Goal: Obtain resource: Download file/media

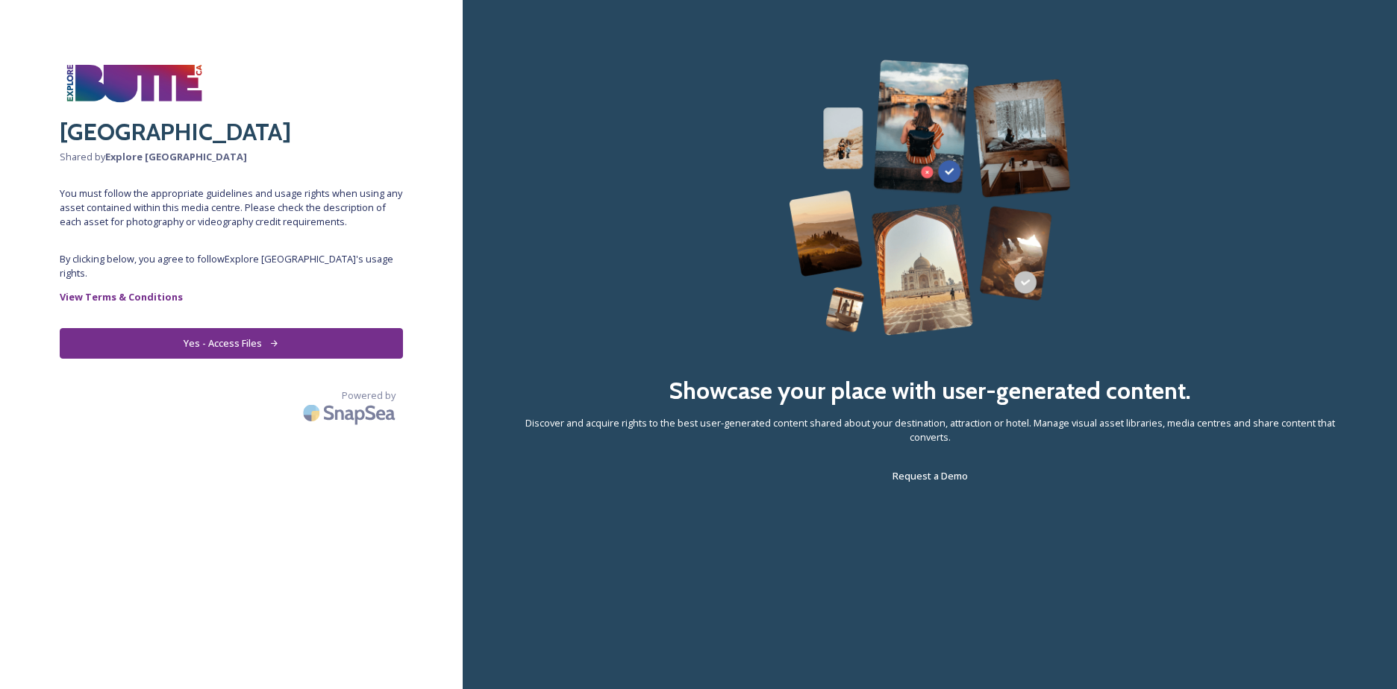
click at [195, 333] on button "Yes - Access Files" at bounding box center [231, 343] width 343 height 31
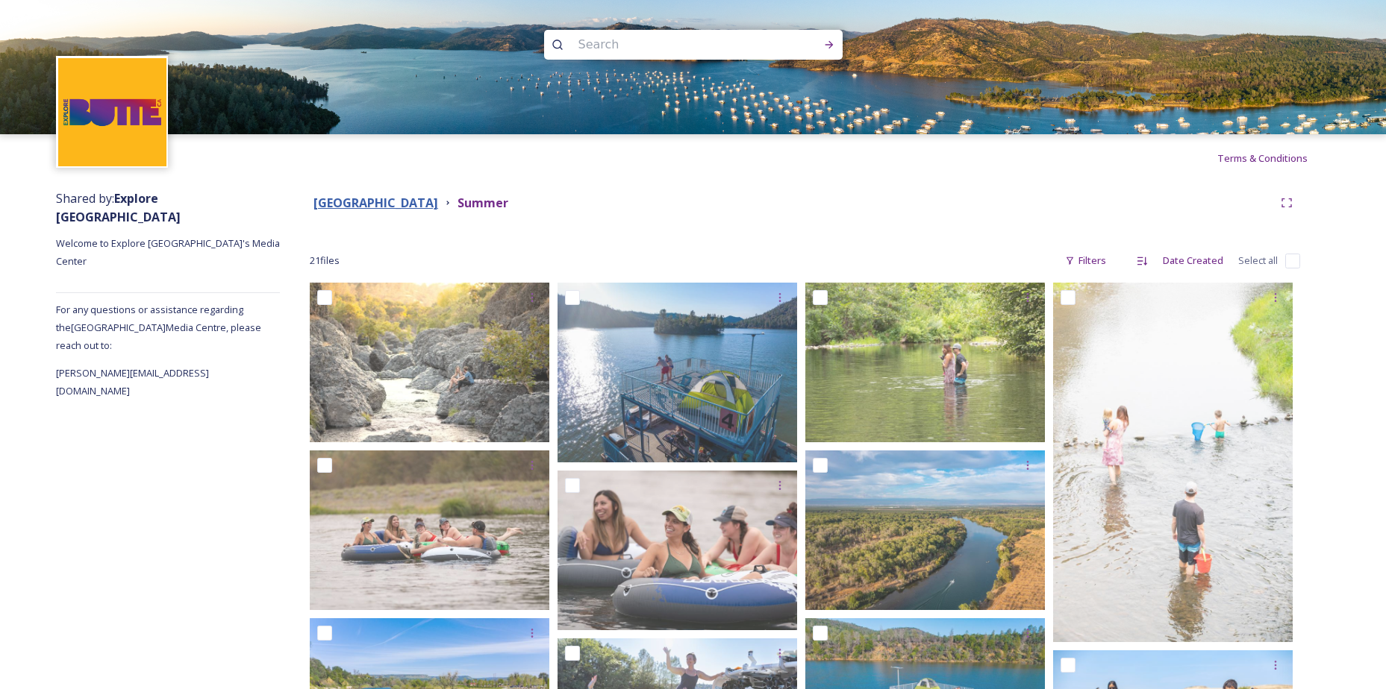
click at [348, 205] on strong "[GEOGRAPHIC_DATA]" at bounding box center [375, 203] width 125 height 16
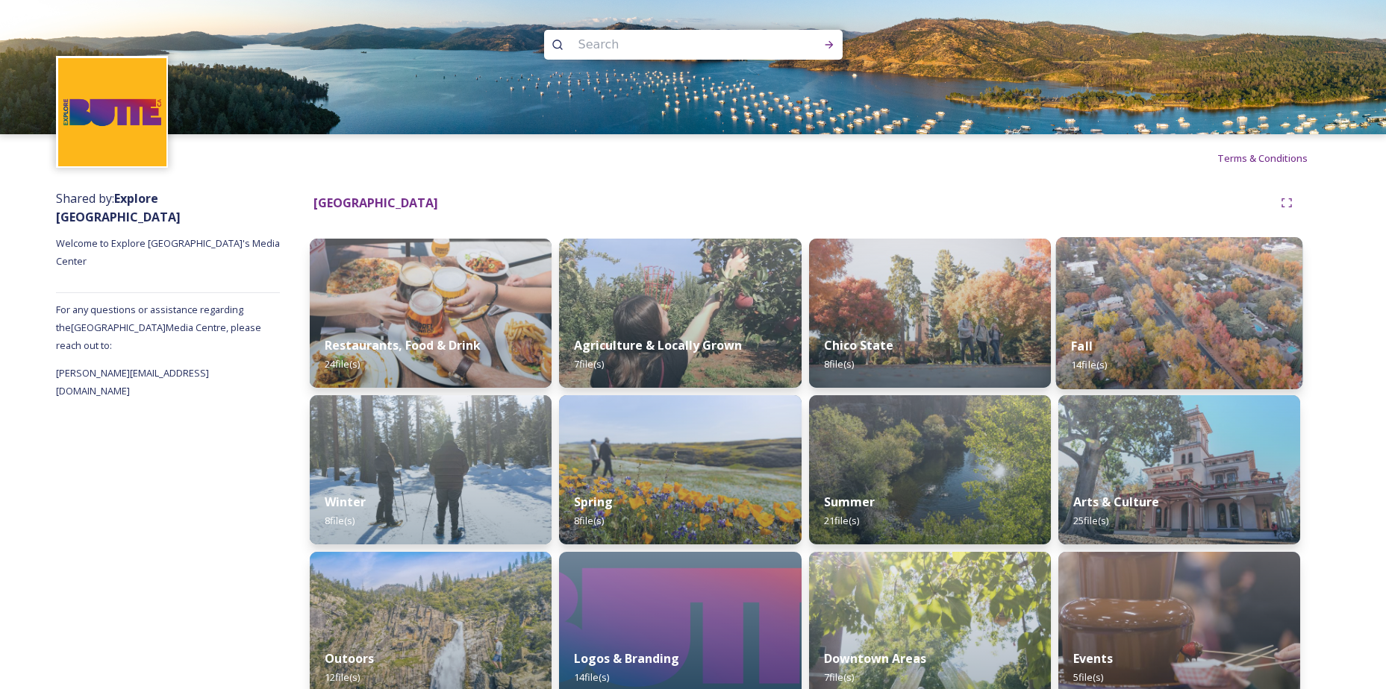
click at [1148, 328] on div "Fall 14 file(s)" at bounding box center [1179, 356] width 247 height 68
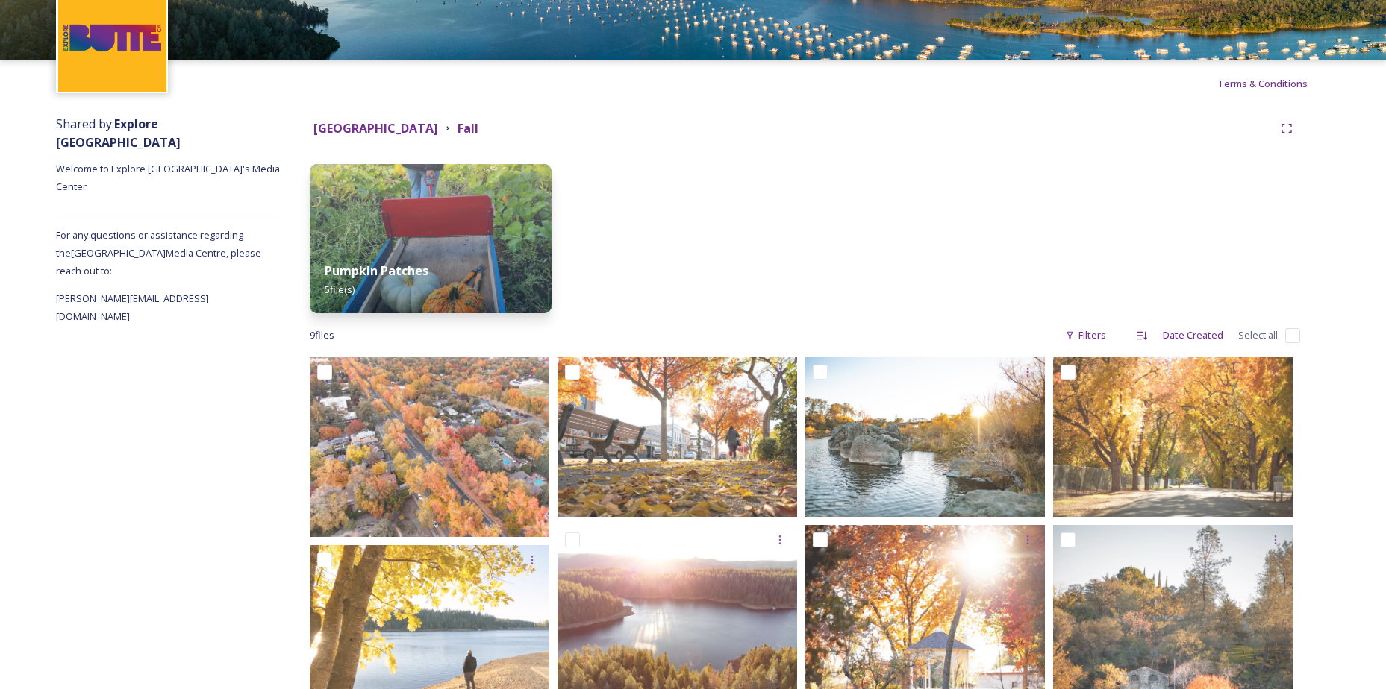
scroll to position [149, 0]
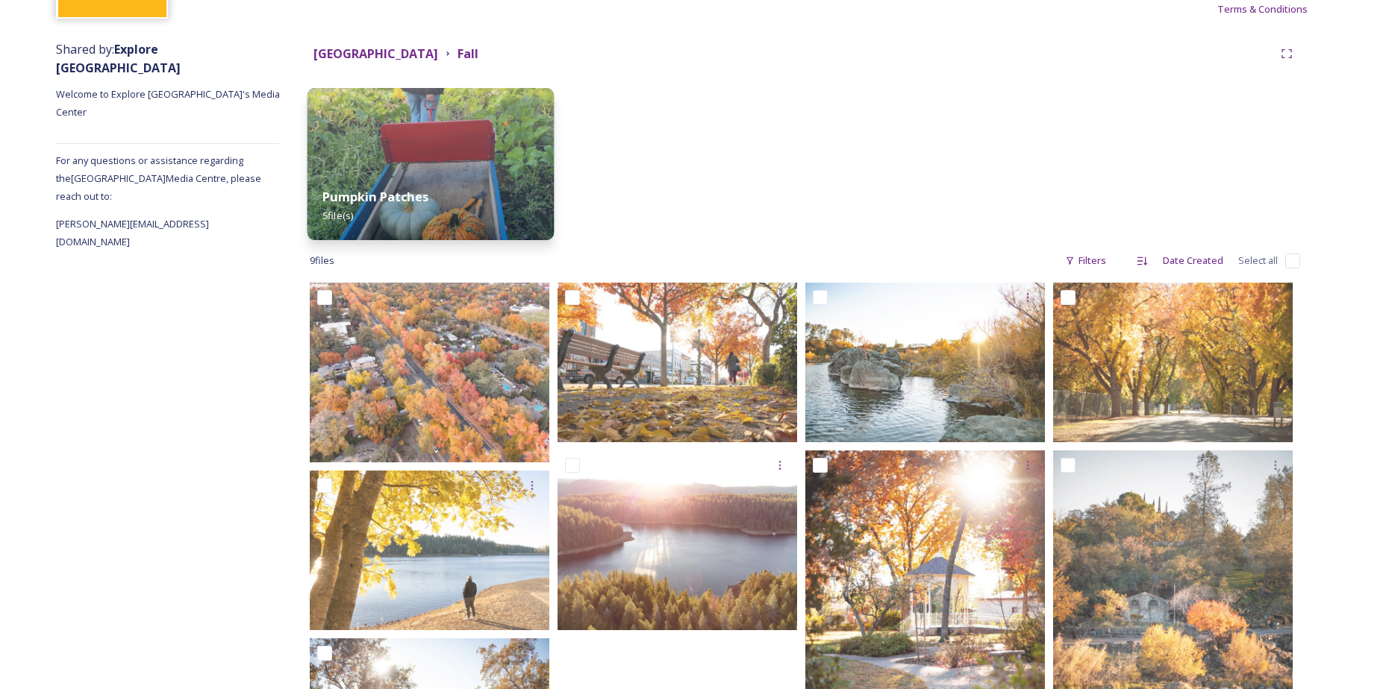
click at [405, 169] on img at bounding box center [430, 164] width 247 height 152
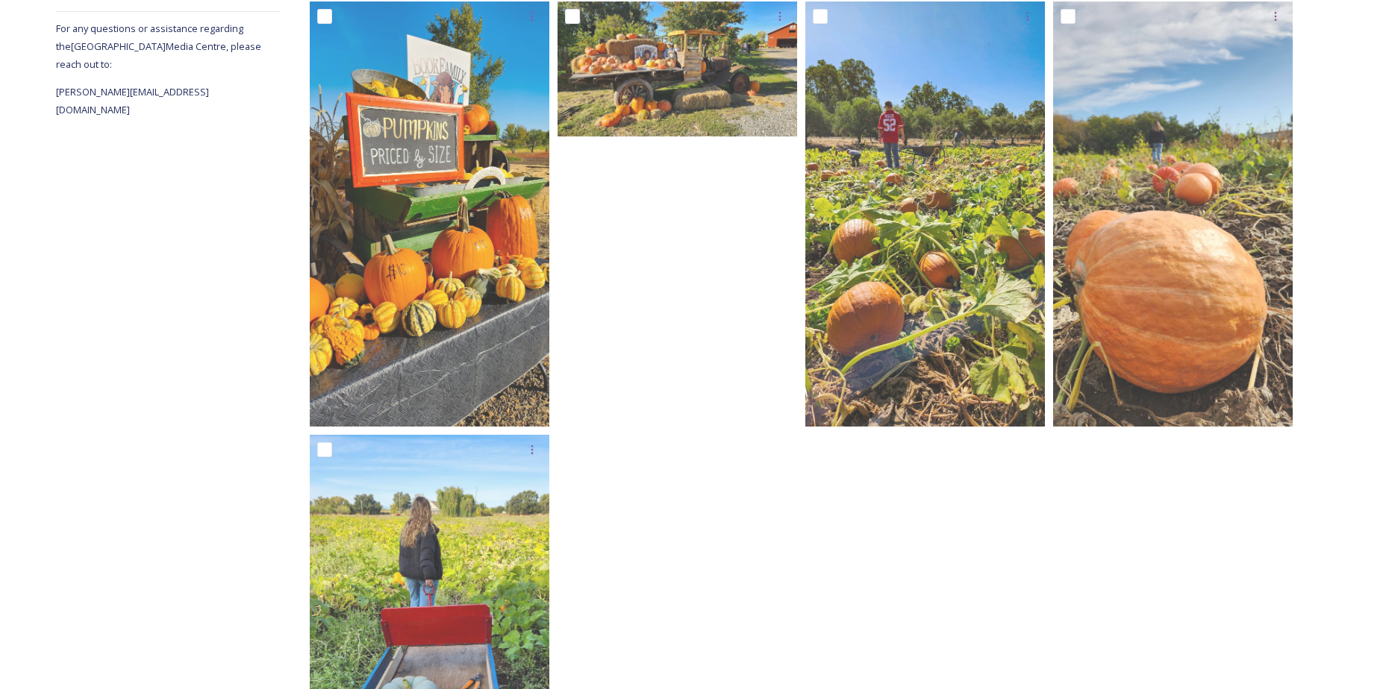
scroll to position [298, 0]
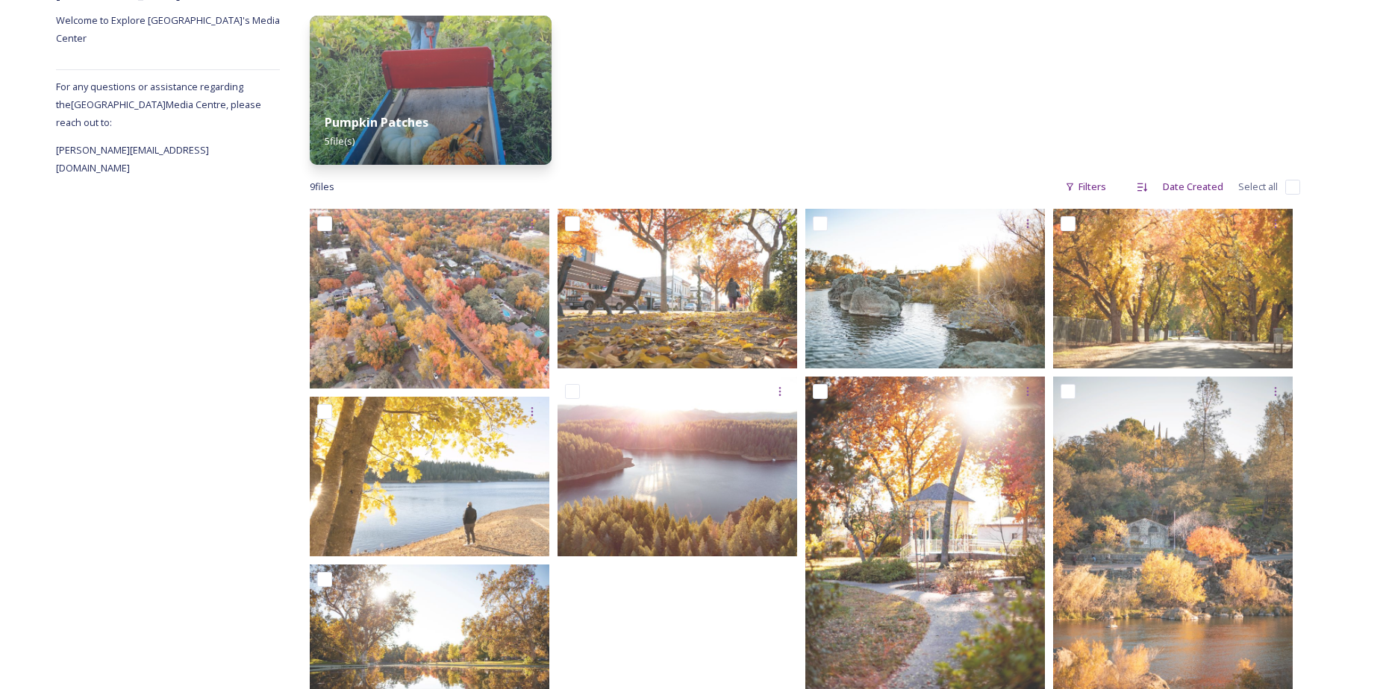
scroll to position [224, 0]
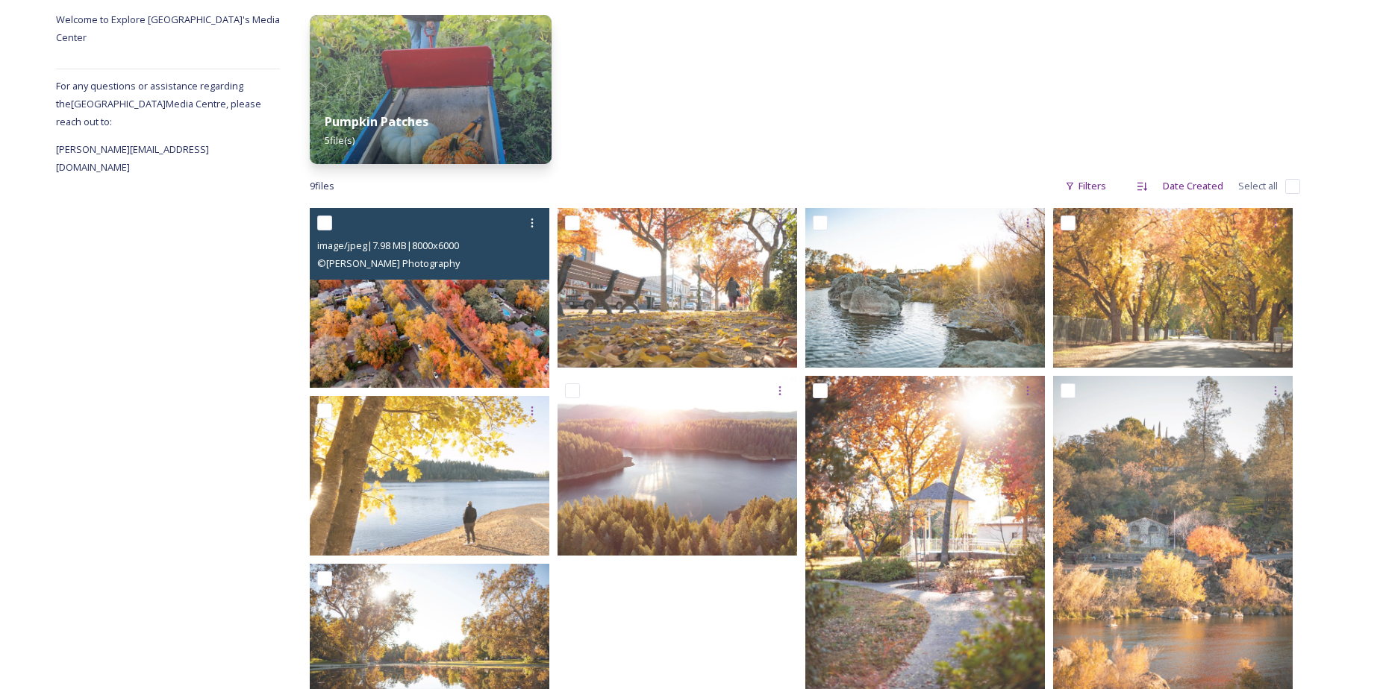
click at [462, 234] on div at bounding box center [431, 223] width 228 height 27
click at [442, 328] on img at bounding box center [430, 298] width 240 height 180
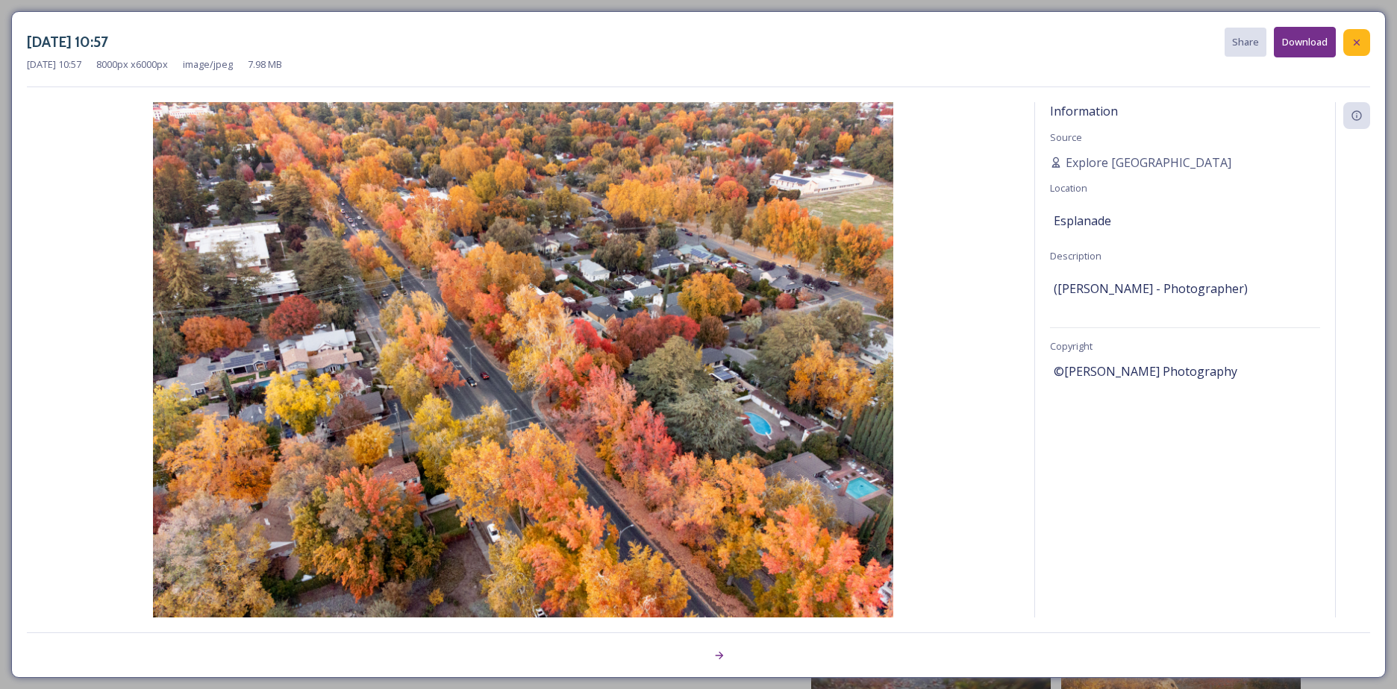
click at [1356, 47] on icon at bounding box center [1356, 43] width 12 height 12
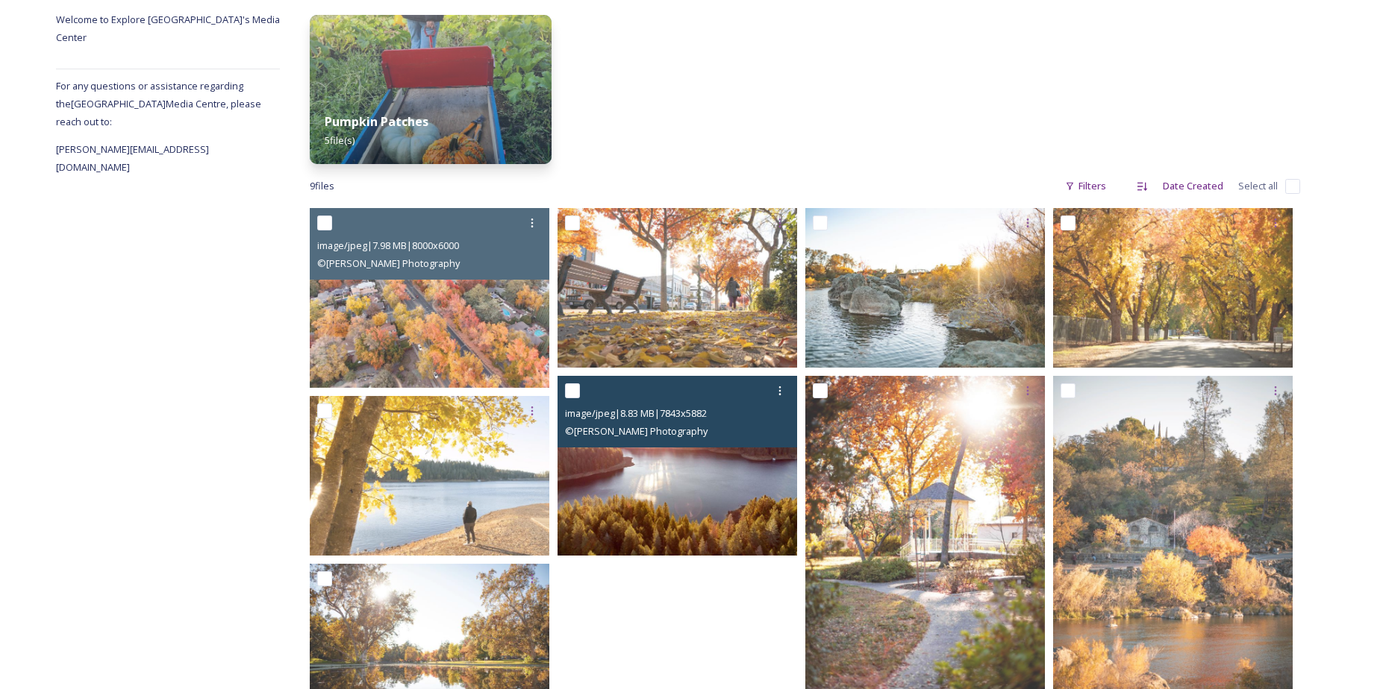
click at [663, 487] on img at bounding box center [677, 466] width 240 height 180
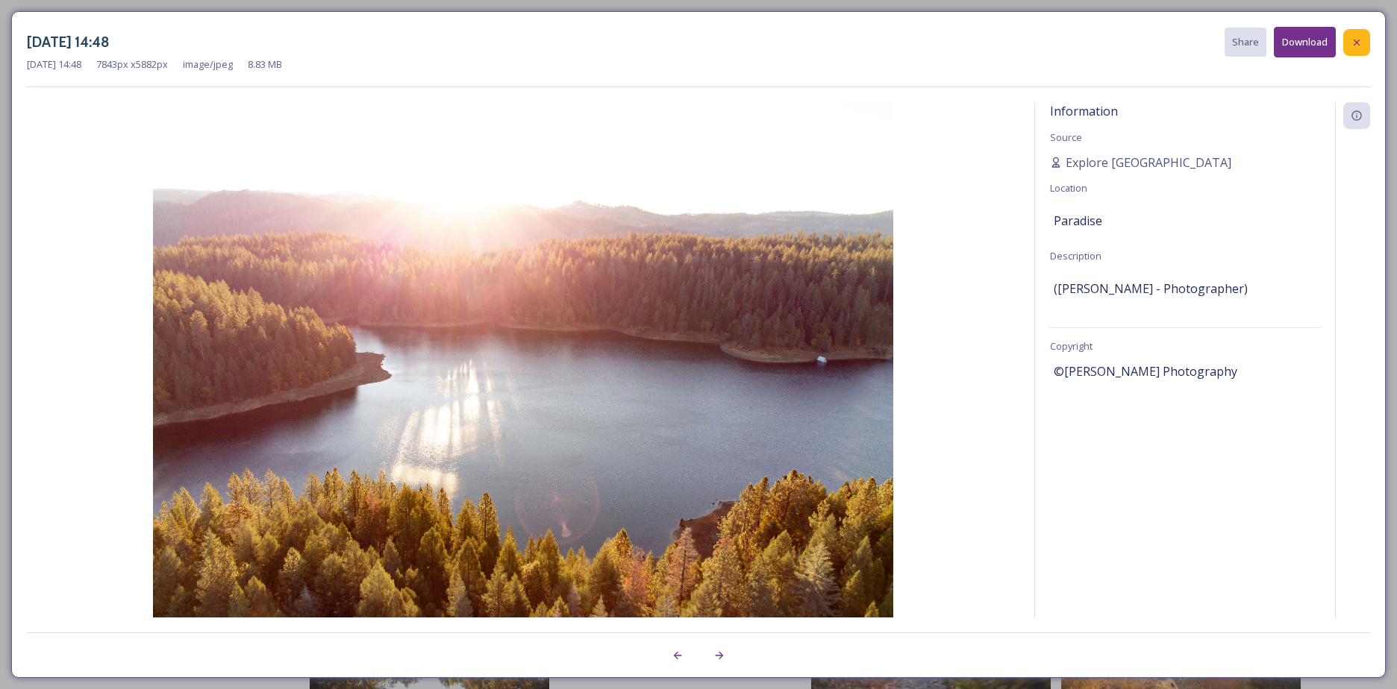
click at [1359, 43] on icon at bounding box center [1356, 43] width 12 height 12
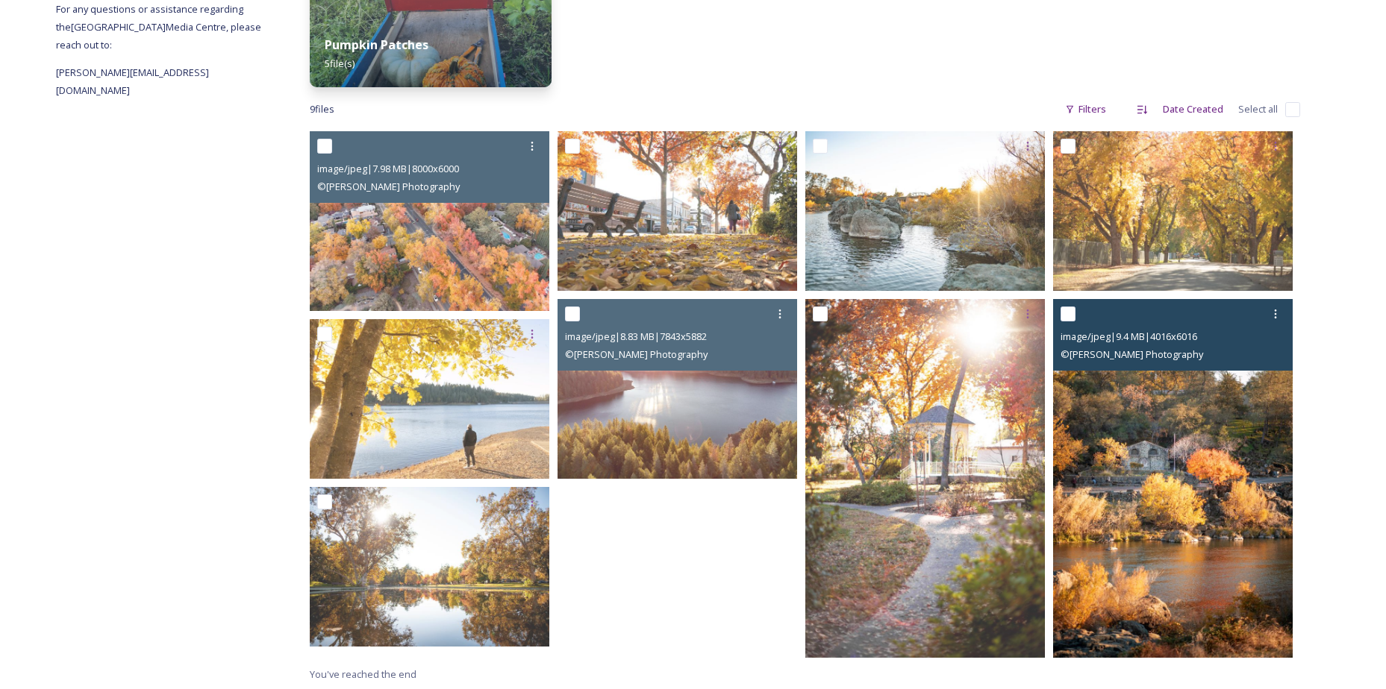
scroll to position [302, 0]
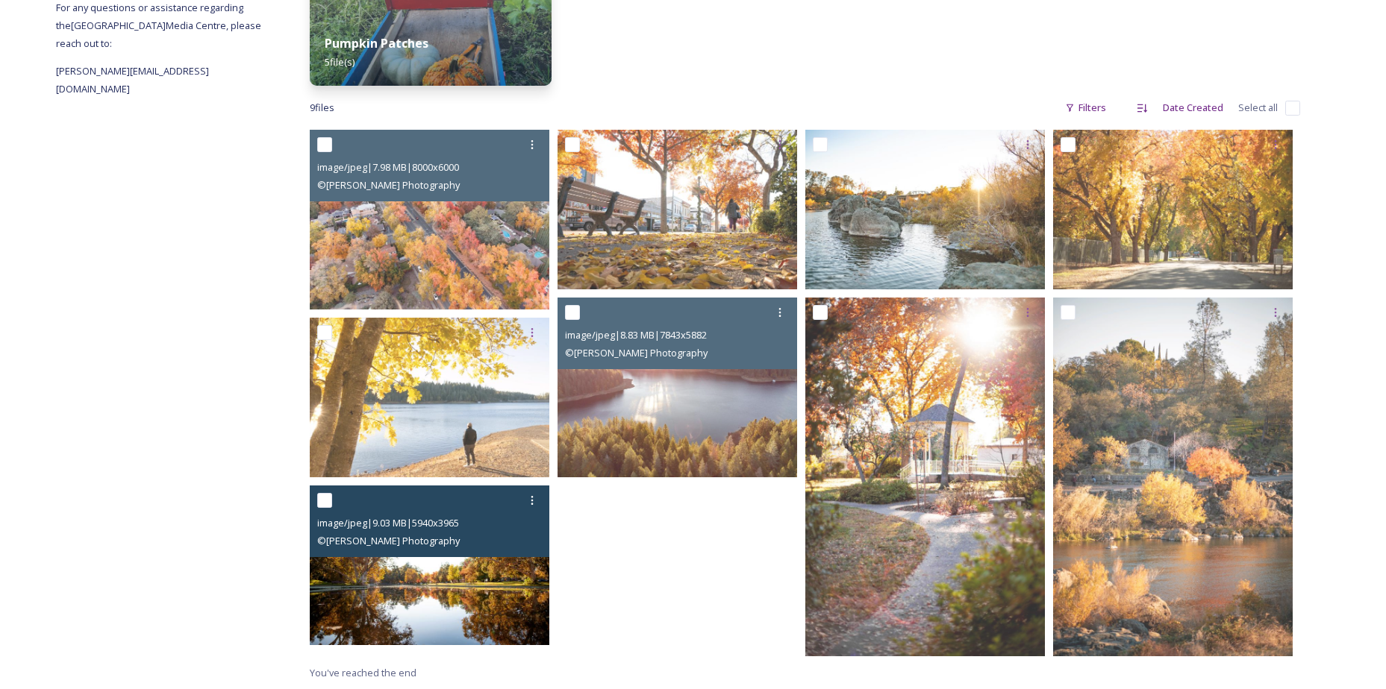
click at [382, 551] on div "image/jpeg | 9.03 MB | 5940 x 3965 © [PERSON_NAME] Photography" at bounding box center [430, 522] width 240 height 72
click at [386, 587] on img at bounding box center [430, 566] width 240 height 160
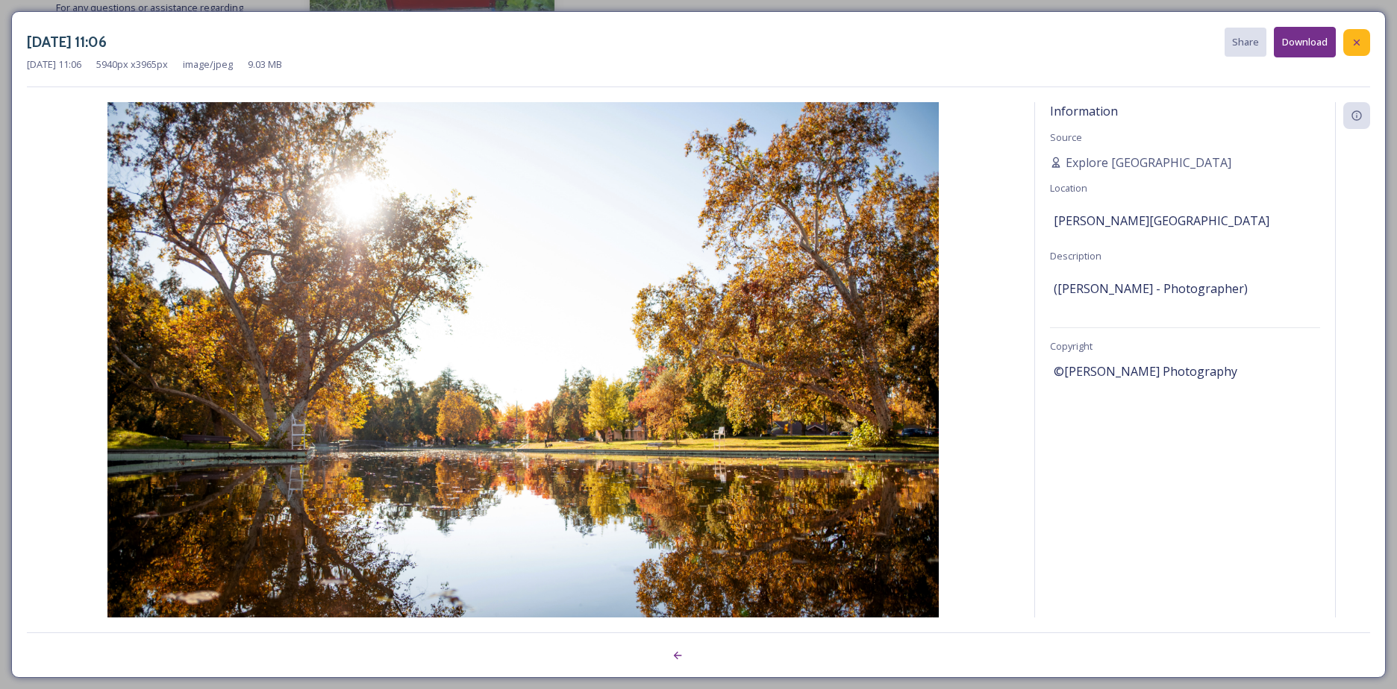
click at [1361, 42] on icon at bounding box center [1356, 43] width 12 height 12
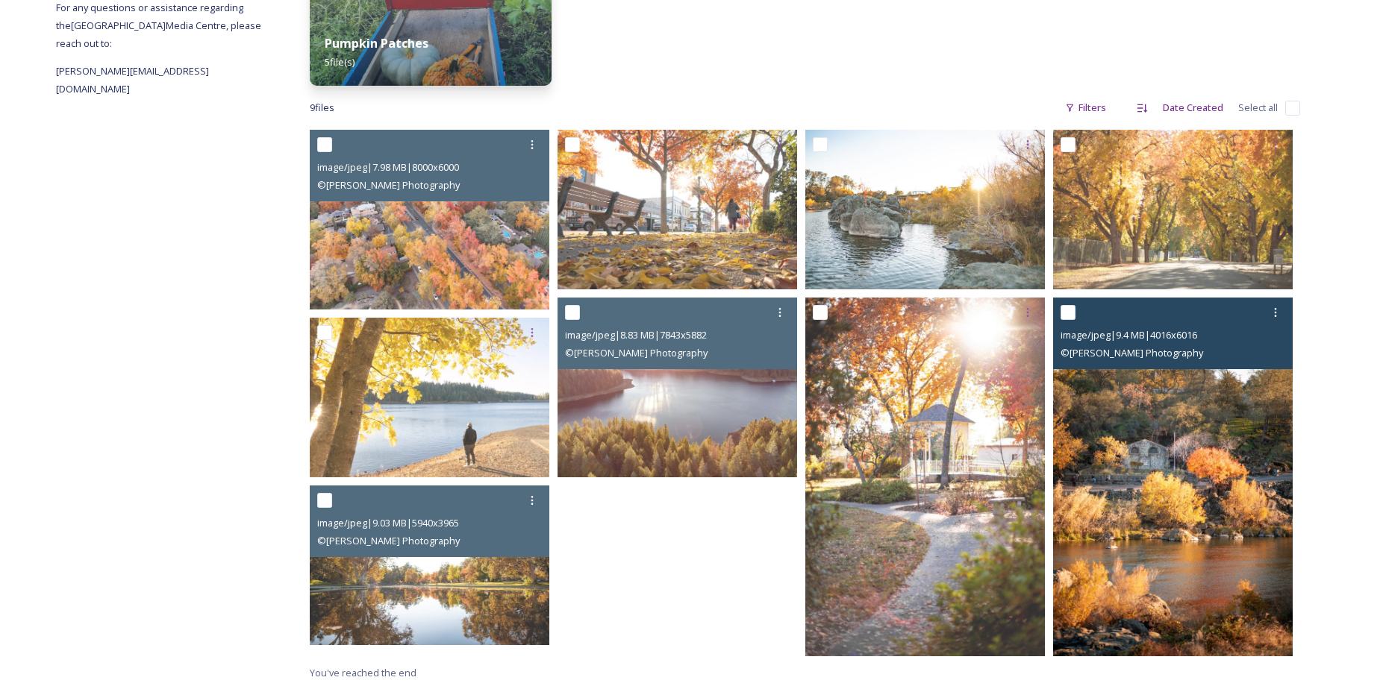
click at [1206, 470] on img at bounding box center [1173, 477] width 240 height 359
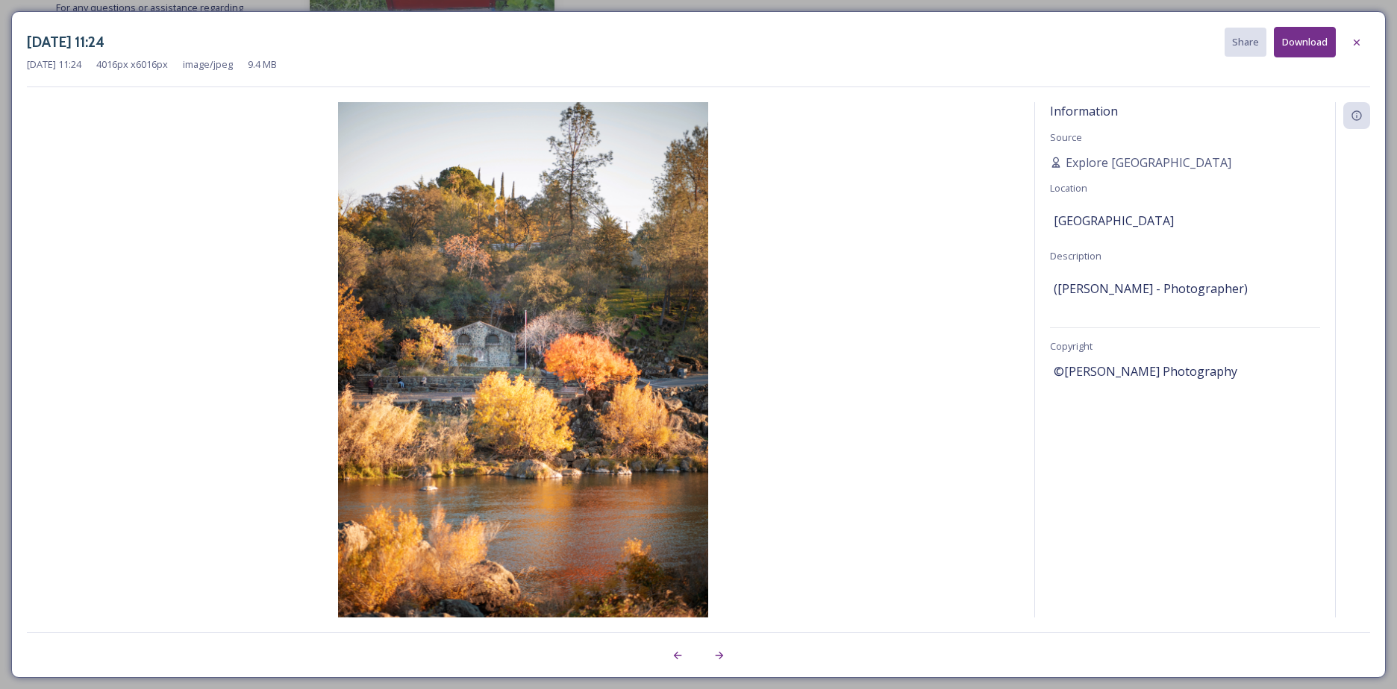
drag, startPoint x: 534, startPoint y: 265, endPoint x: 854, endPoint y: 287, distance: 320.8
click at [854, 287] on img at bounding box center [523, 379] width 992 height 555
click at [1318, 49] on button "Download" at bounding box center [1305, 42] width 62 height 31
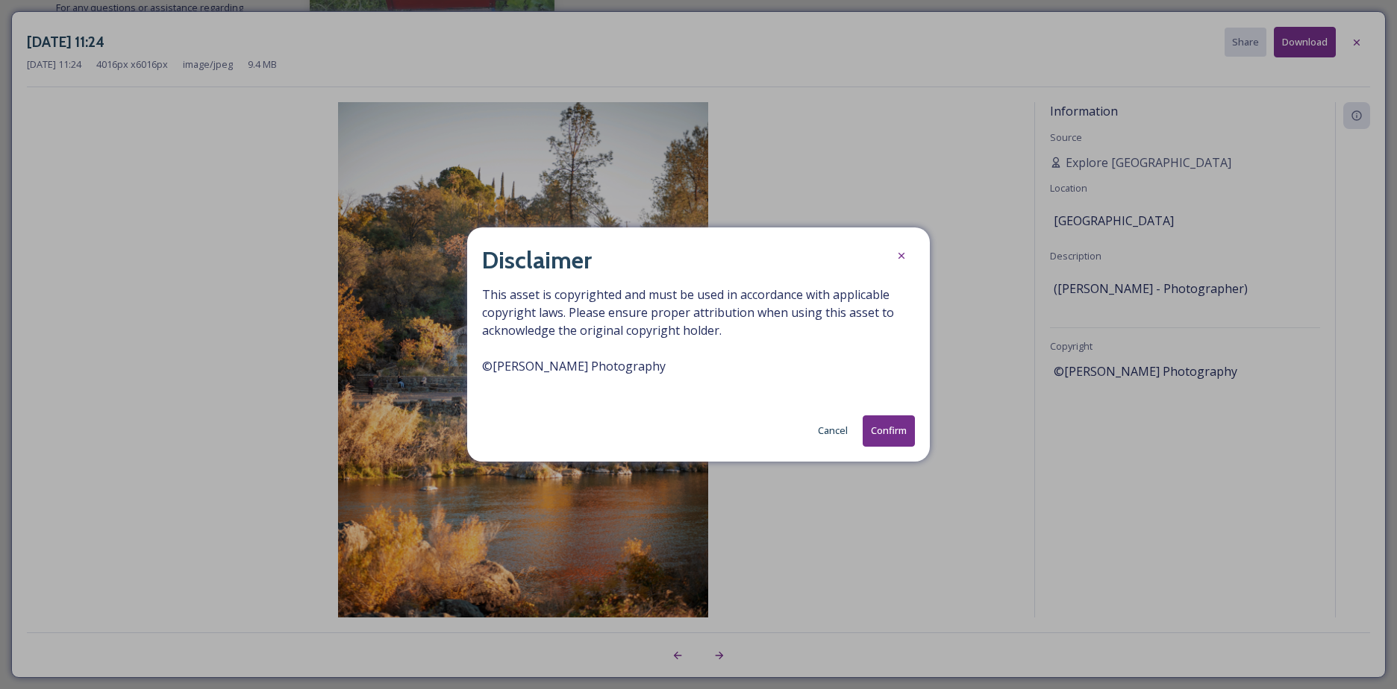
click at [889, 430] on button "Confirm" at bounding box center [889, 431] width 52 height 31
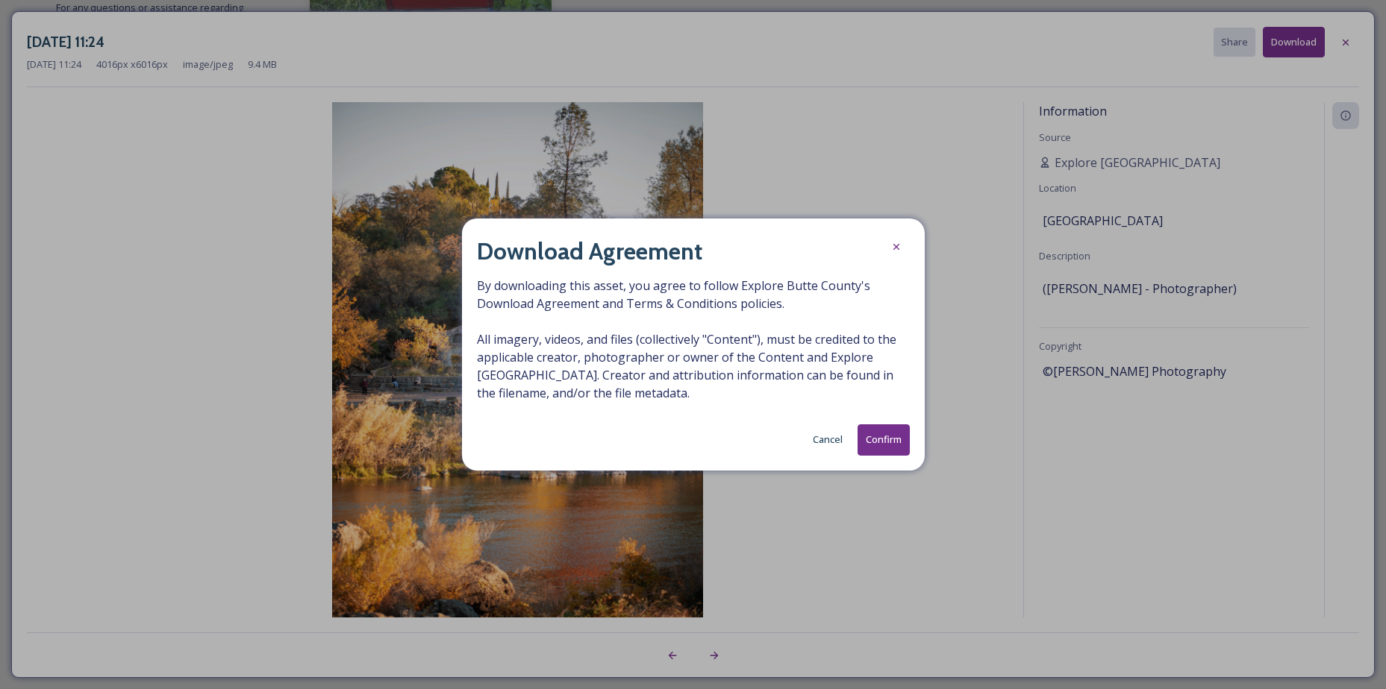
click at [889, 433] on button "Confirm" at bounding box center [883, 440] width 52 height 31
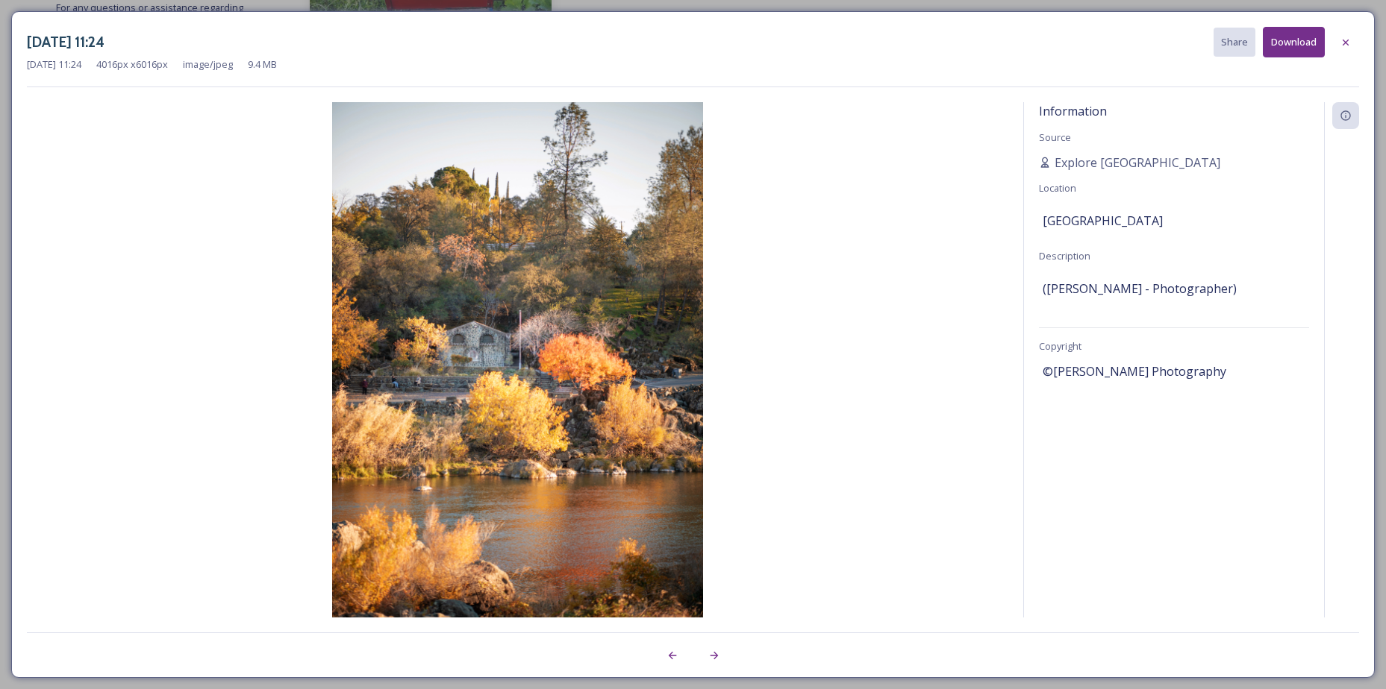
click at [1004, 227] on img at bounding box center [517, 379] width 981 height 555
click at [1346, 42] on icon at bounding box center [1345, 42] width 6 height 6
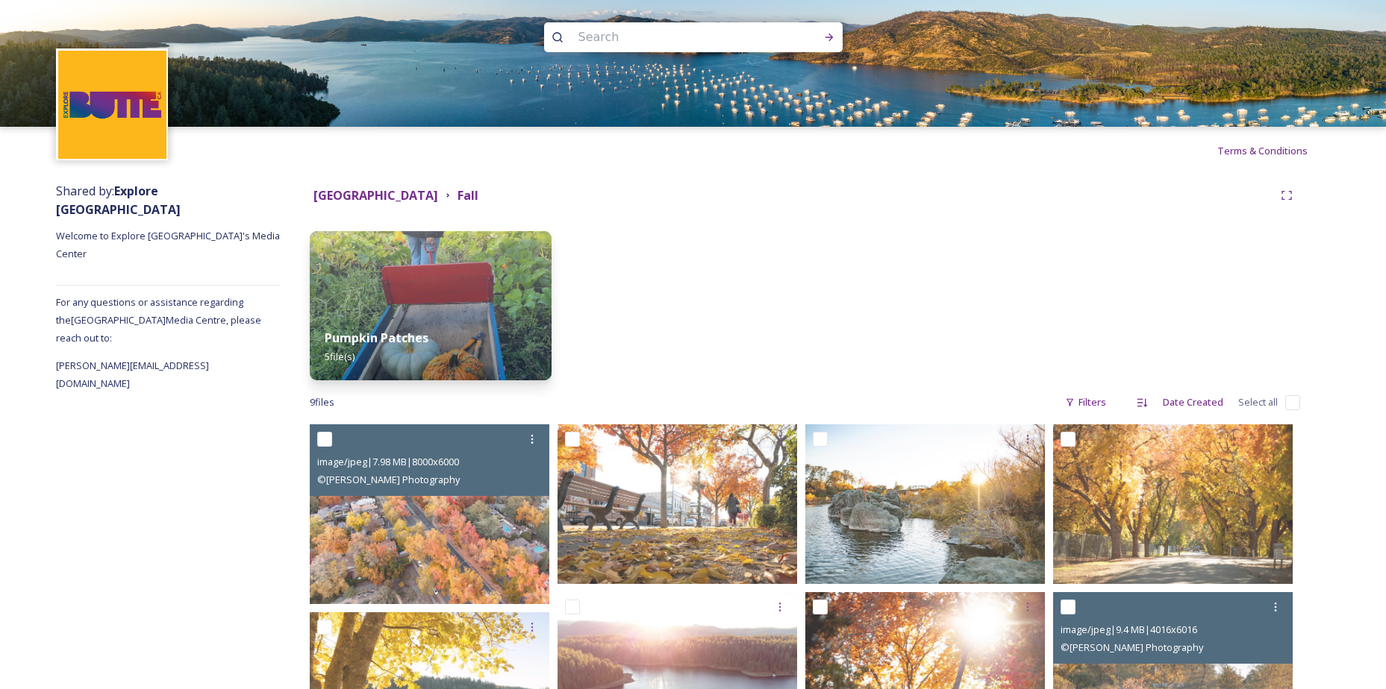
scroll to position [0, 0]
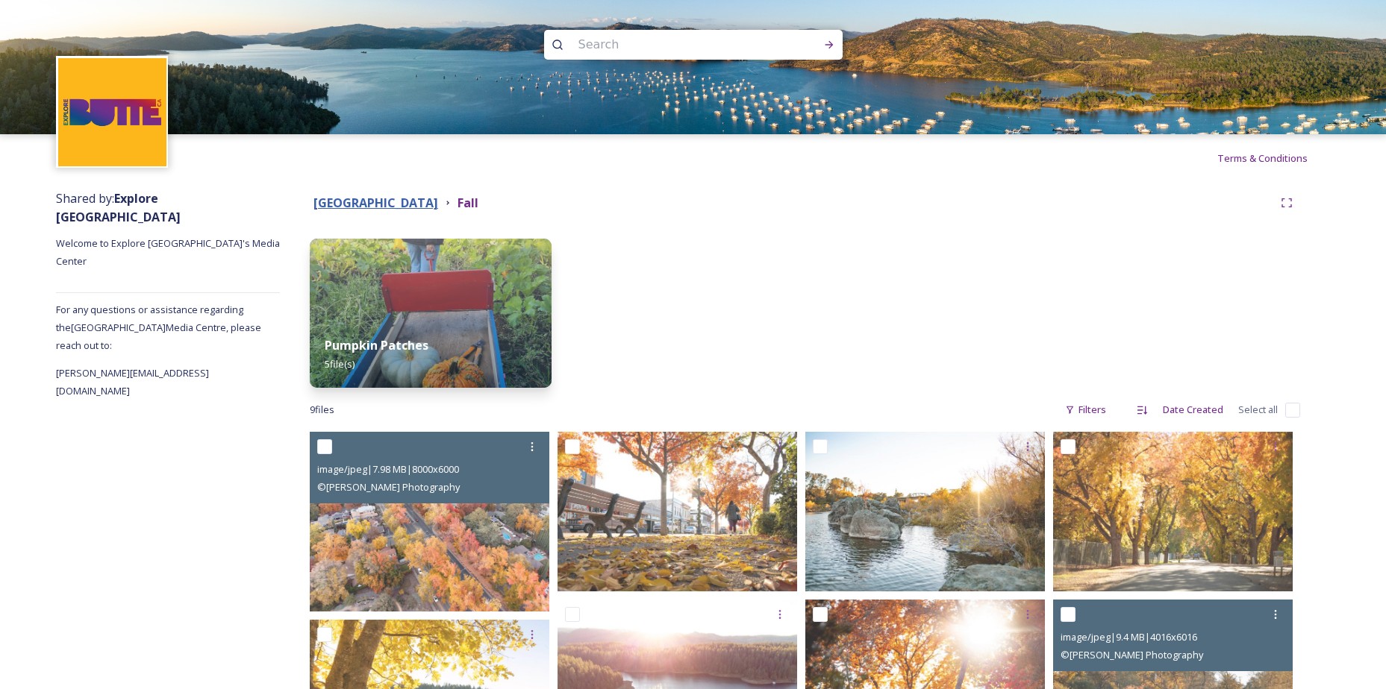
click at [337, 205] on strong "[GEOGRAPHIC_DATA]" at bounding box center [375, 203] width 125 height 16
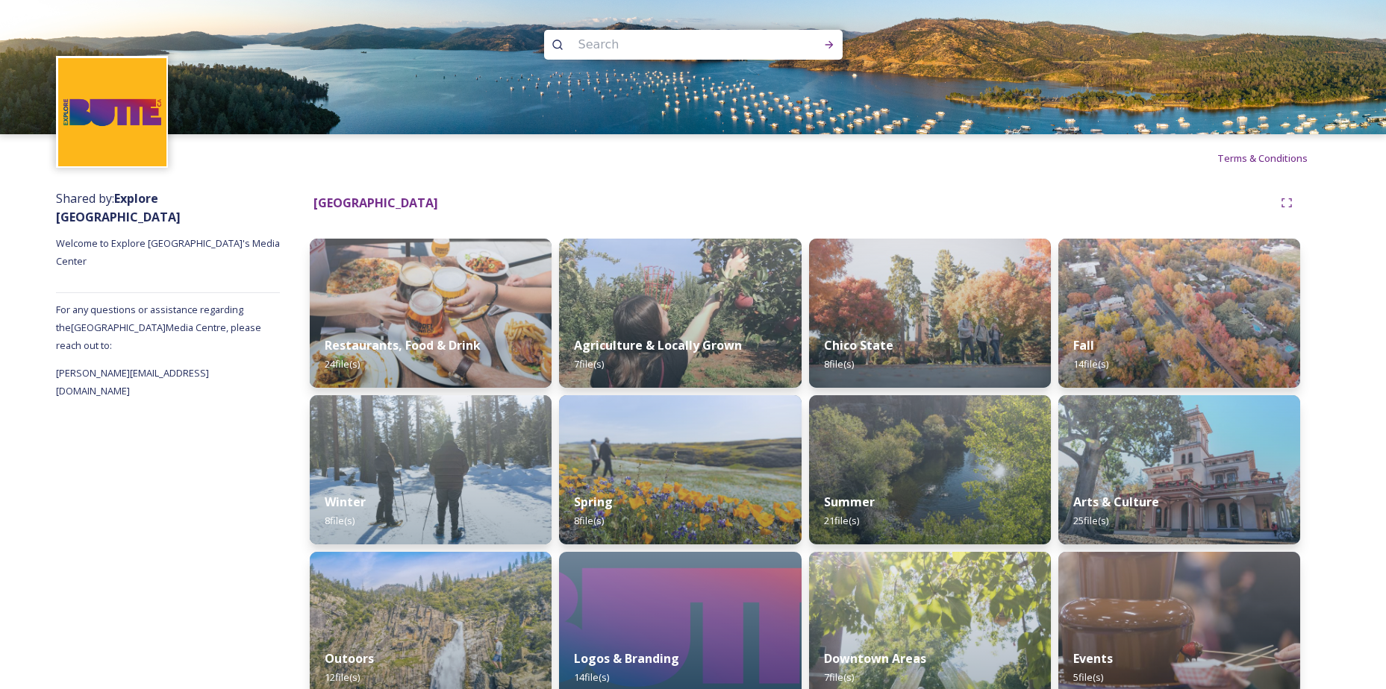
click at [423, 203] on div "[GEOGRAPHIC_DATA]" at bounding box center [791, 203] width 963 height 19
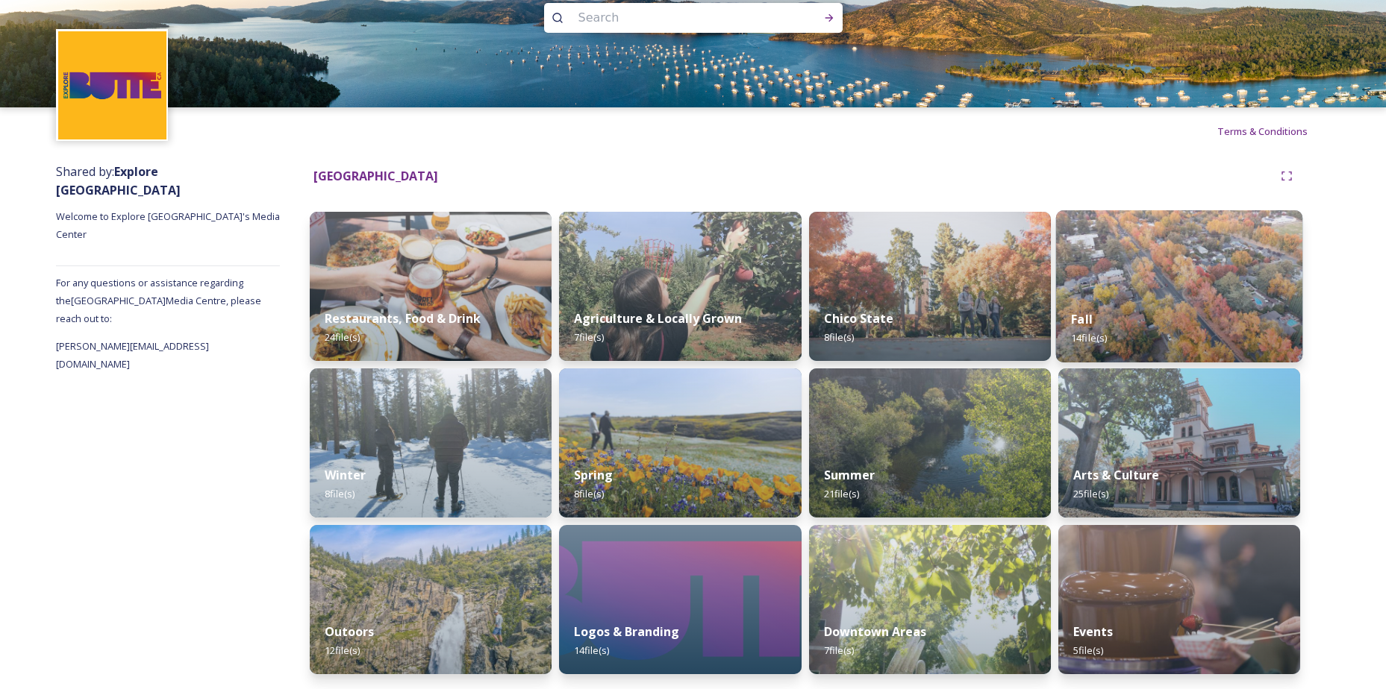
click at [1107, 284] on img at bounding box center [1179, 286] width 247 height 152
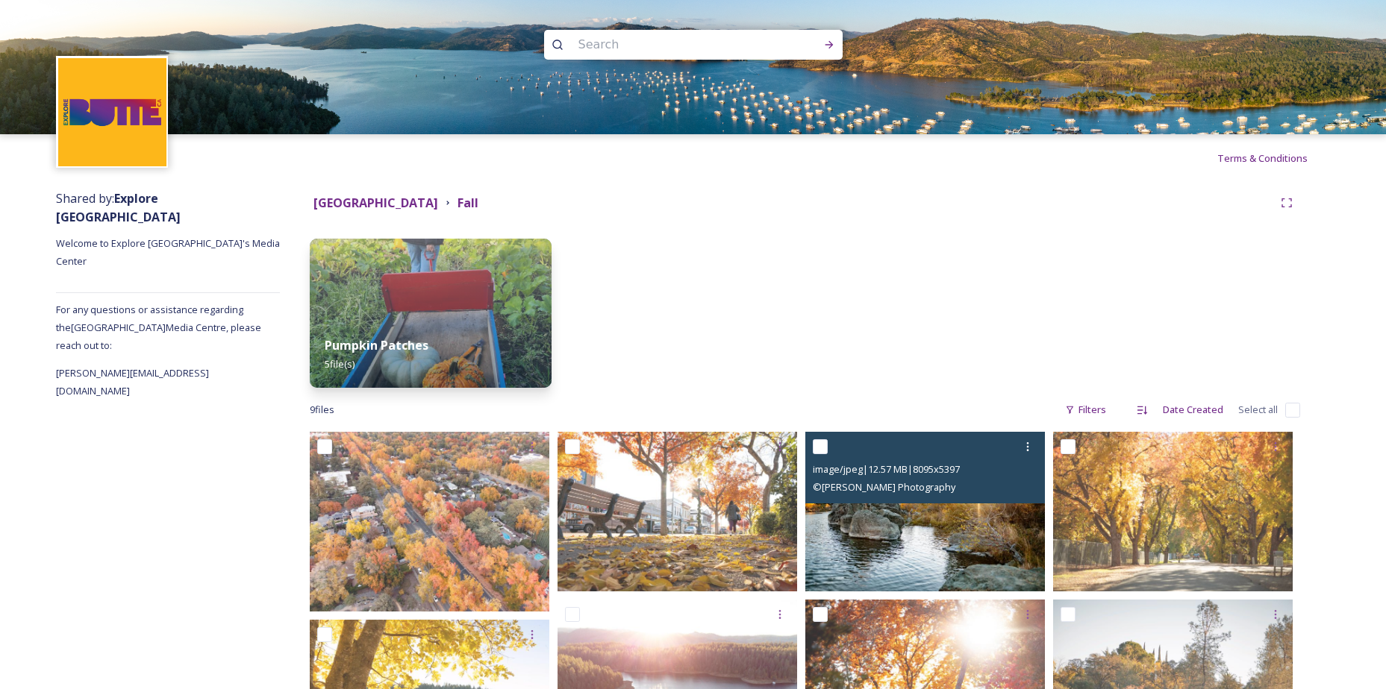
click at [960, 492] on div "© [PERSON_NAME] Photography" at bounding box center [927, 487] width 228 height 18
click at [954, 526] on img at bounding box center [925, 512] width 240 height 160
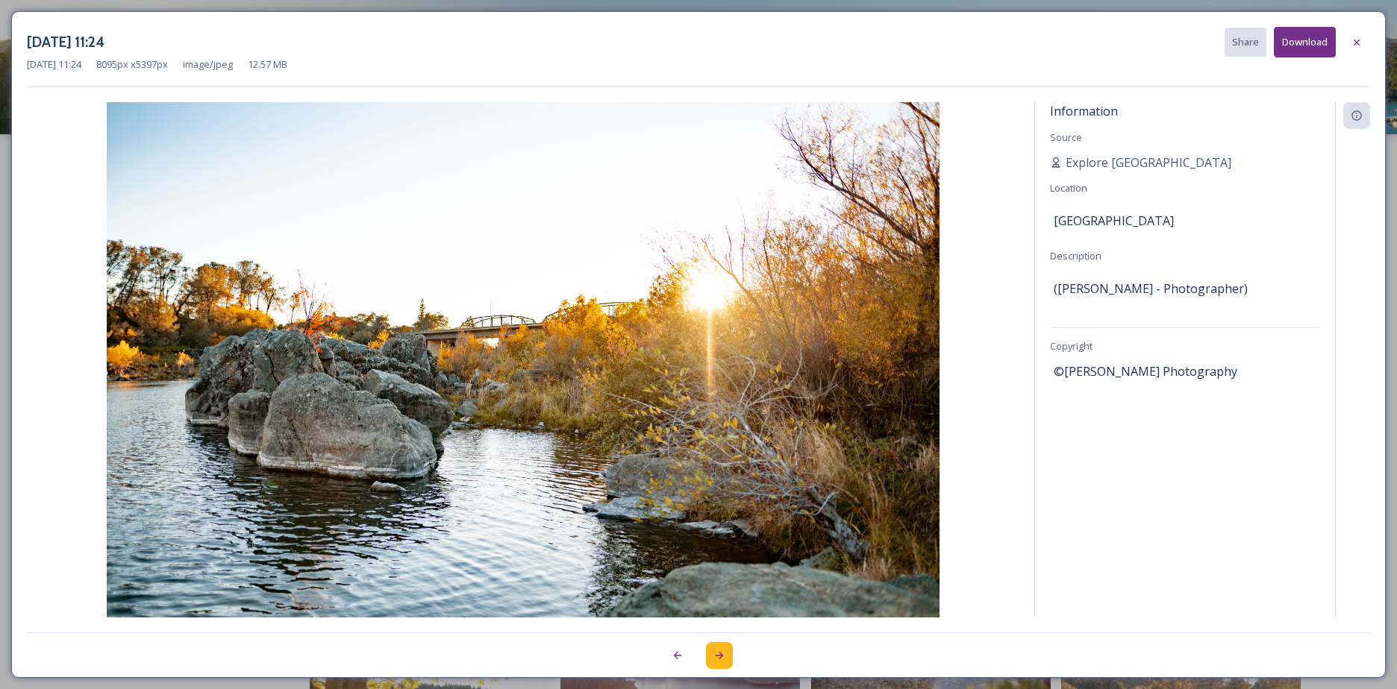
click at [714, 652] on icon at bounding box center [719, 656] width 12 height 12
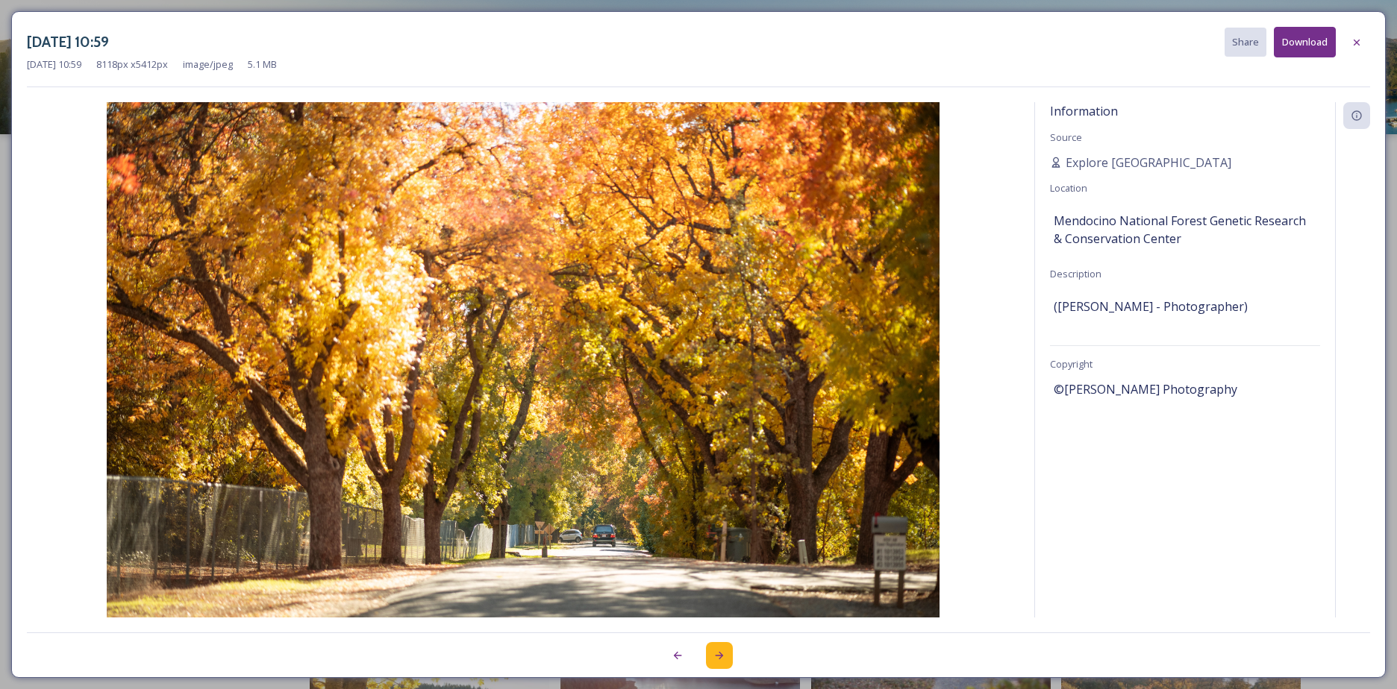
click at [714, 652] on icon at bounding box center [719, 656] width 12 height 12
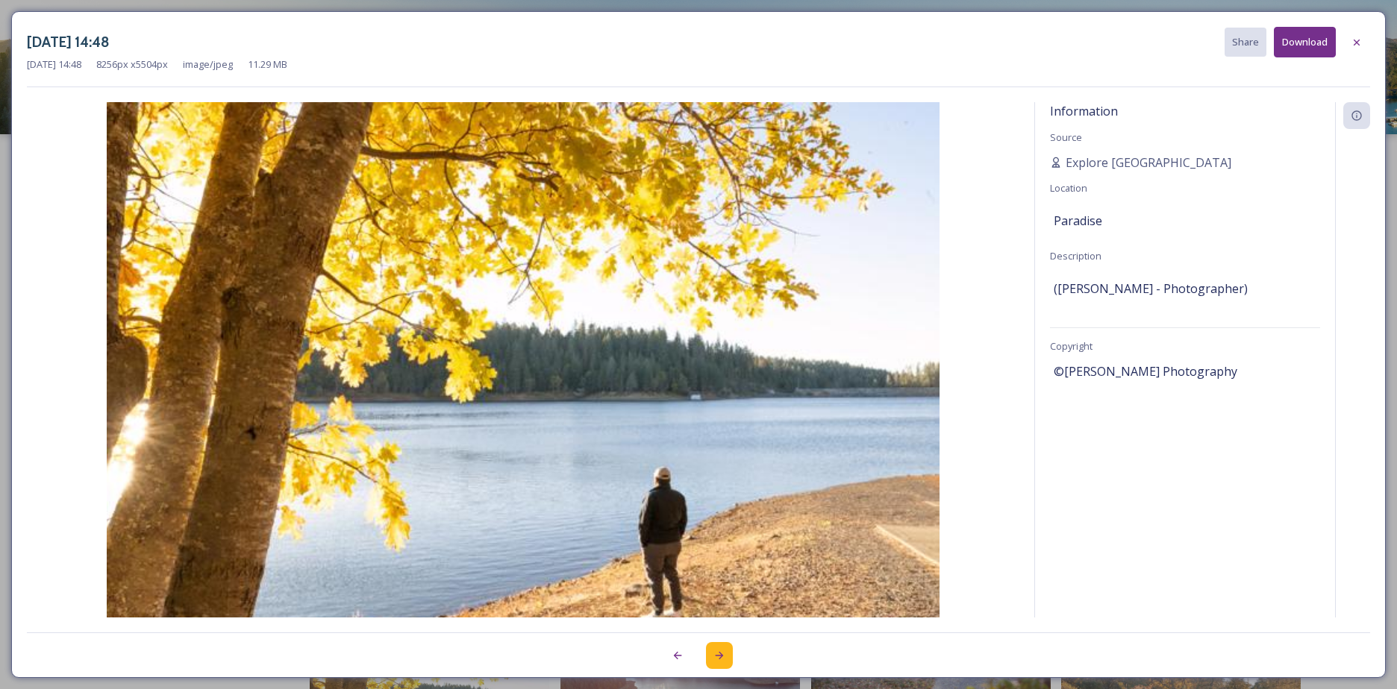
click at [714, 652] on icon at bounding box center [719, 656] width 12 height 12
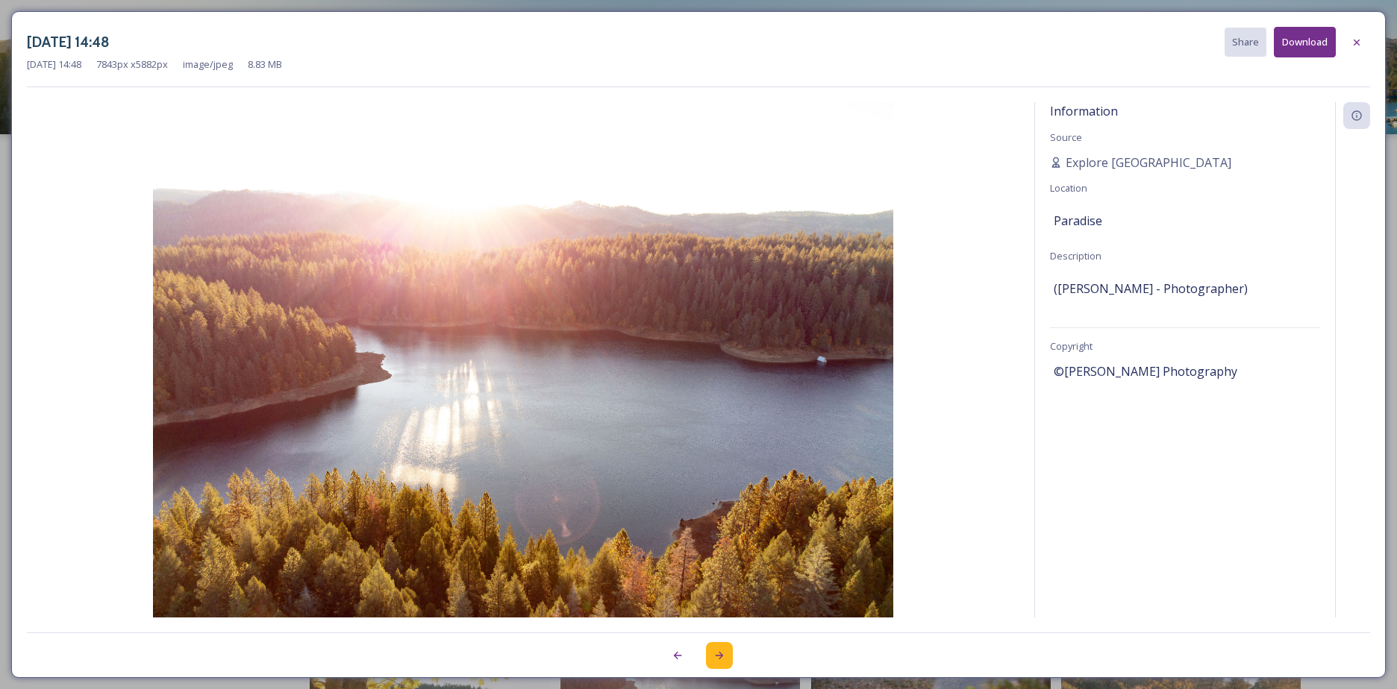
click at [714, 652] on icon at bounding box center [719, 656] width 12 height 12
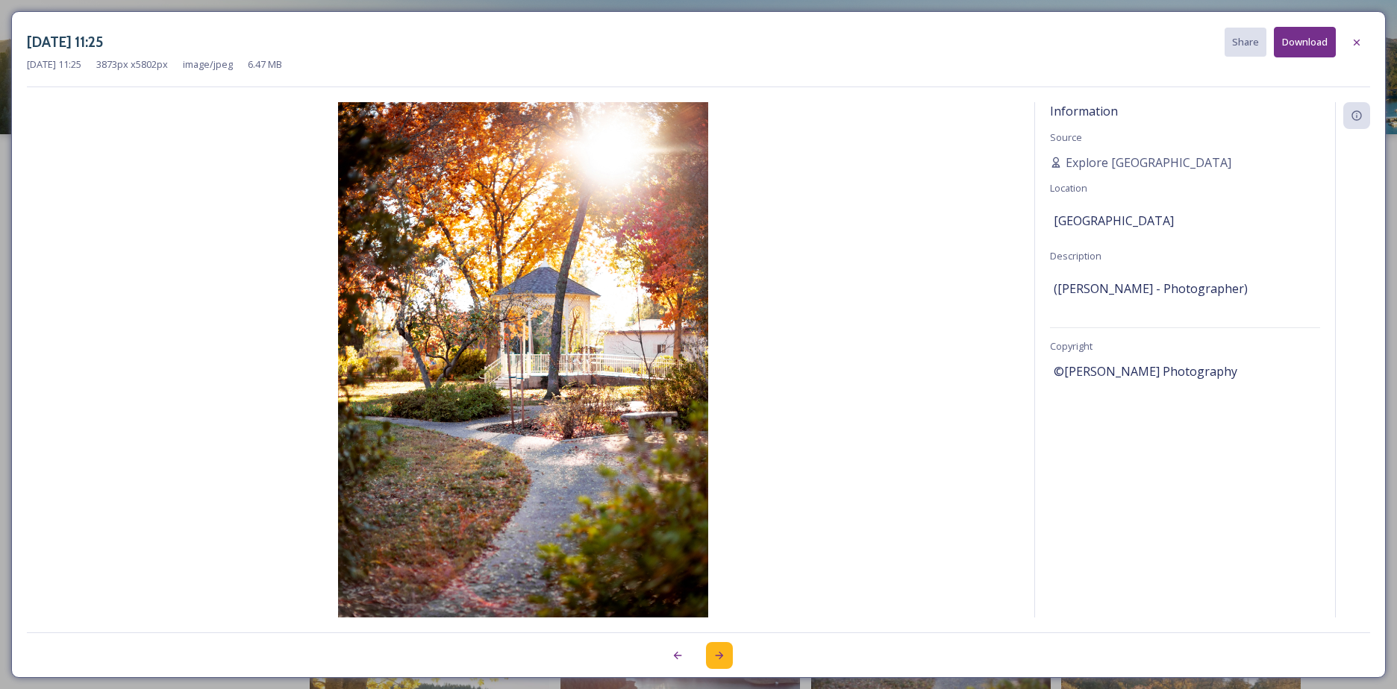
click at [714, 652] on icon at bounding box center [719, 656] width 12 height 12
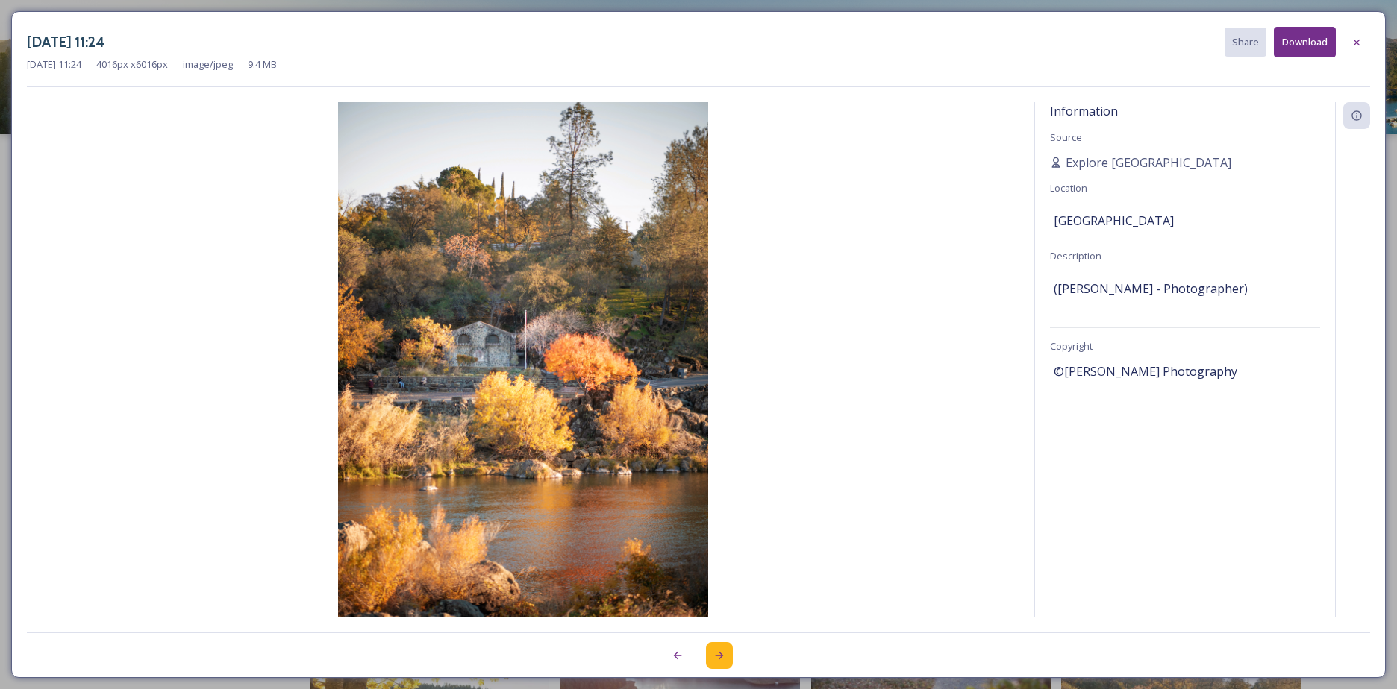
click at [714, 652] on icon at bounding box center [719, 656] width 12 height 12
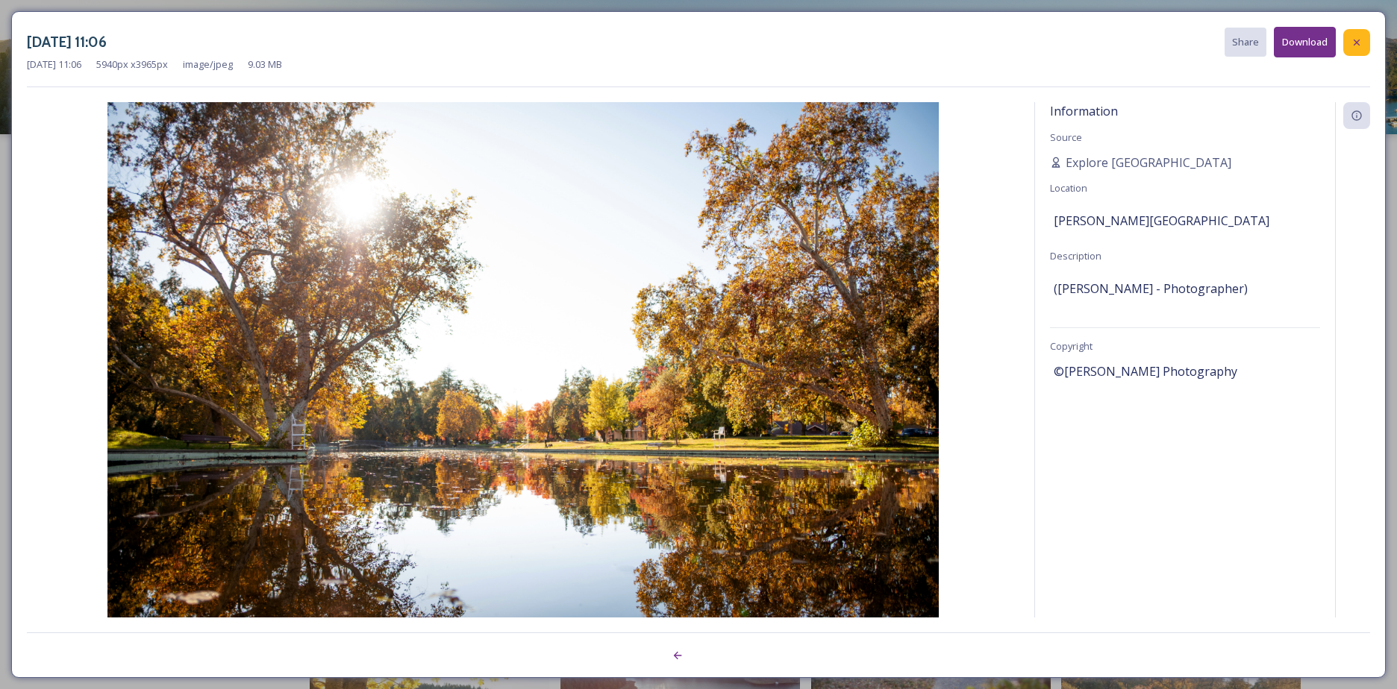
click at [1364, 40] on div at bounding box center [1356, 42] width 27 height 27
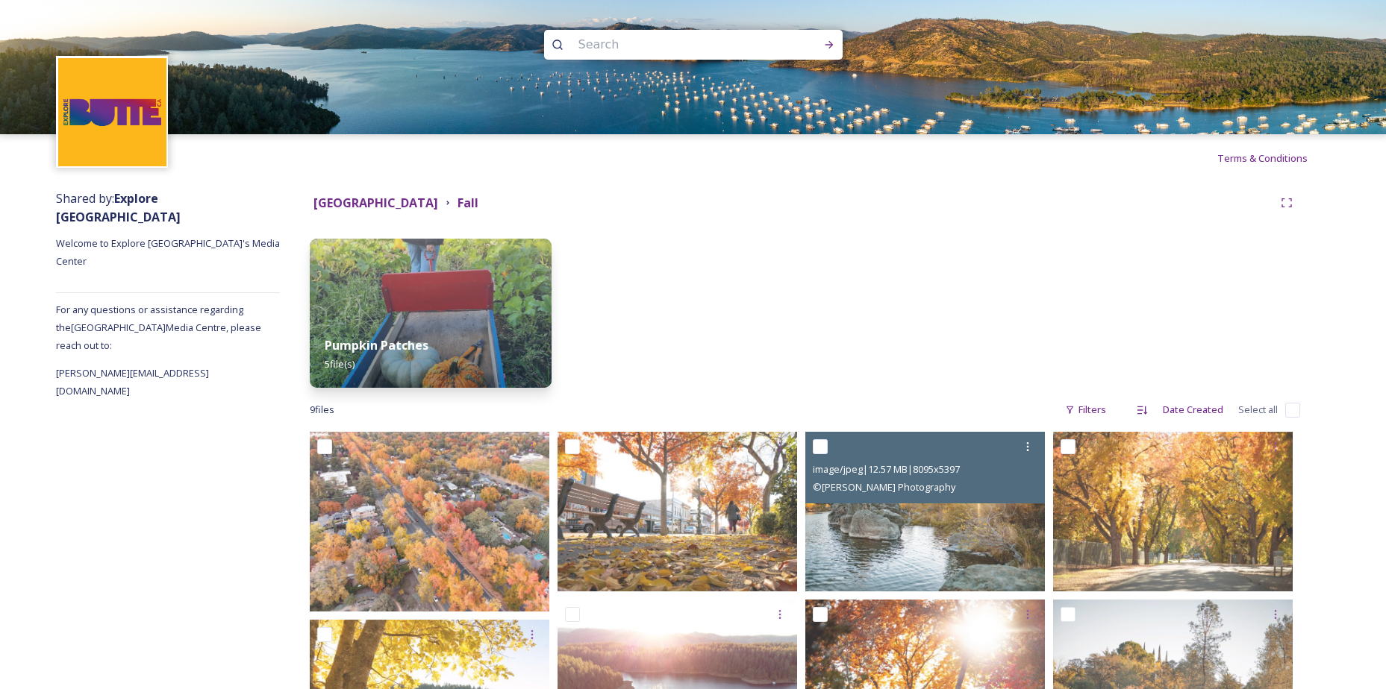
click at [362, 211] on div "[GEOGRAPHIC_DATA]" at bounding box center [375, 203] width 125 height 19
click at [362, 205] on strong "[GEOGRAPHIC_DATA]" at bounding box center [375, 203] width 125 height 16
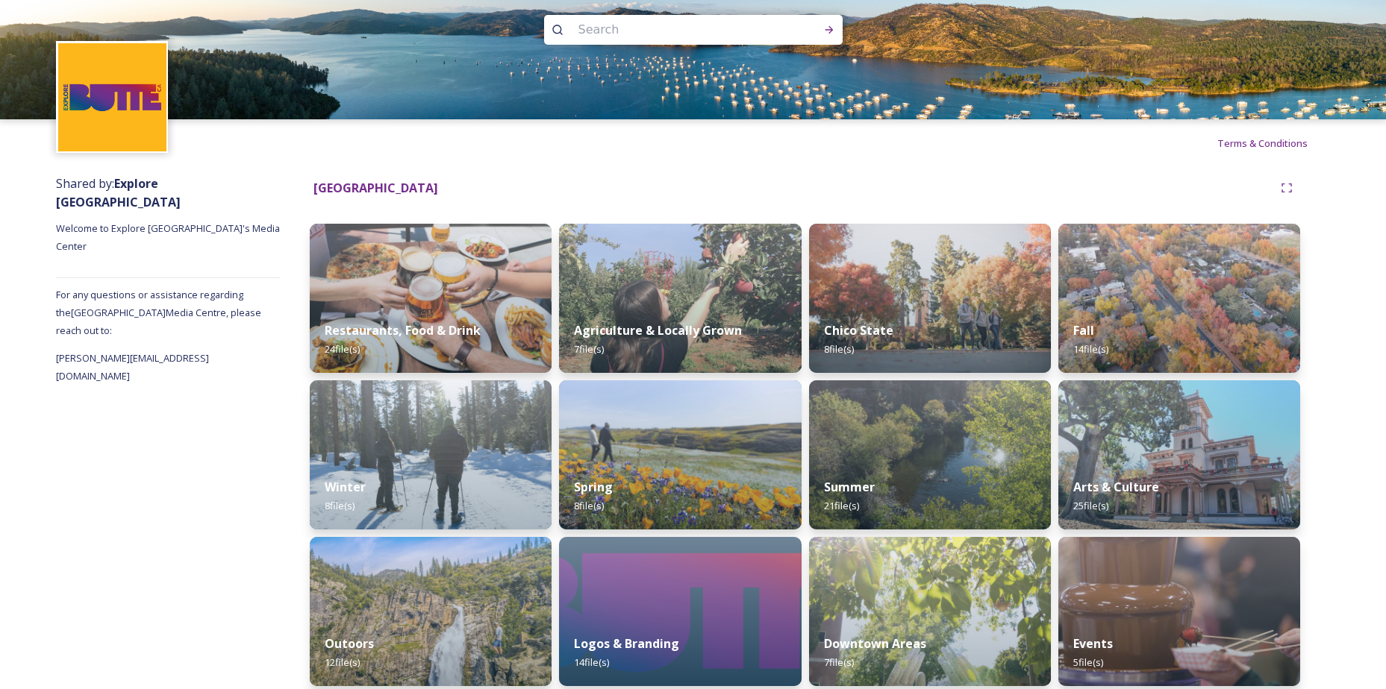
scroll to position [27, 0]
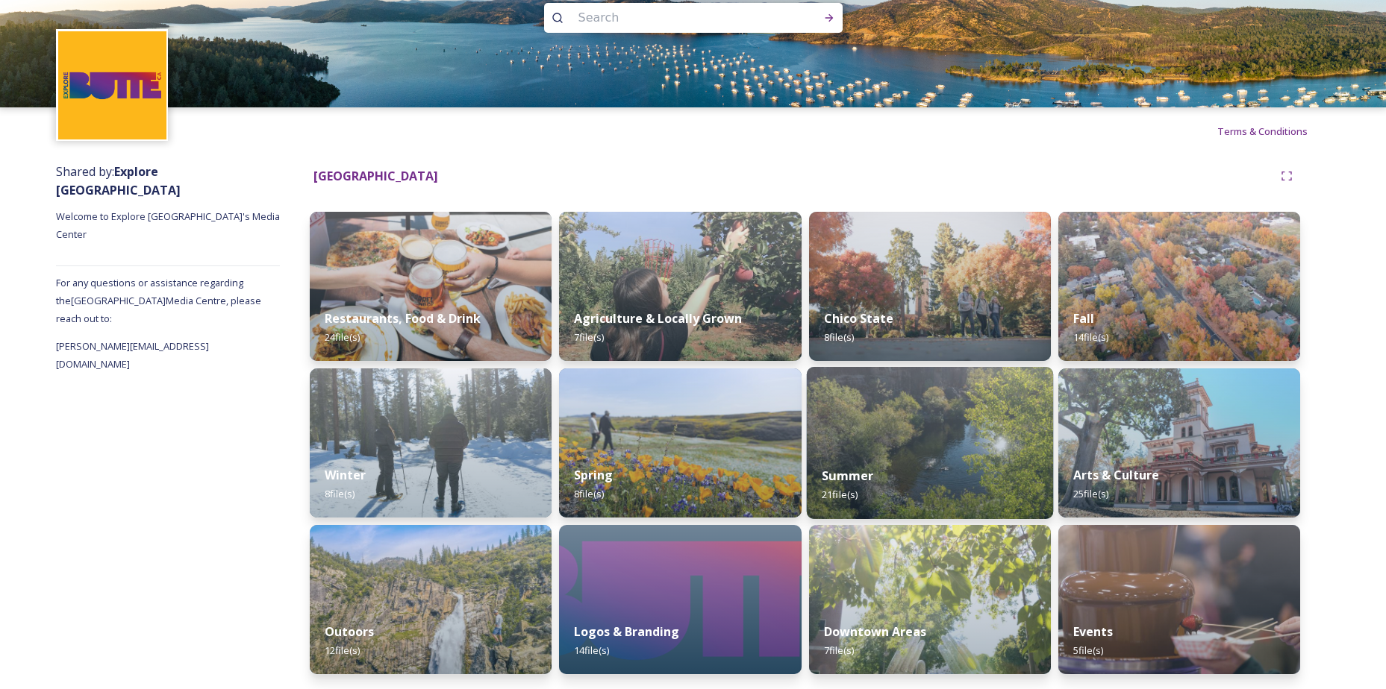
click at [924, 415] on img at bounding box center [929, 443] width 247 height 152
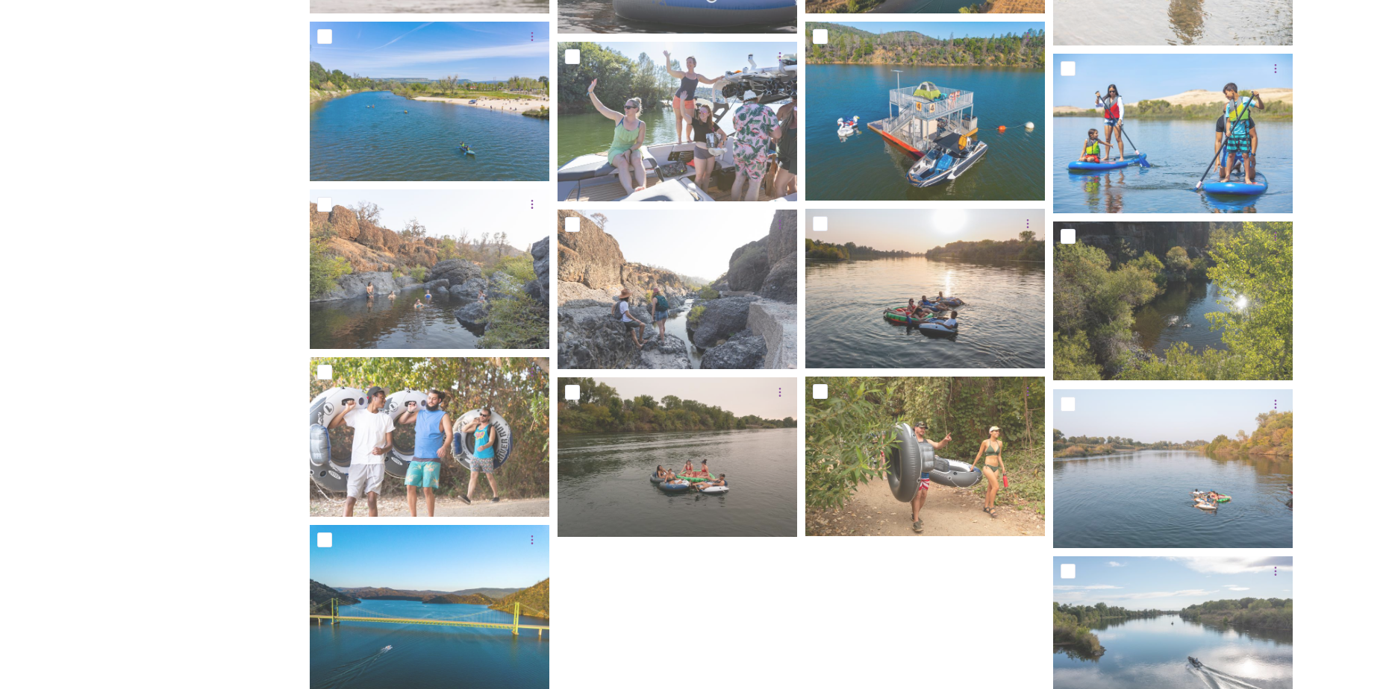
scroll to position [657, 0]
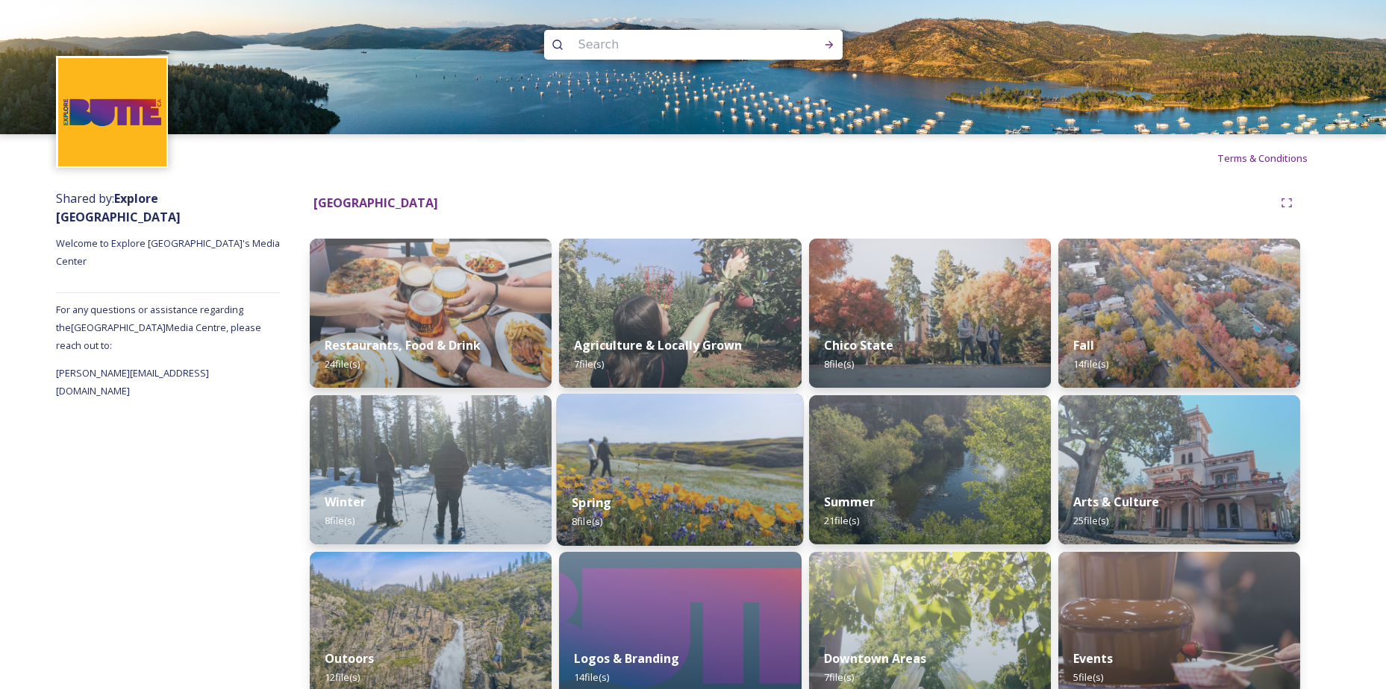
click at [654, 498] on div "Spring 8 file(s)" at bounding box center [680, 512] width 247 height 68
click at [380, 476] on img at bounding box center [430, 470] width 247 height 152
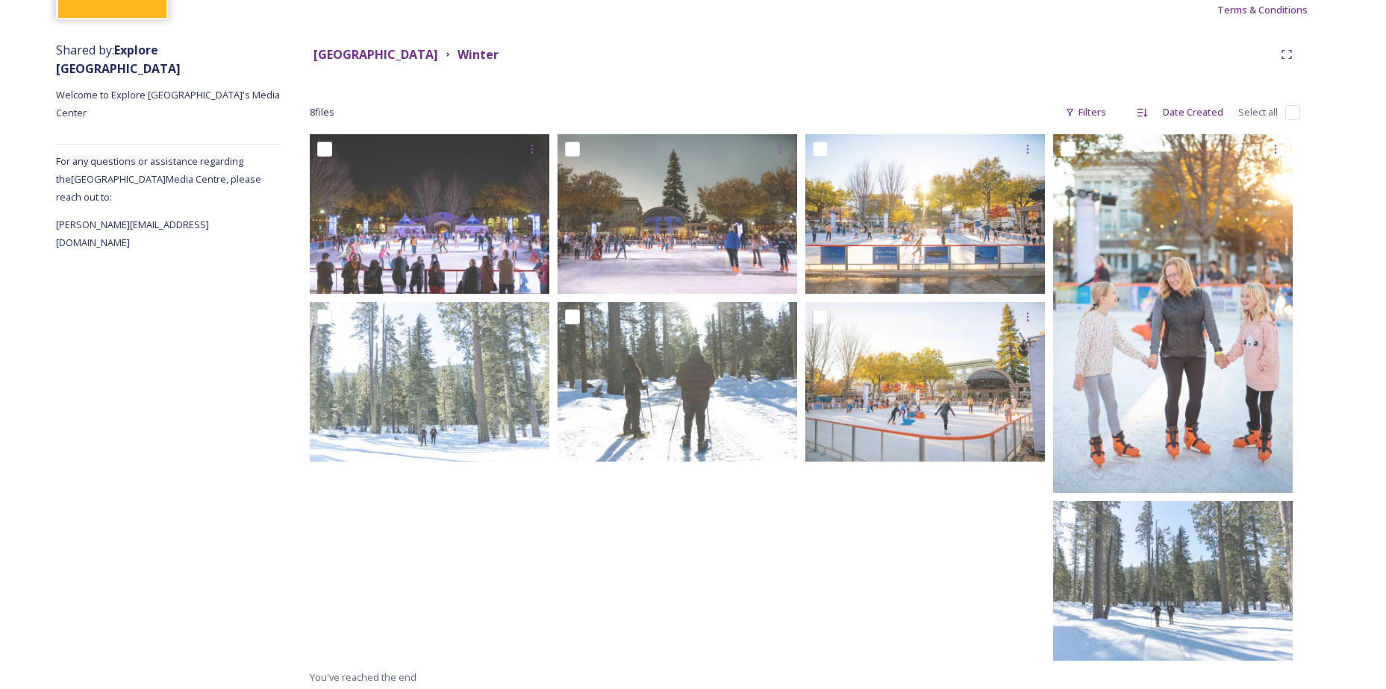
scroll to position [153, 0]
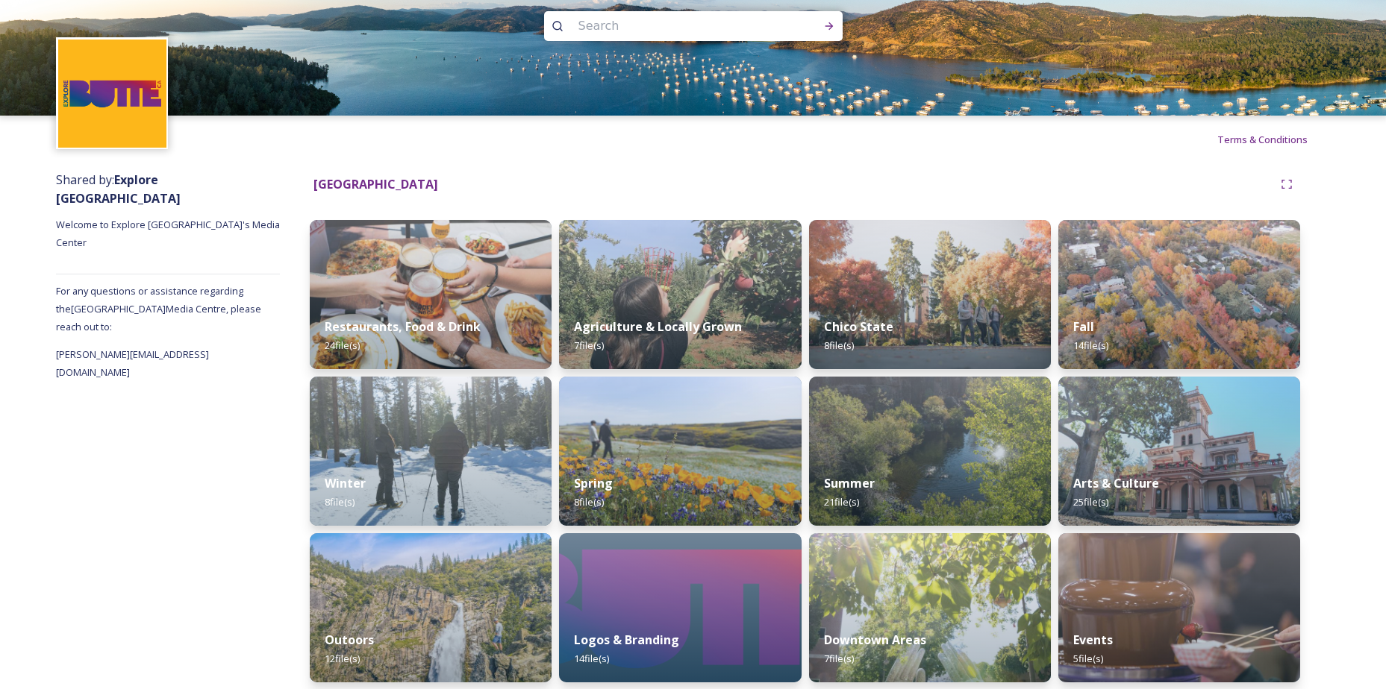
scroll to position [27, 0]
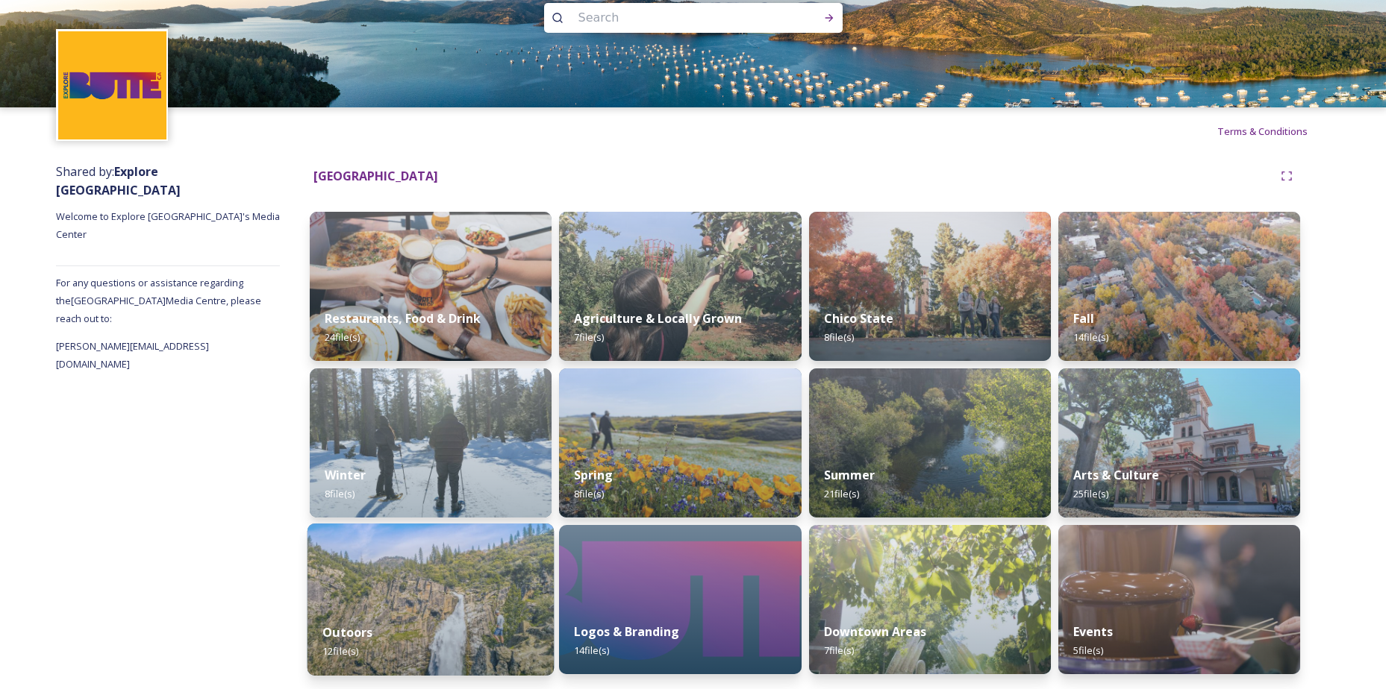
click at [383, 580] on img at bounding box center [430, 600] width 247 height 152
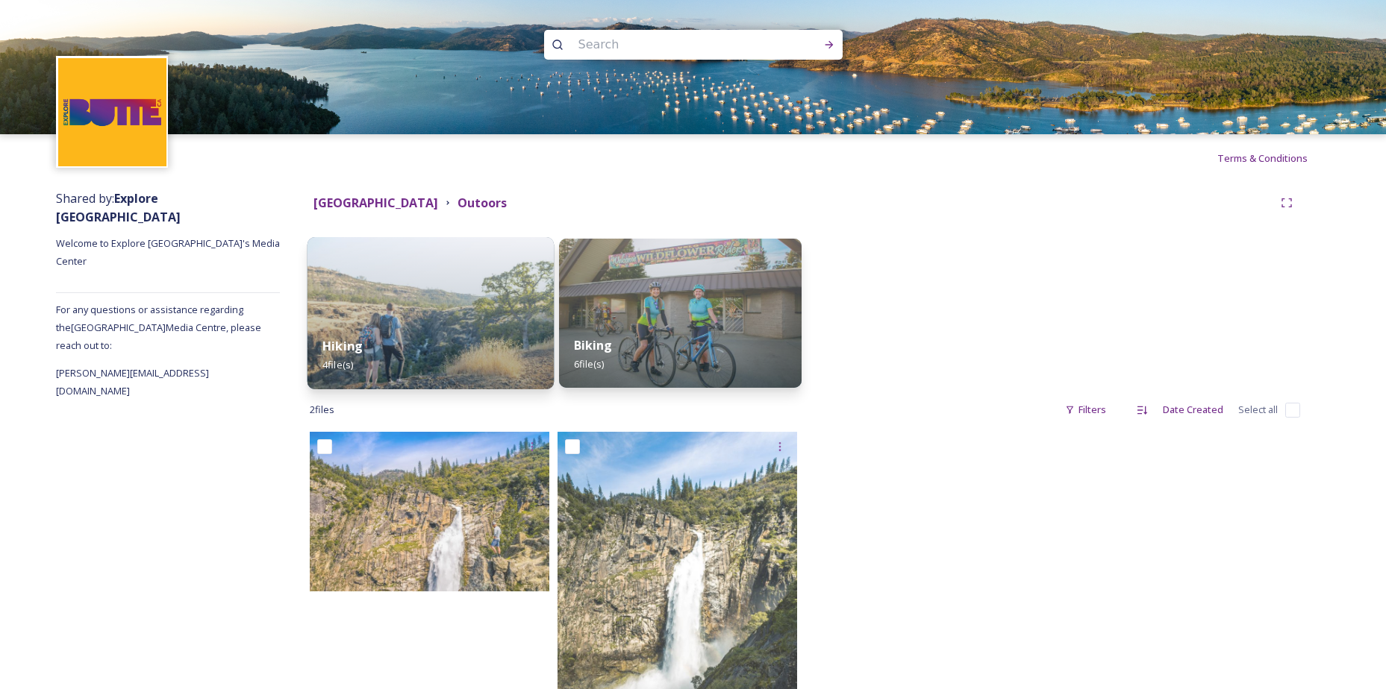
click at [441, 295] on img at bounding box center [430, 313] width 247 height 152
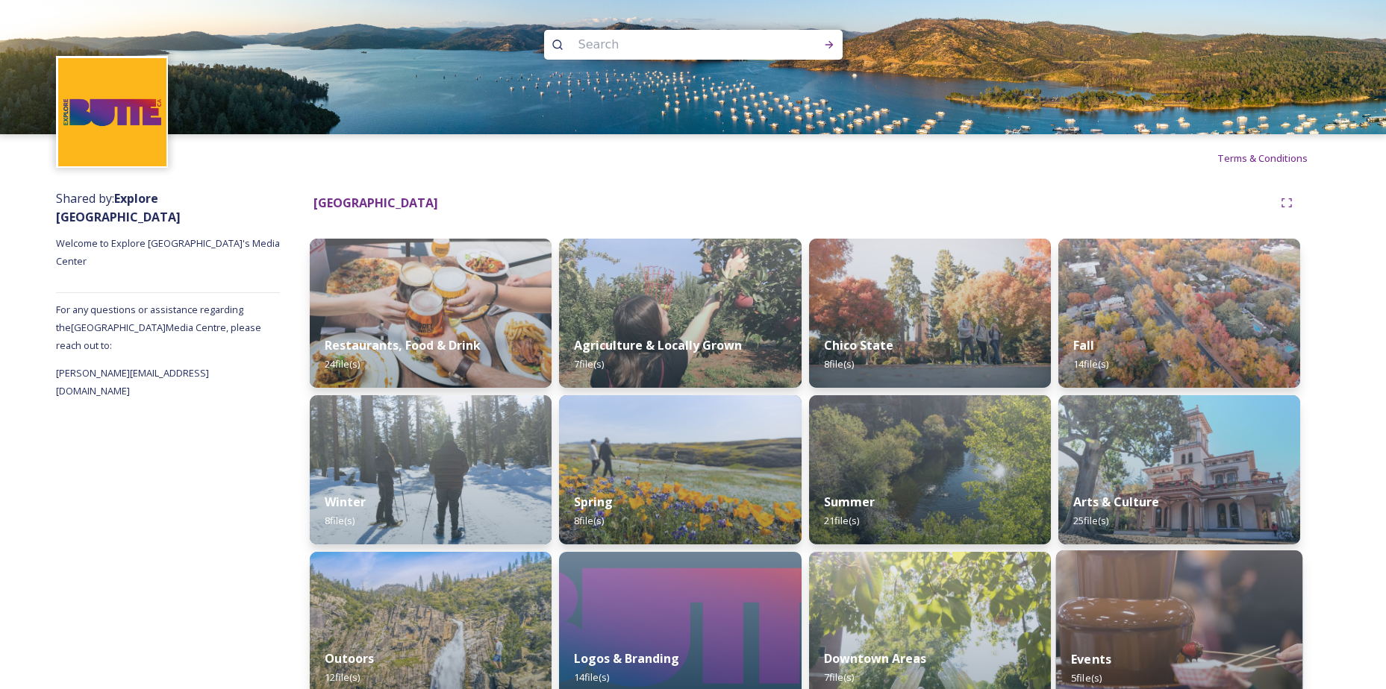
scroll to position [27, 0]
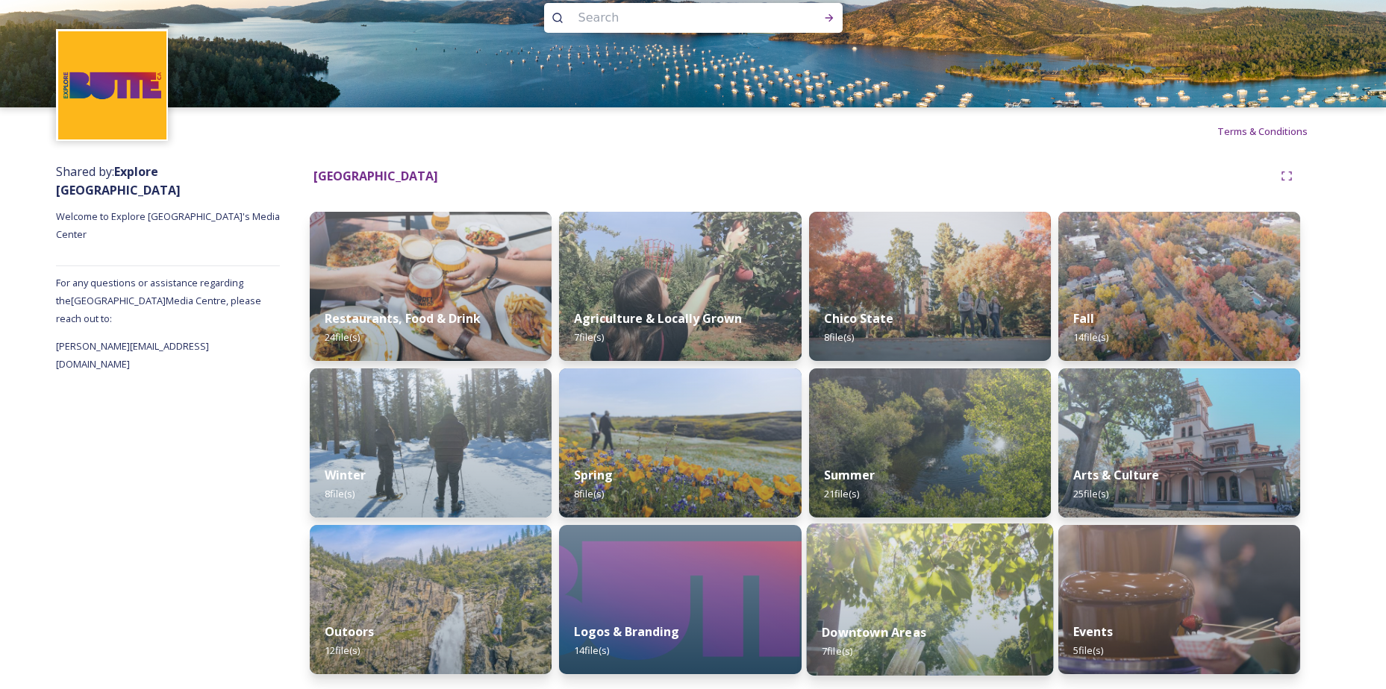
click at [955, 600] on img at bounding box center [929, 600] width 247 height 152
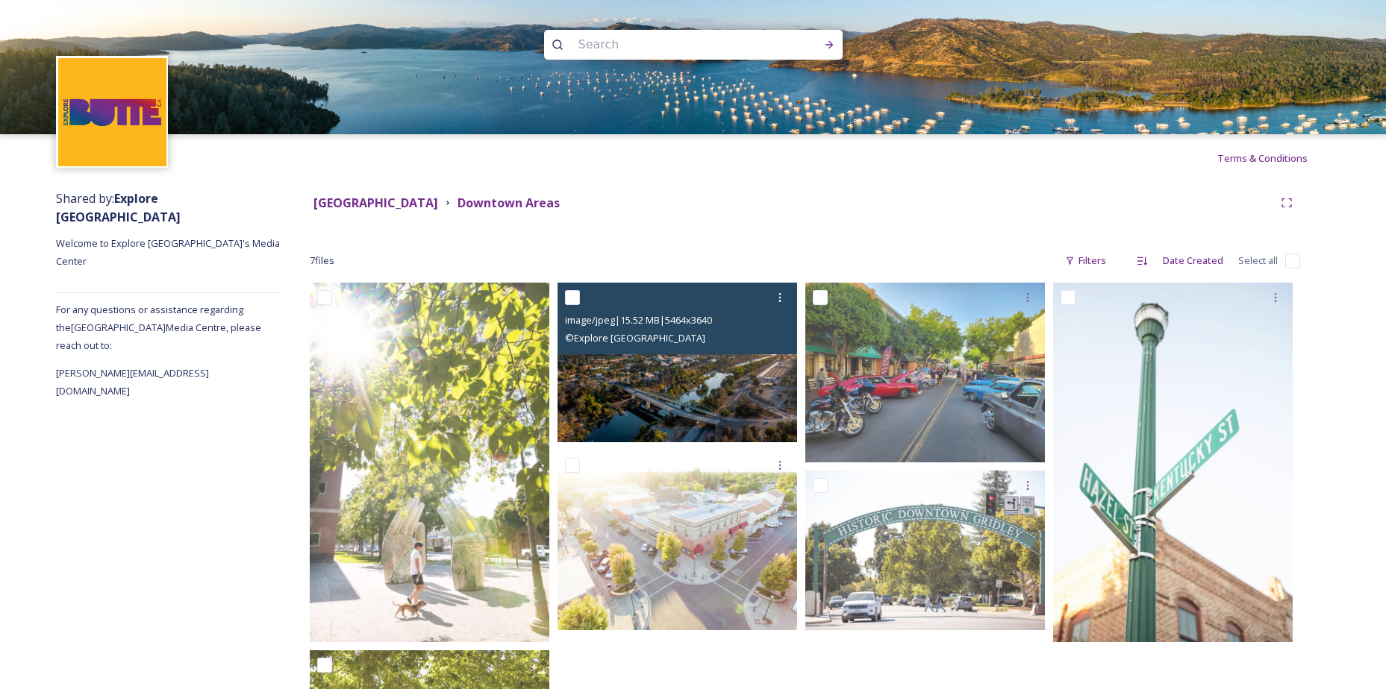
click at [688, 395] on img at bounding box center [677, 363] width 240 height 160
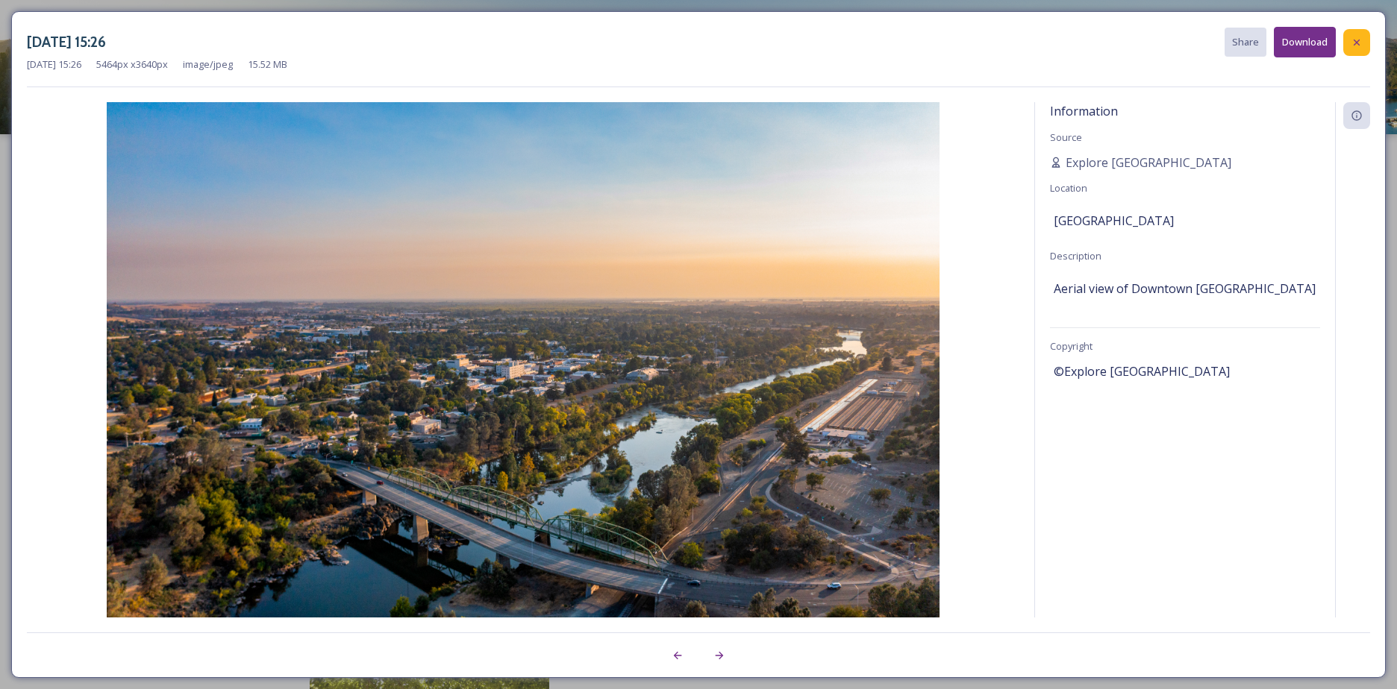
click at [1361, 46] on icon at bounding box center [1356, 43] width 12 height 12
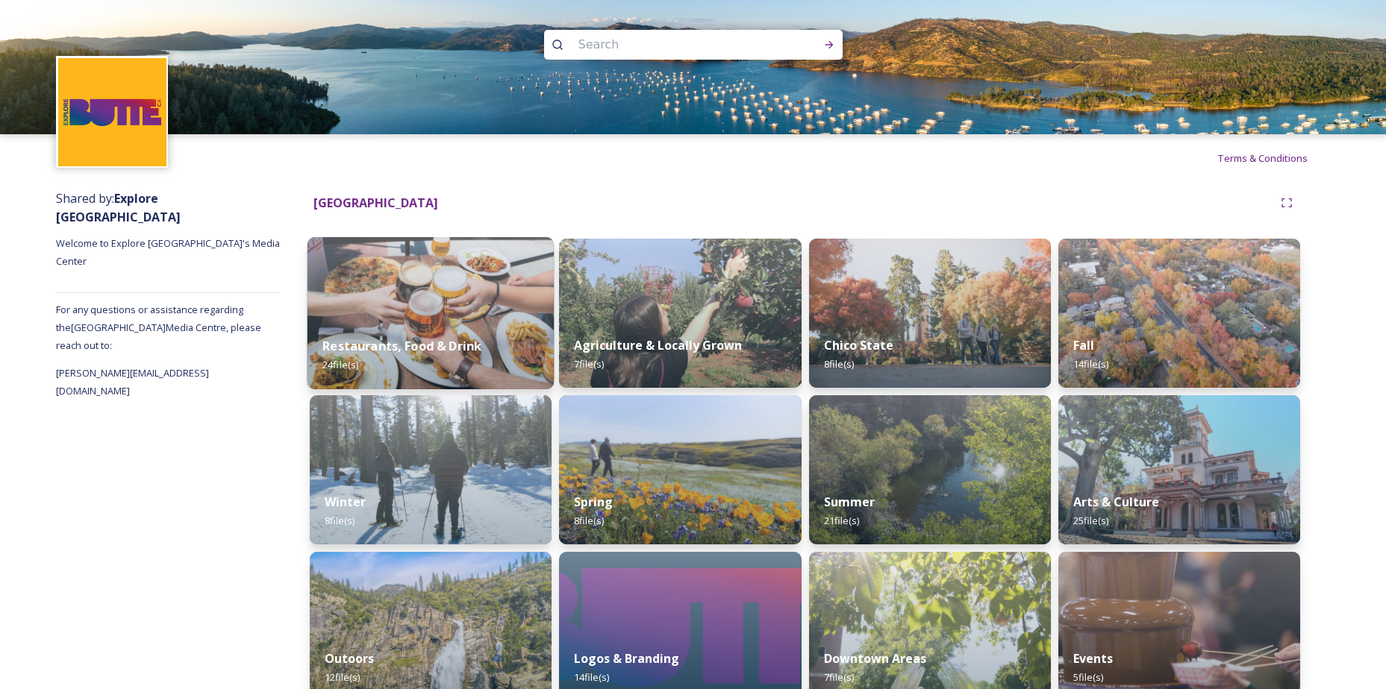
click at [436, 328] on div "Restaurants, Food & Drink 24 file(s)" at bounding box center [430, 356] width 247 height 68
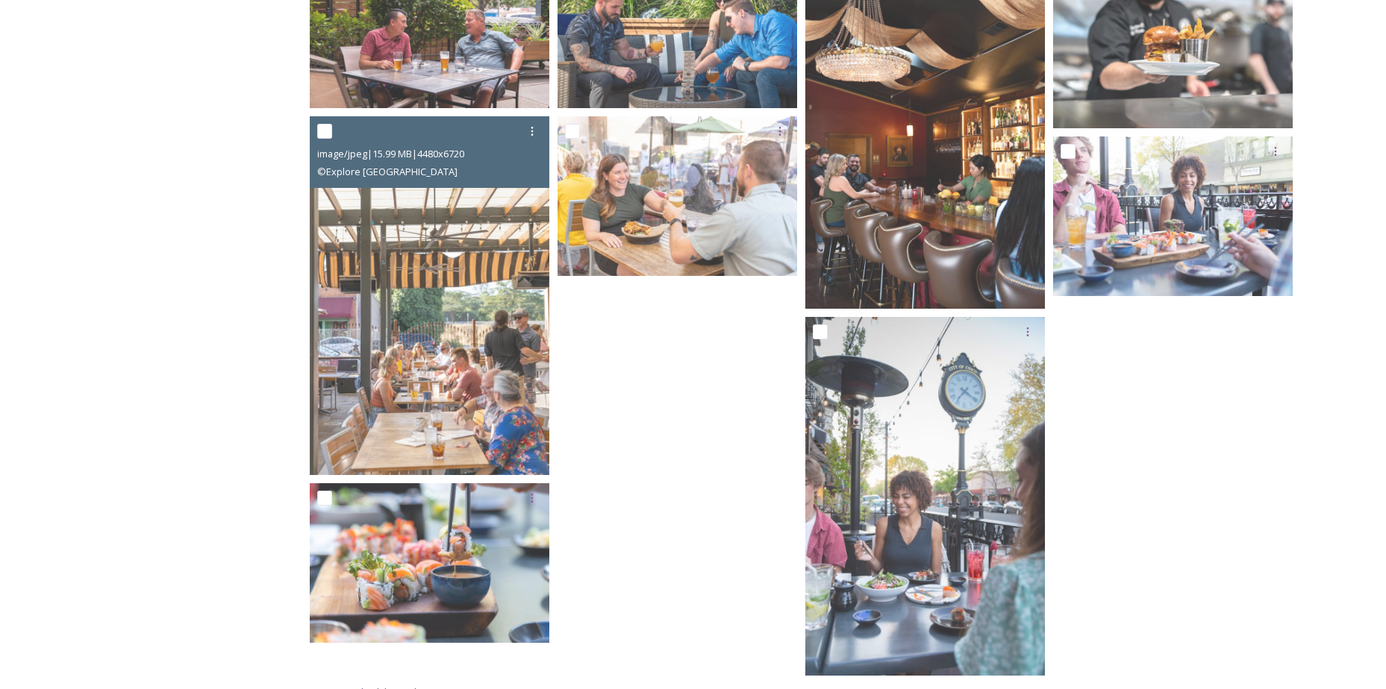
scroll to position [503, 0]
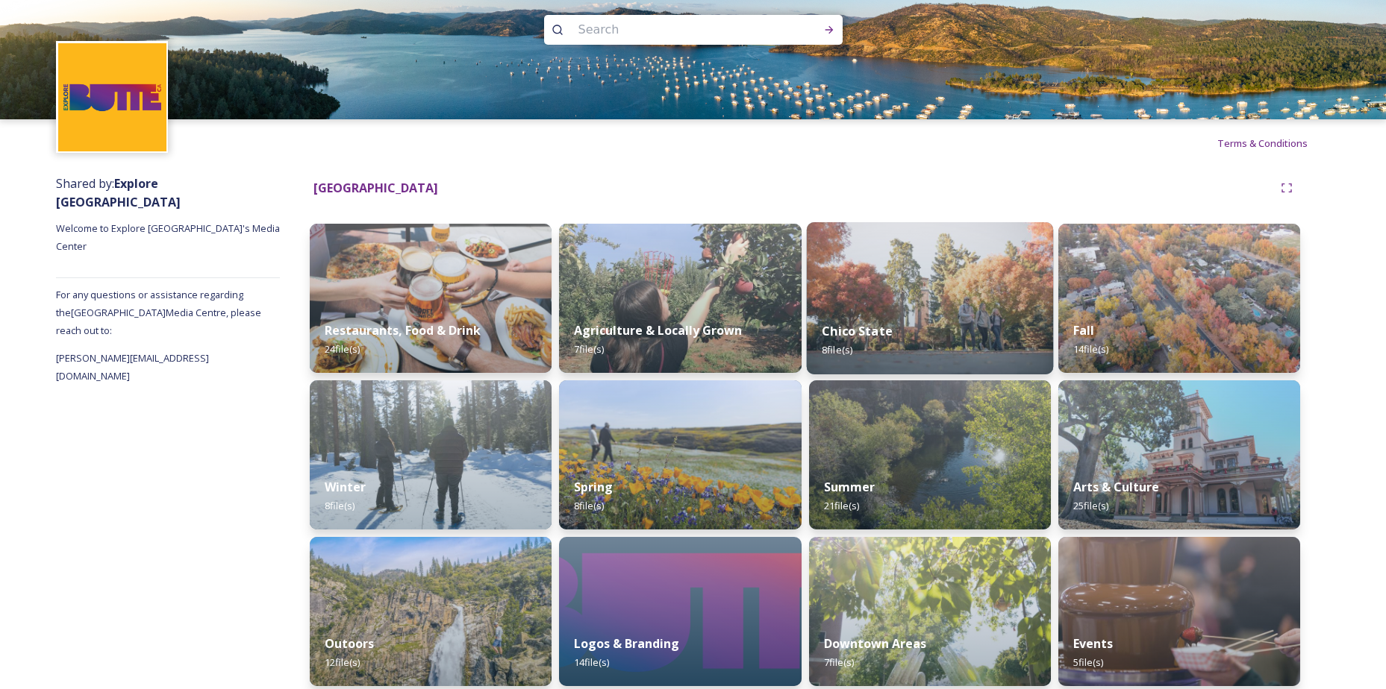
scroll to position [27, 0]
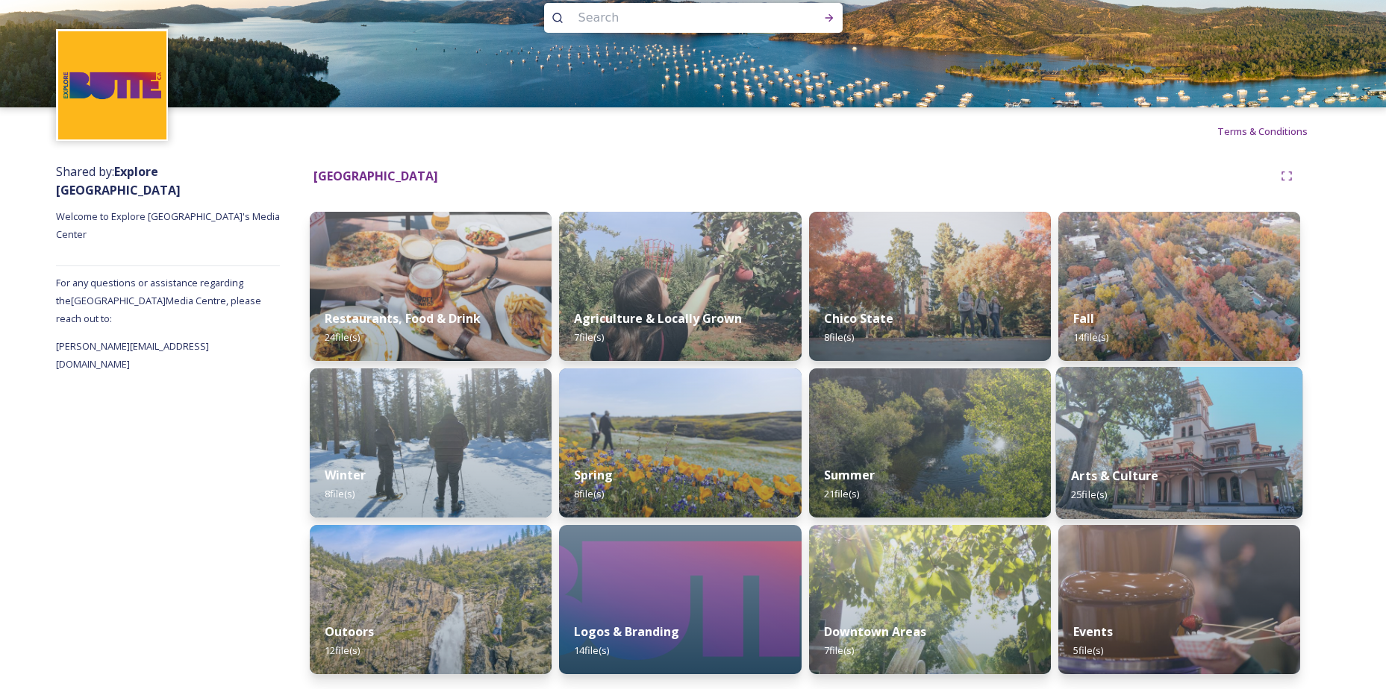
click at [1195, 486] on div "Arts & Culture 25 file(s)" at bounding box center [1179, 485] width 247 height 68
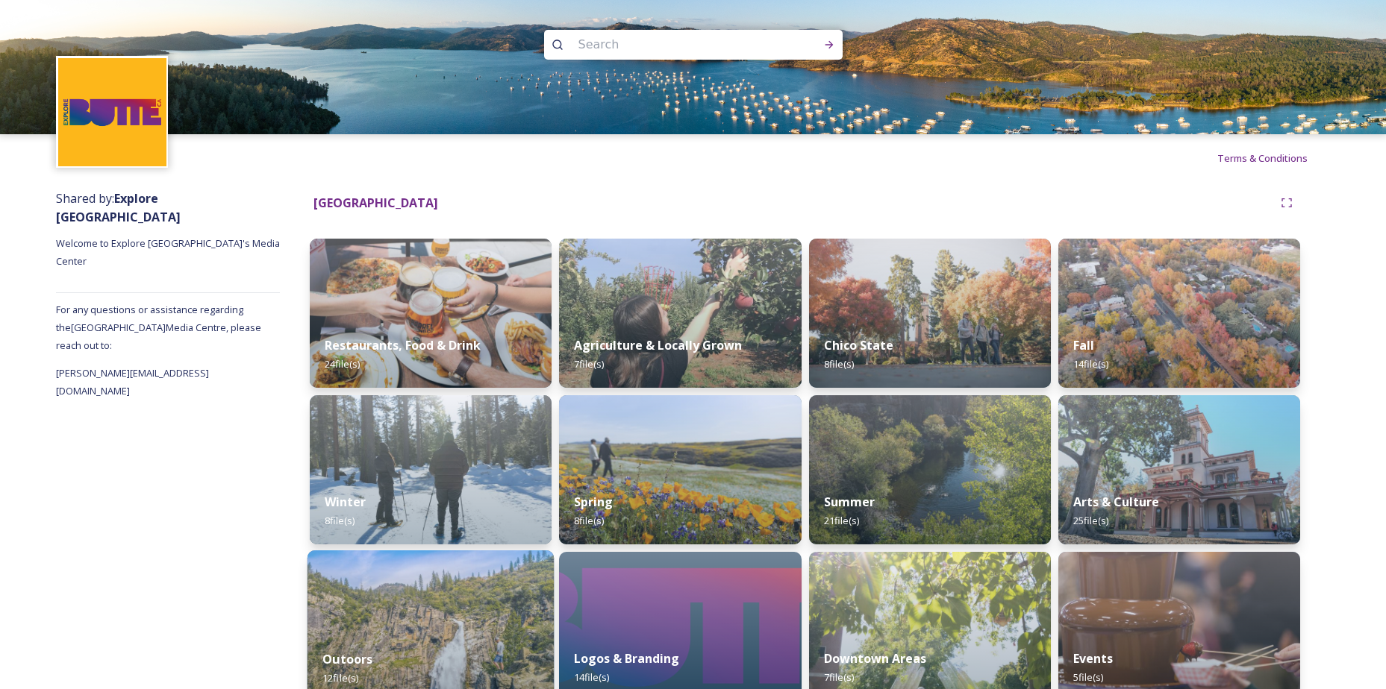
click at [451, 624] on img at bounding box center [430, 627] width 247 height 152
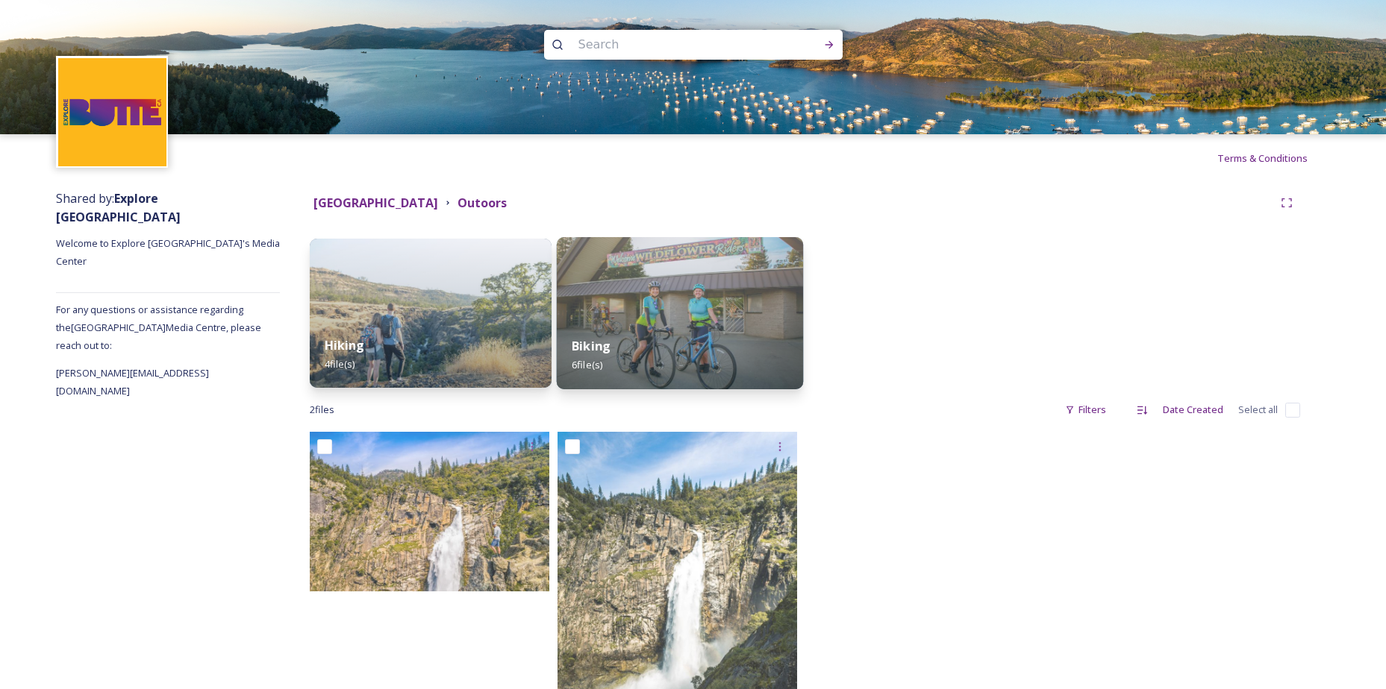
click at [658, 272] on img at bounding box center [680, 313] width 247 height 152
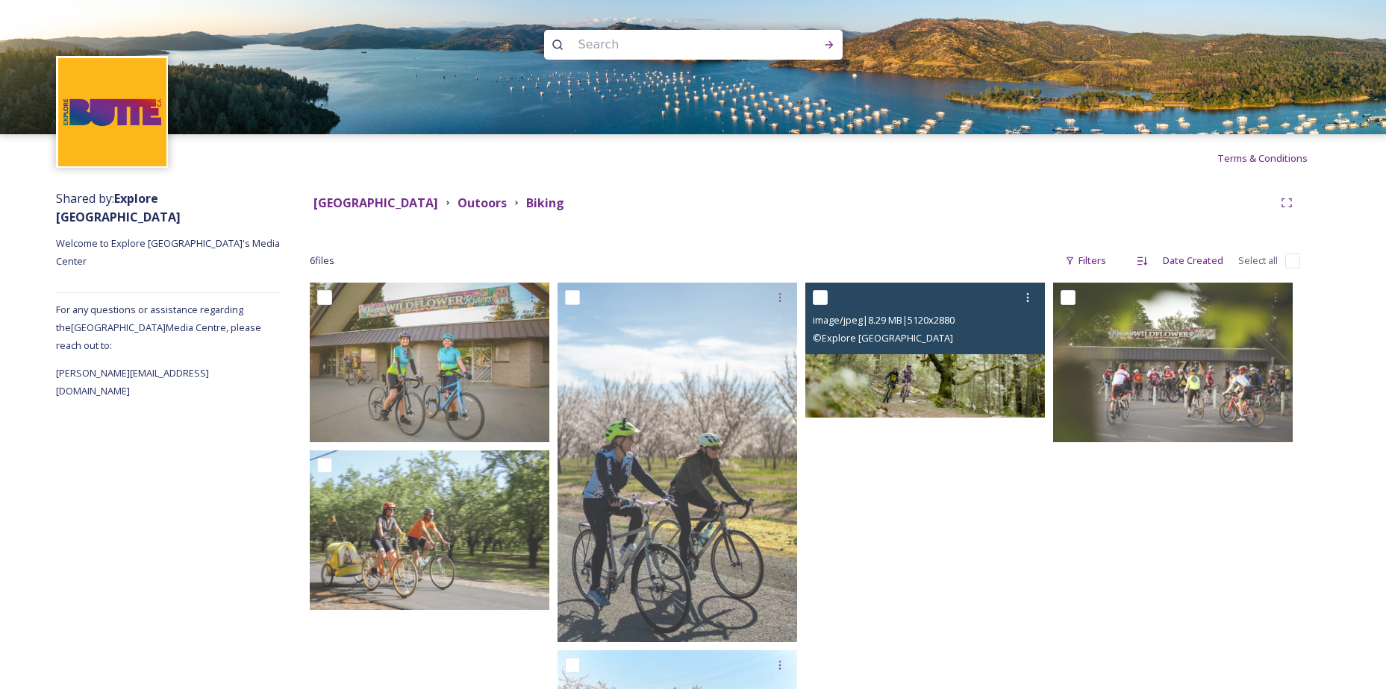
click at [915, 363] on img at bounding box center [925, 350] width 240 height 135
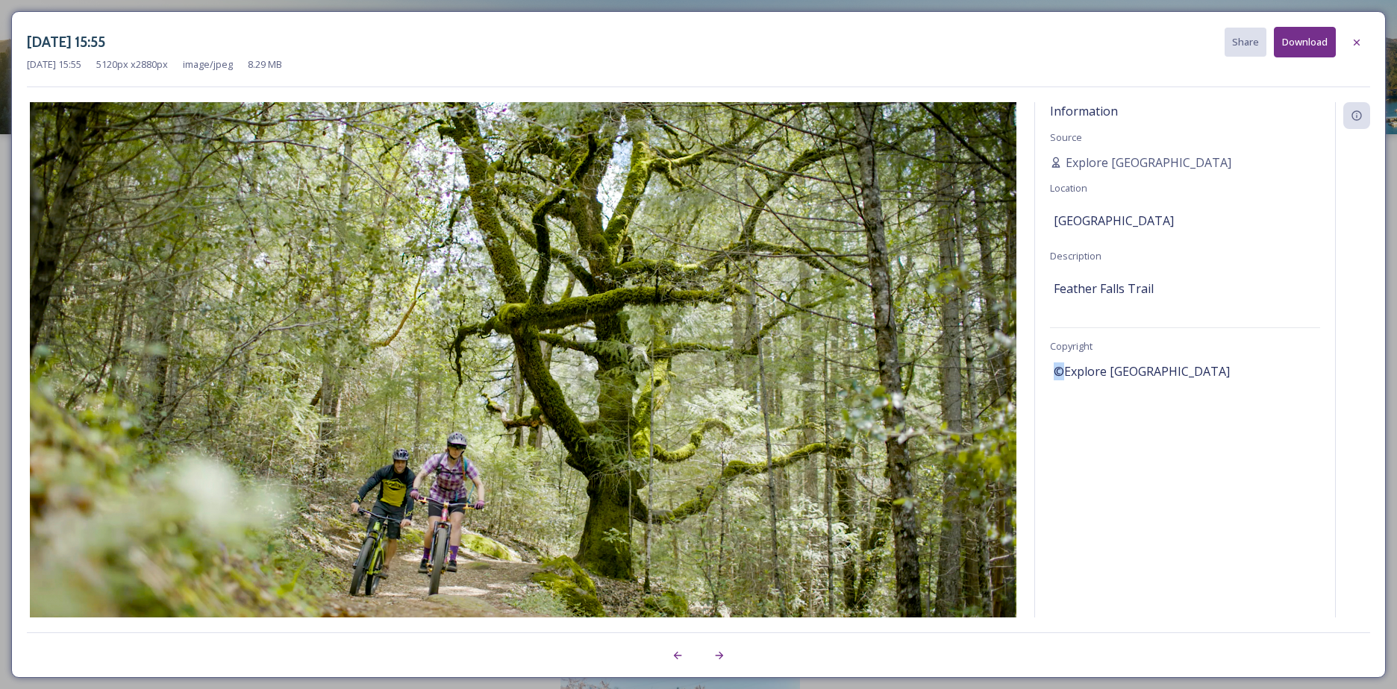
drag, startPoint x: 1056, startPoint y: 371, endPoint x: 1063, endPoint y: 370, distance: 7.5
click at [1063, 370] on span "©Explore [GEOGRAPHIC_DATA]" at bounding box center [1142, 372] width 176 height 18
copy span "©"
click at [1356, 44] on icon at bounding box center [1356, 43] width 12 height 12
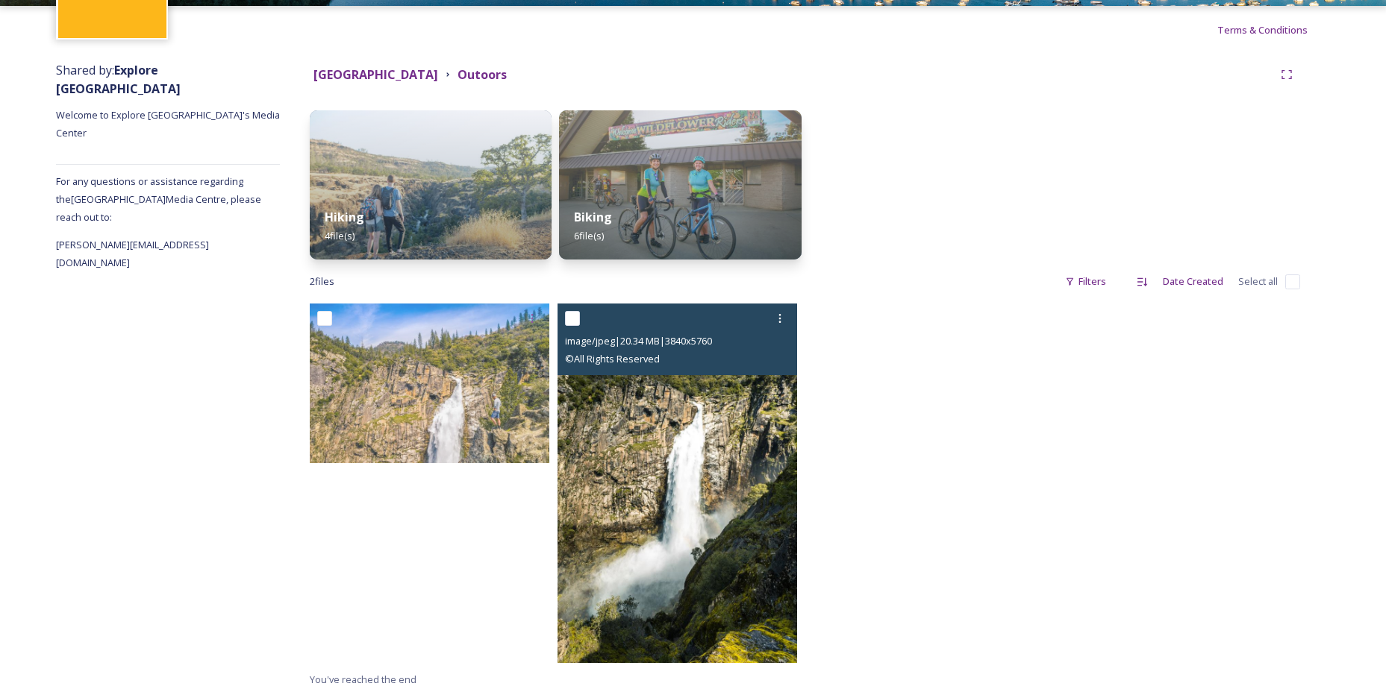
scroll to position [135, 0]
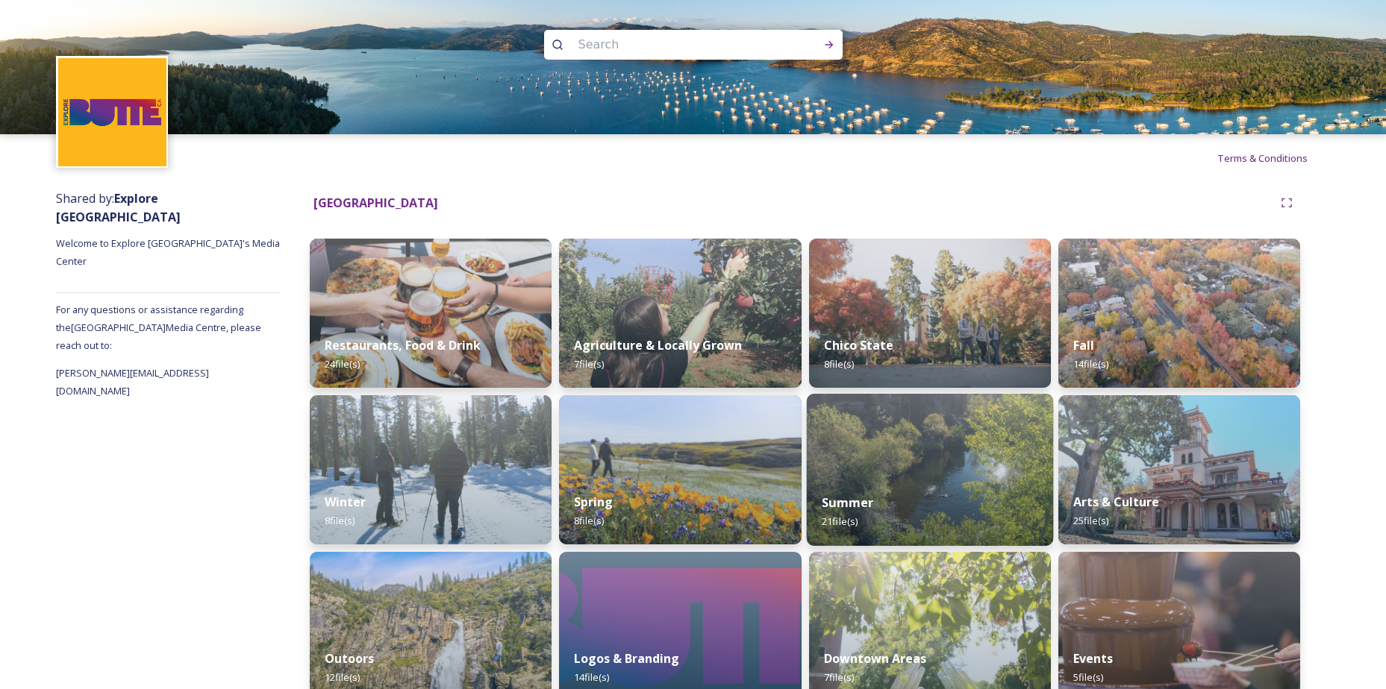
scroll to position [27, 0]
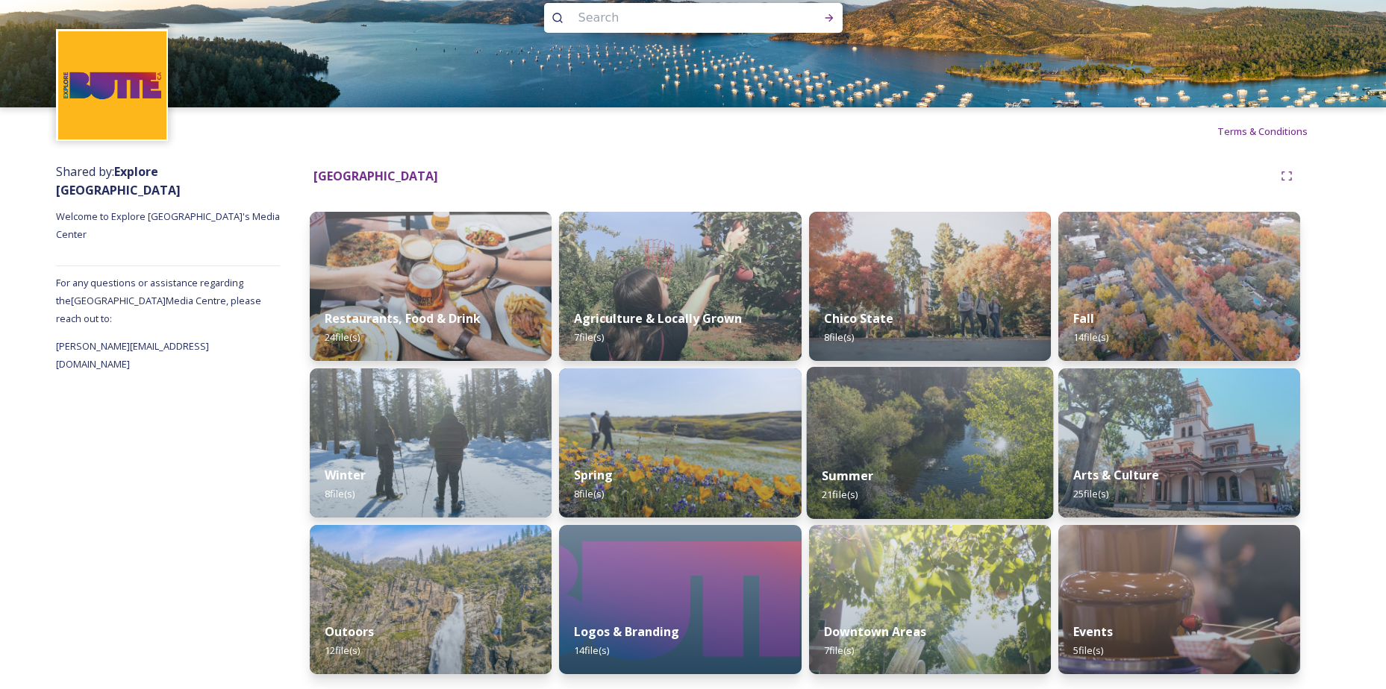
click at [868, 419] on img at bounding box center [929, 443] width 247 height 152
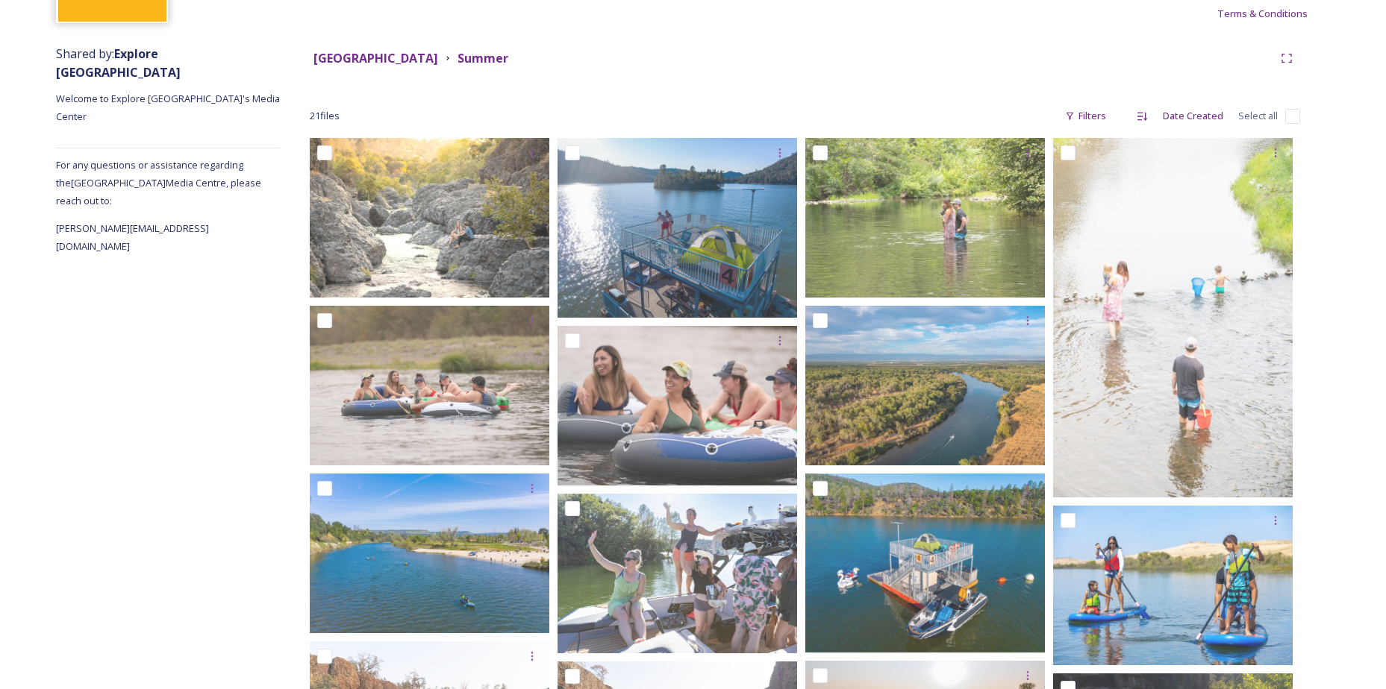
scroll to position [134, 0]
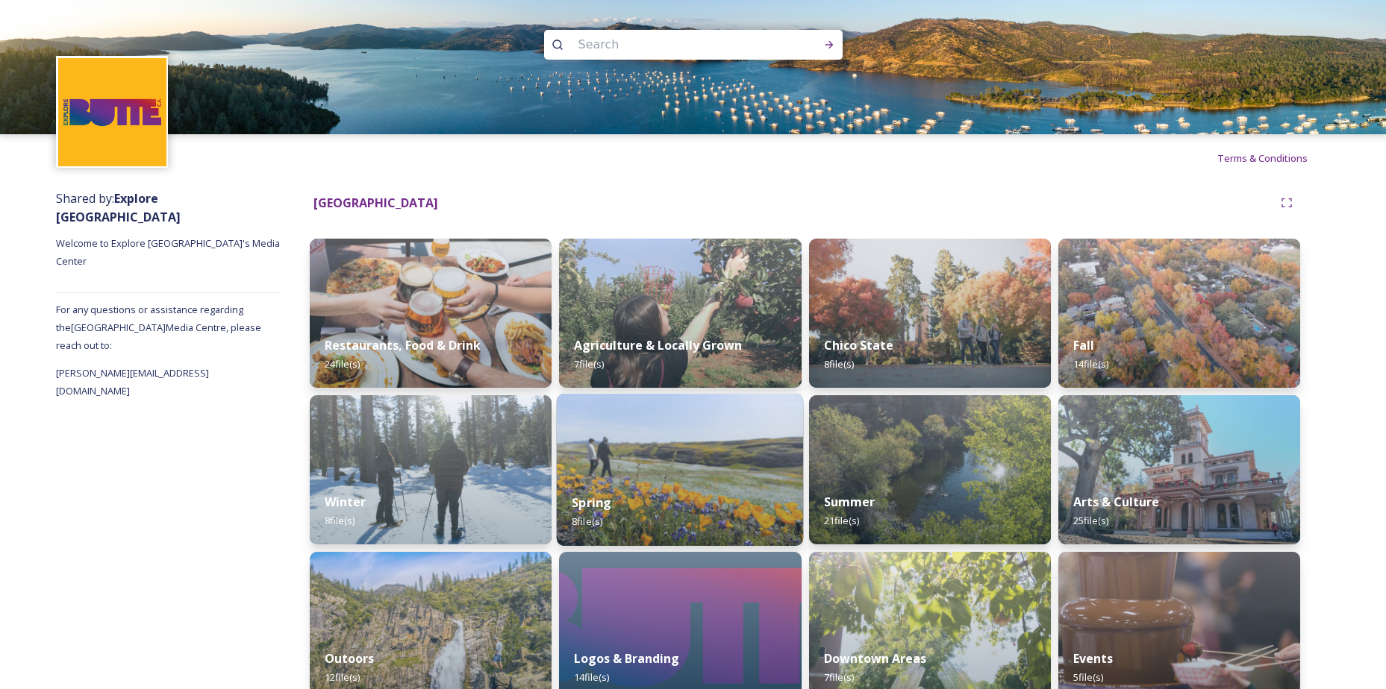
click at [639, 490] on div "Spring 8 file(s)" at bounding box center [680, 512] width 247 height 68
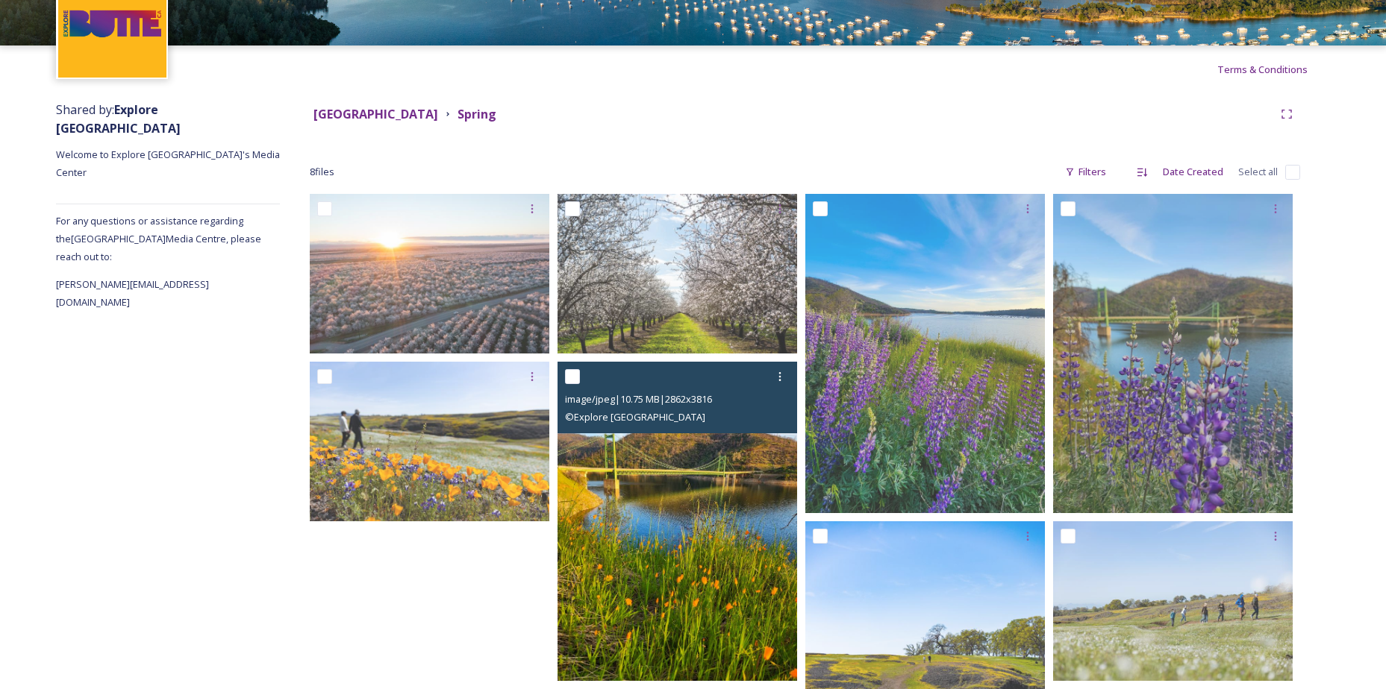
scroll to position [224, 0]
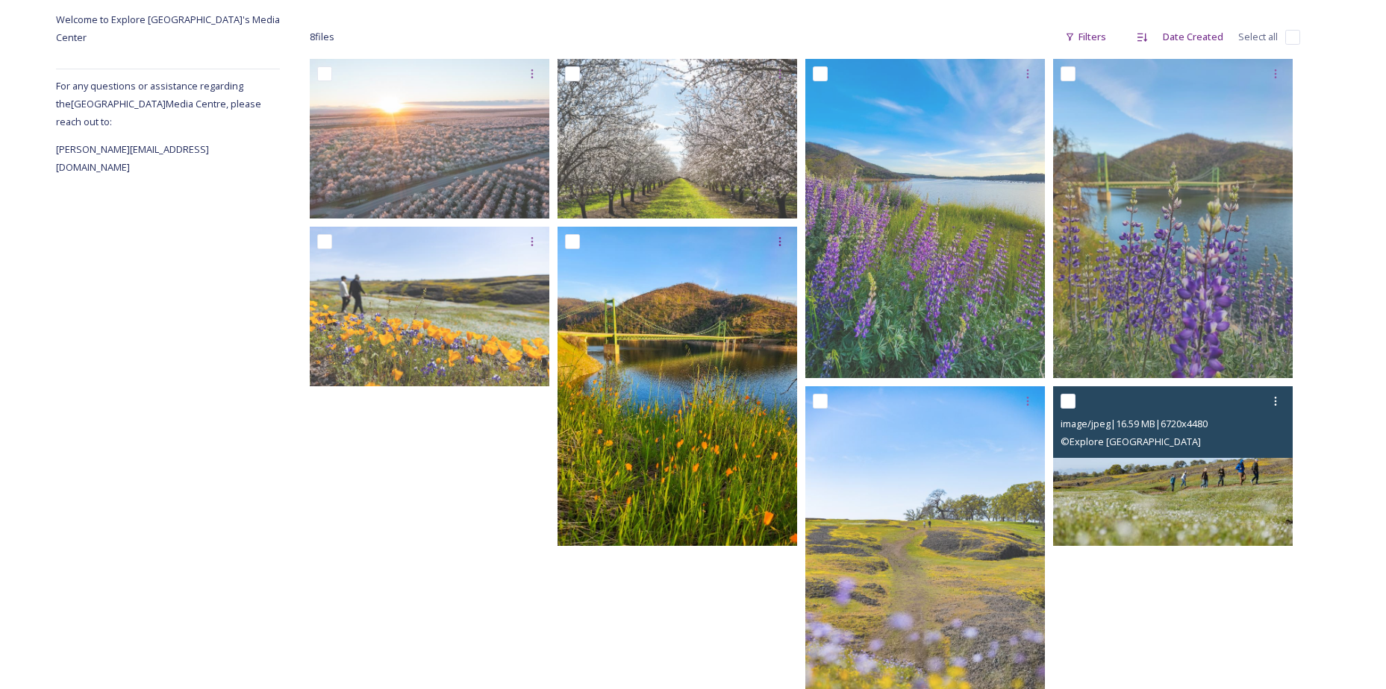
click at [1180, 497] on img at bounding box center [1173, 466] width 240 height 160
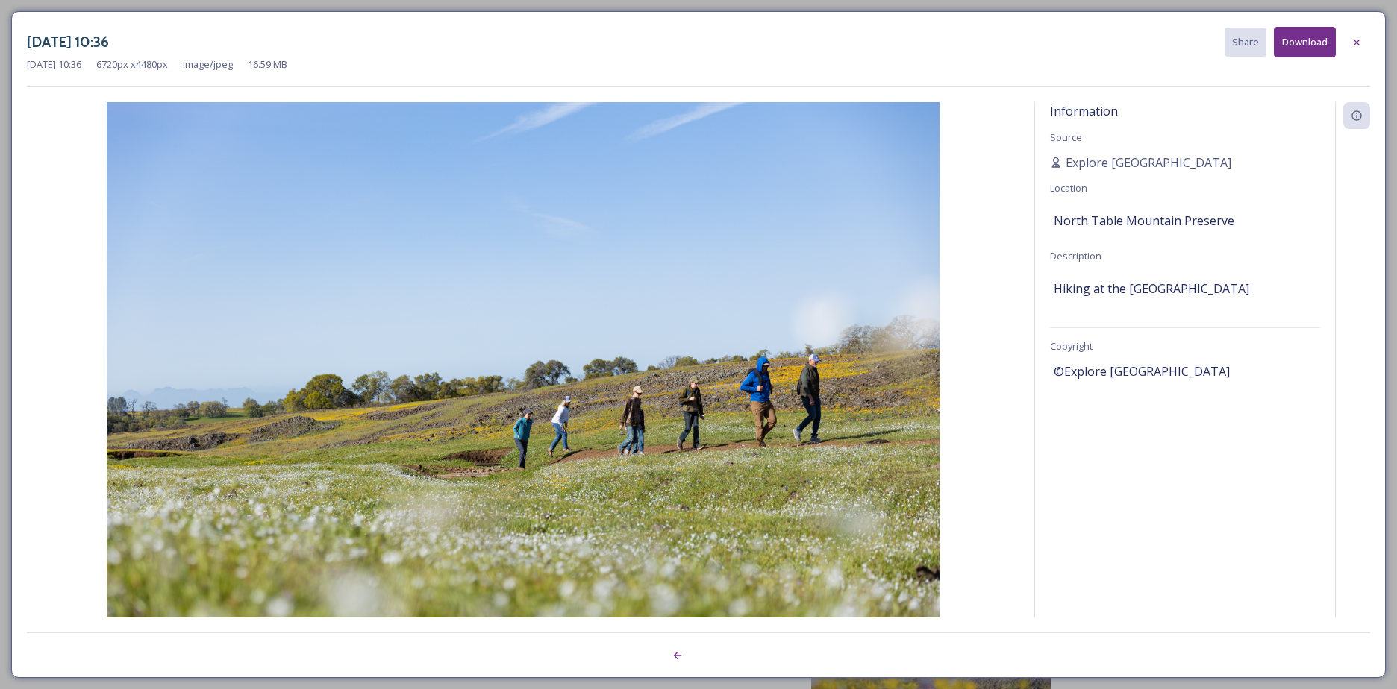
drag, startPoint x: 690, startPoint y: 356, endPoint x: 1293, endPoint y: 49, distance: 676.4
click at [1293, 49] on button "Download" at bounding box center [1305, 42] width 62 height 31
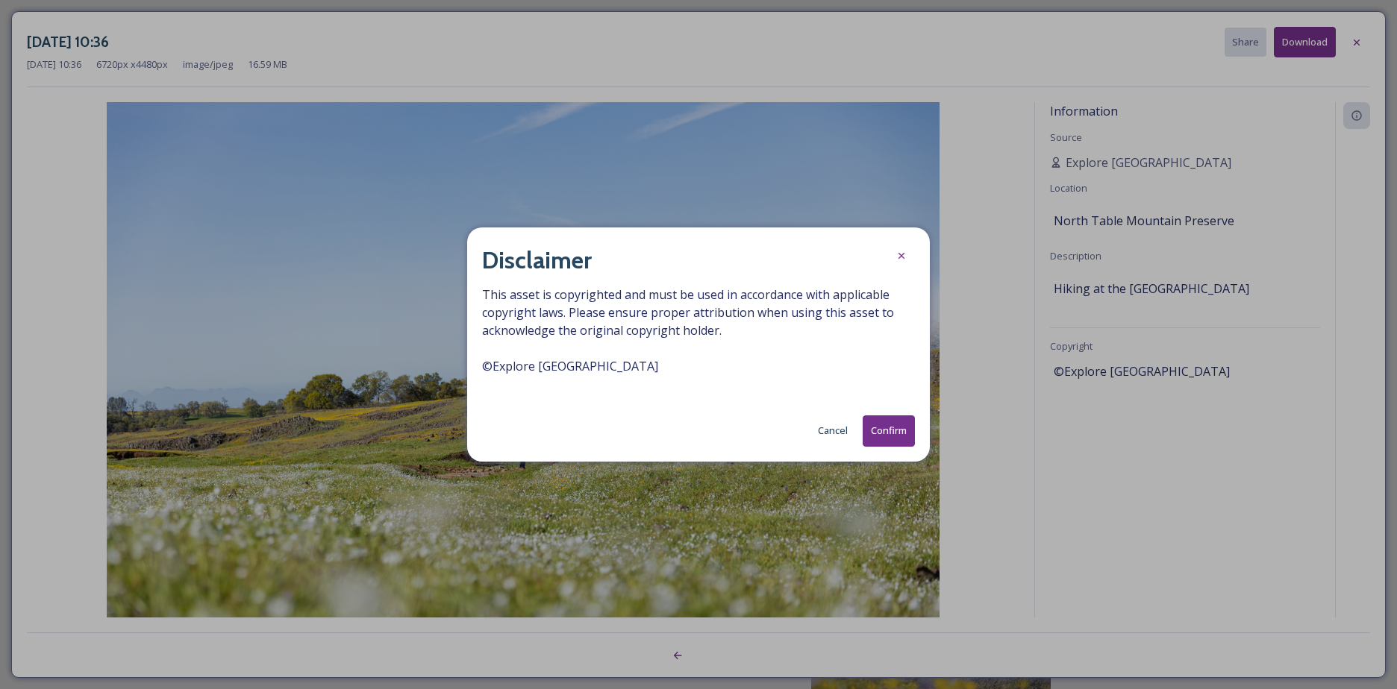
click at [897, 431] on button "Confirm" at bounding box center [889, 431] width 52 height 31
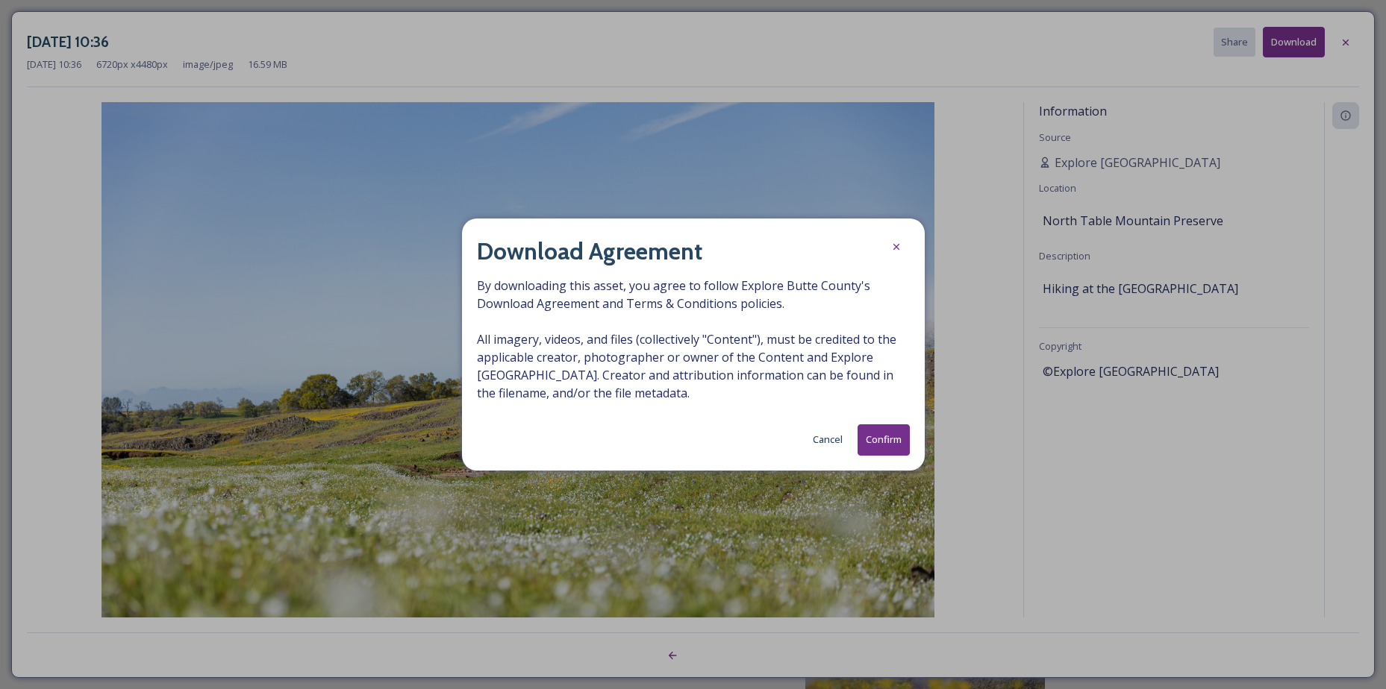
click at [889, 445] on button "Confirm" at bounding box center [883, 440] width 52 height 31
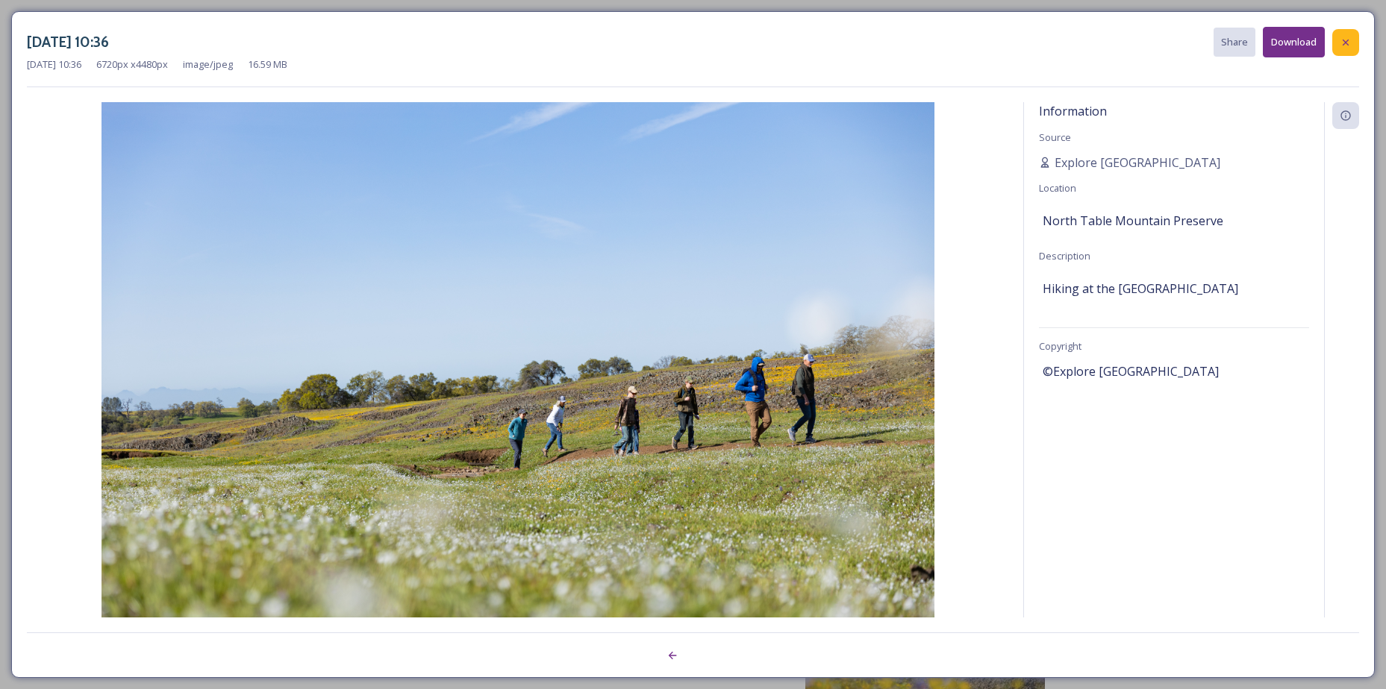
click at [1343, 39] on icon at bounding box center [1345, 43] width 12 height 12
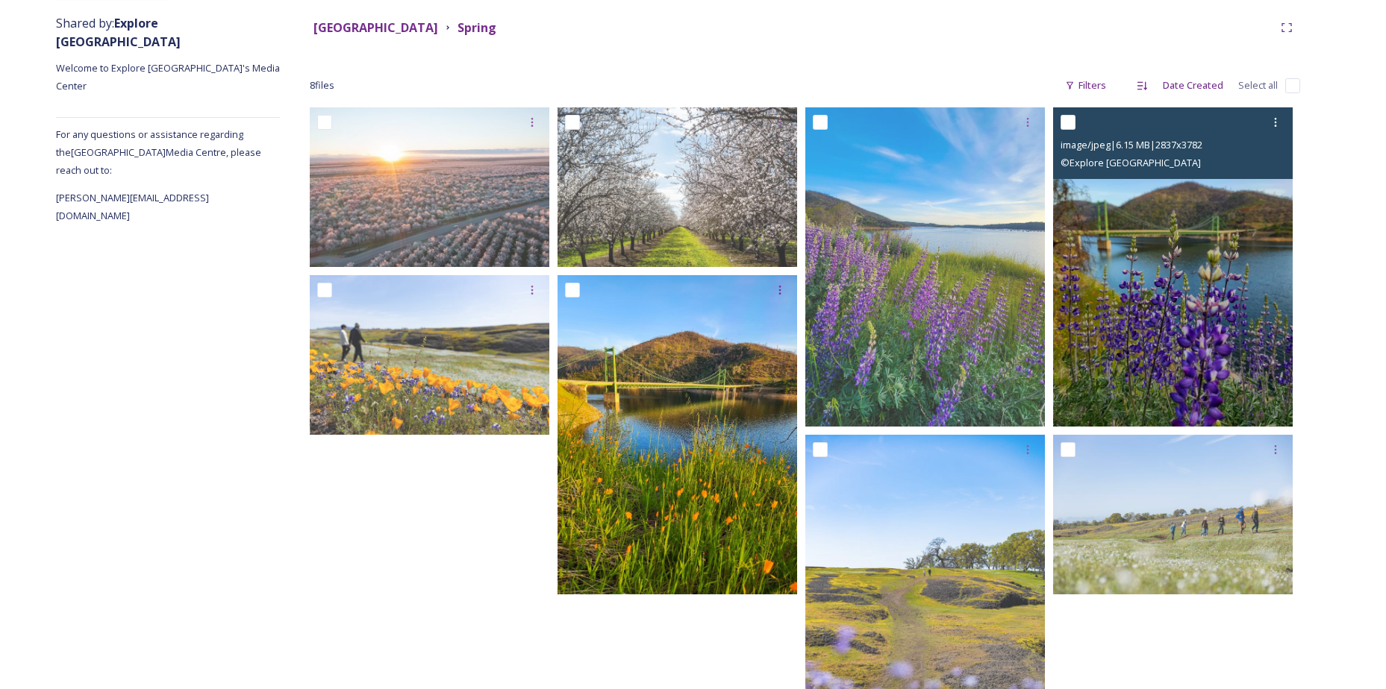
scroll to position [90, 0]
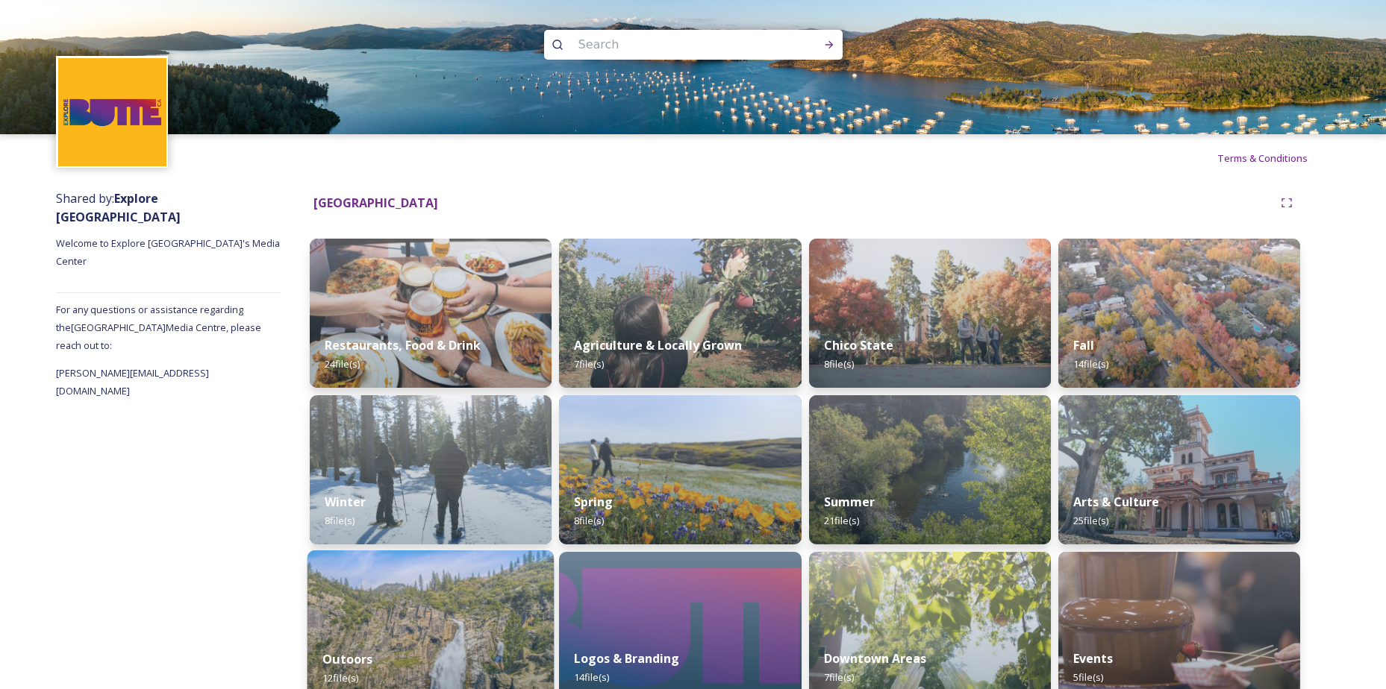
click at [469, 627] on img at bounding box center [430, 627] width 247 height 152
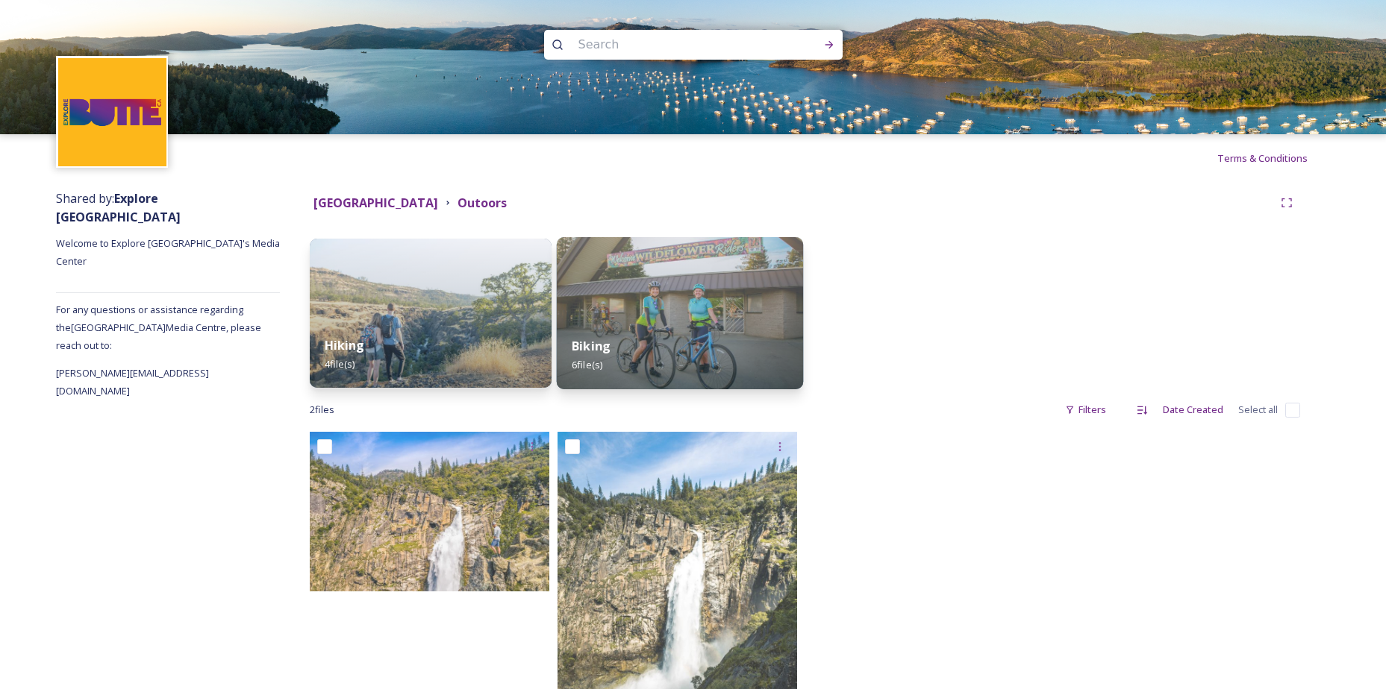
click at [641, 310] on img at bounding box center [680, 313] width 247 height 152
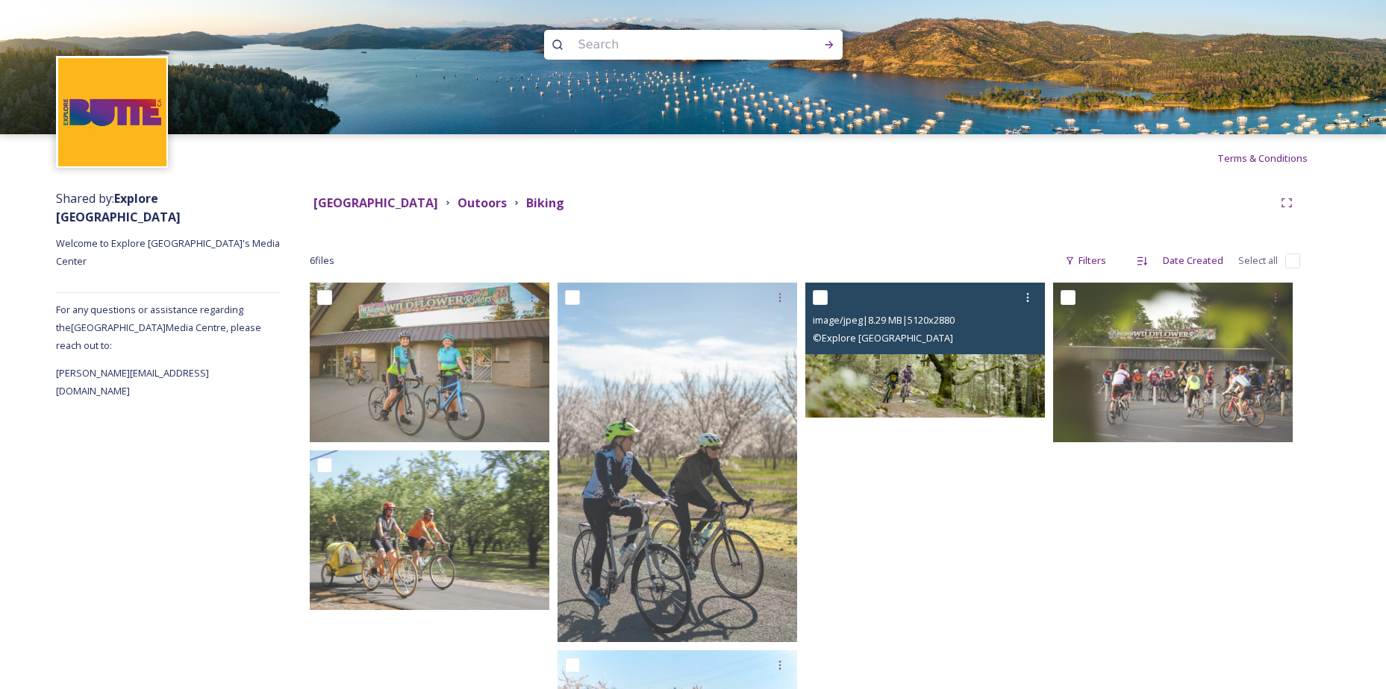
click at [928, 360] on img at bounding box center [925, 350] width 240 height 135
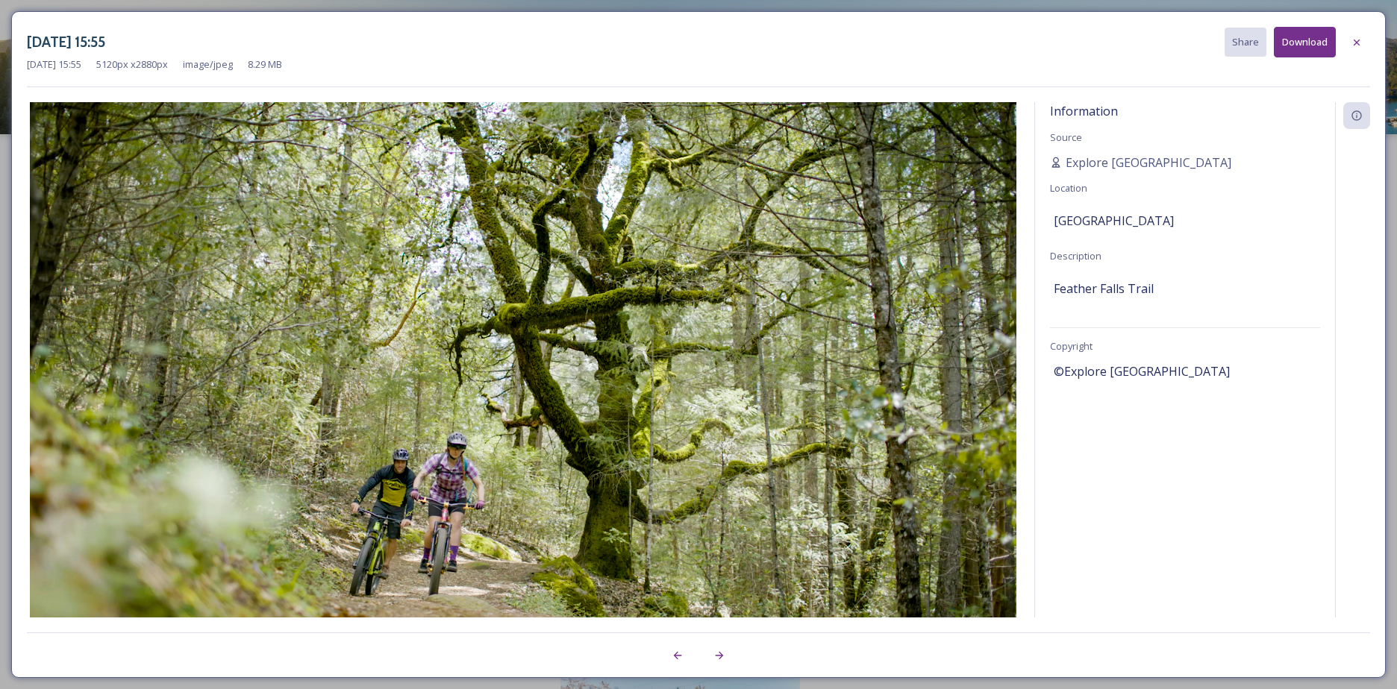
click at [924, 386] on img at bounding box center [523, 379] width 992 height 555
click at [445, 469] on img at bounding box center [523, 379] width 992 height 555
click at [1318, 40] on button "Download" at bounding box center [1305, 42] width 62 height 31
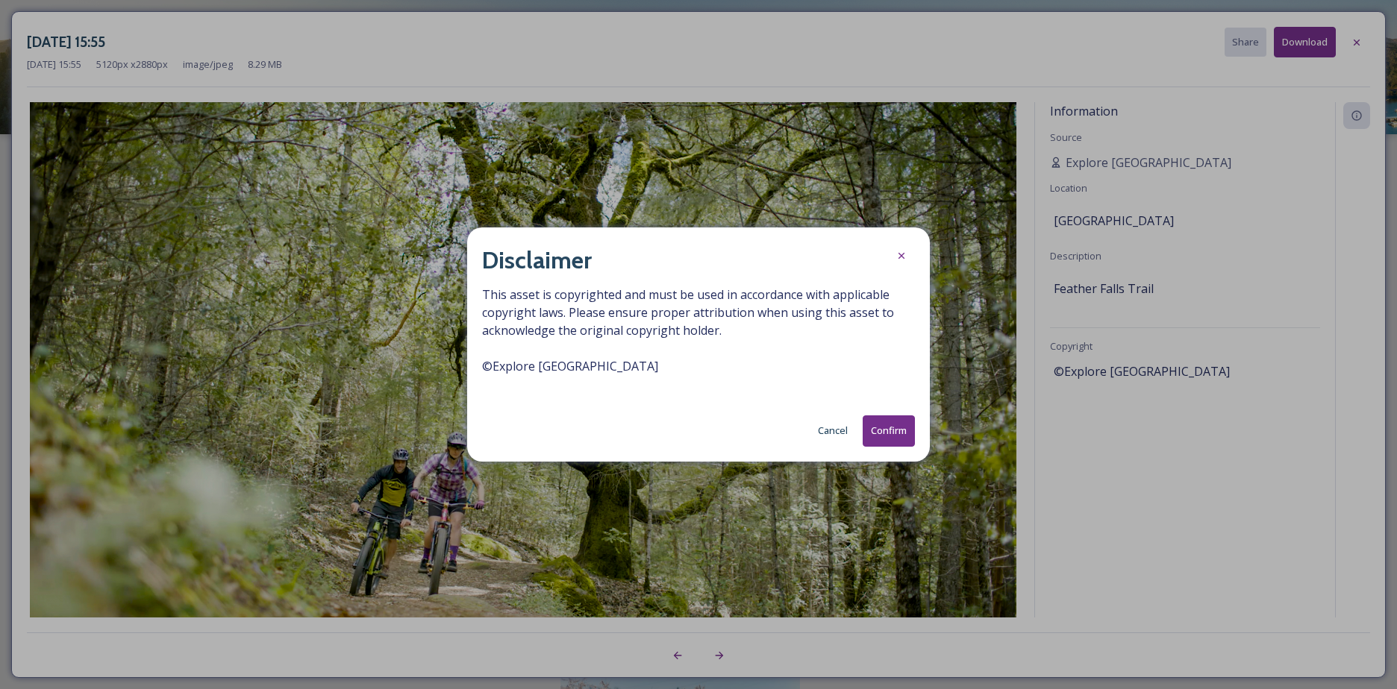
click at [897, 438] on button "Confirm" at bounding box center [889, 431] width 52 height 31
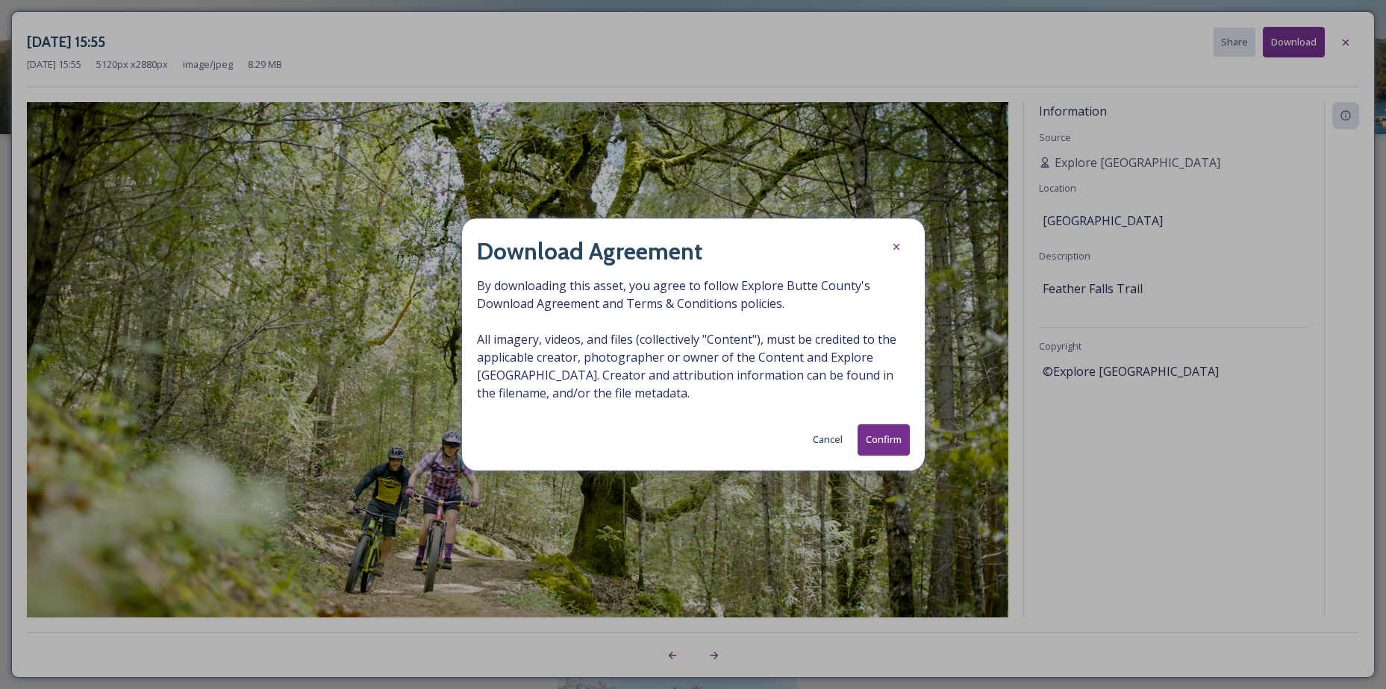
click at [897, 438] on button "Confirm" at bounding box center [883, 440] width 52 height 31
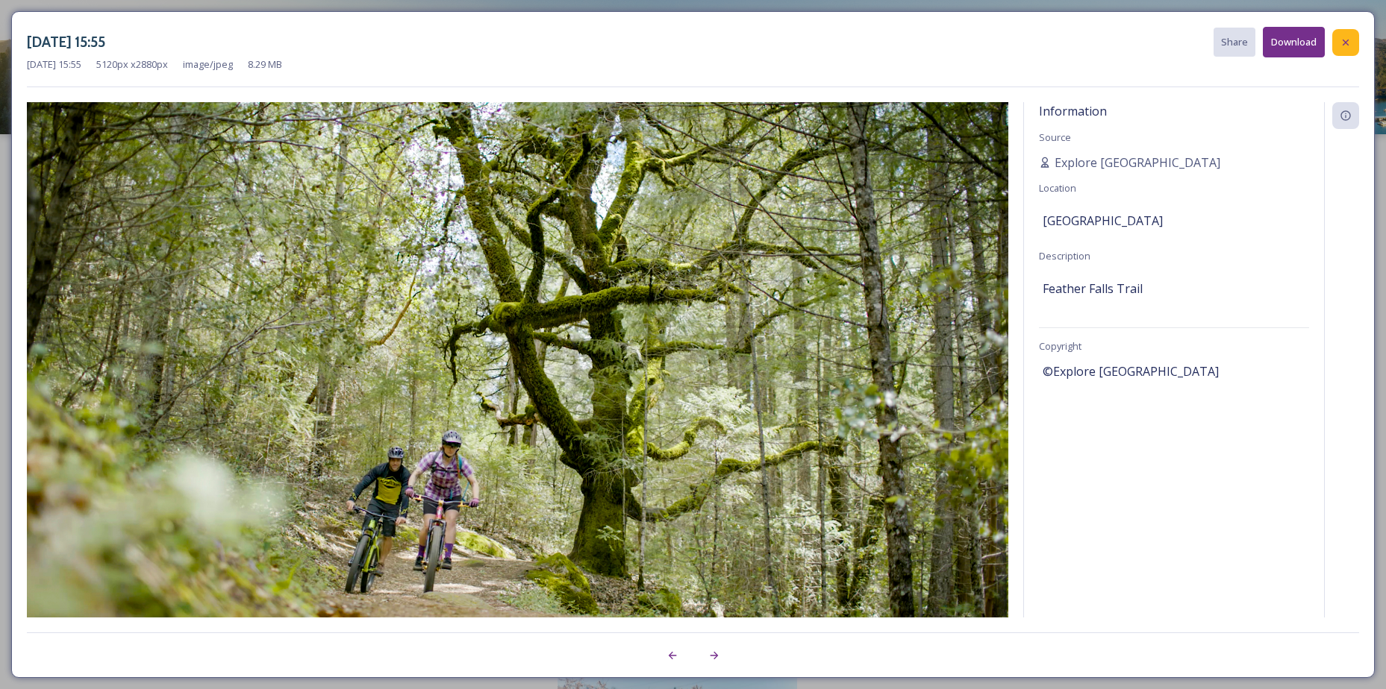
click at [1345, 45] on icon at bounding box center [1345, 43] width 12 height 12
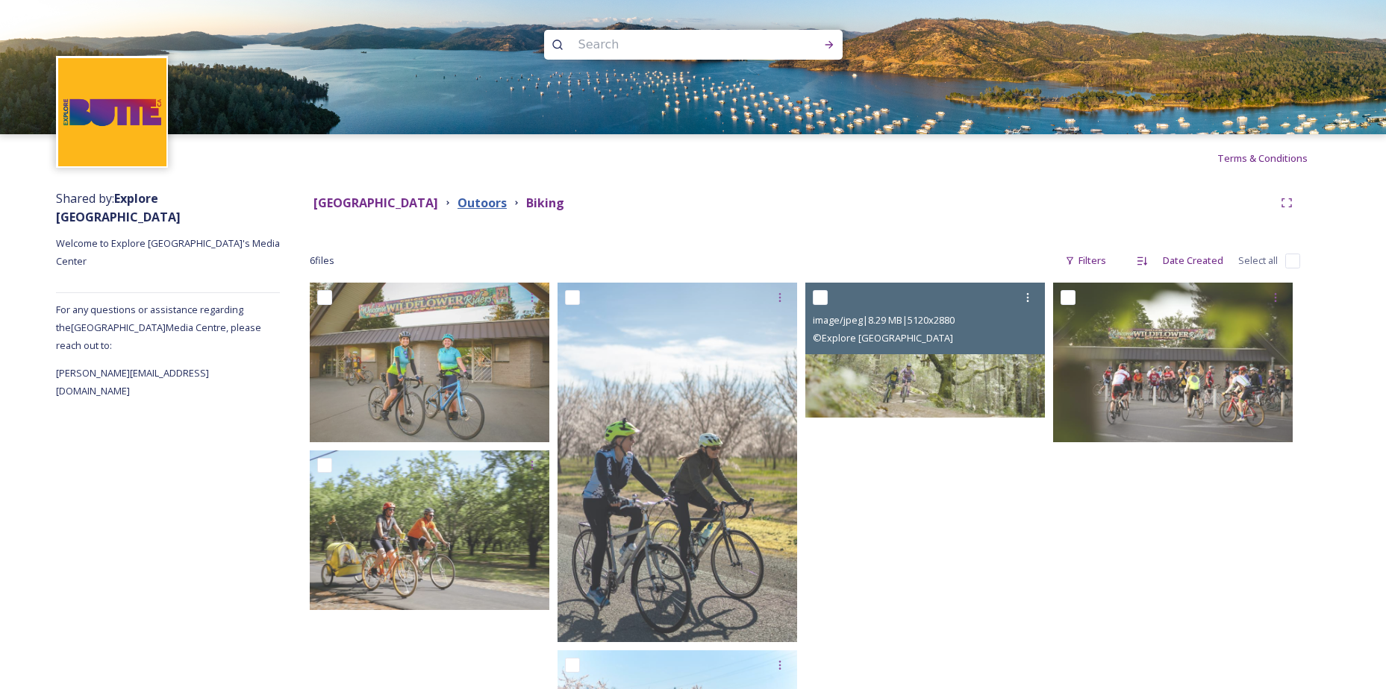
click at [457, 201] on strong "Outoors" at bounding box center [481, 203] width 49 height 16
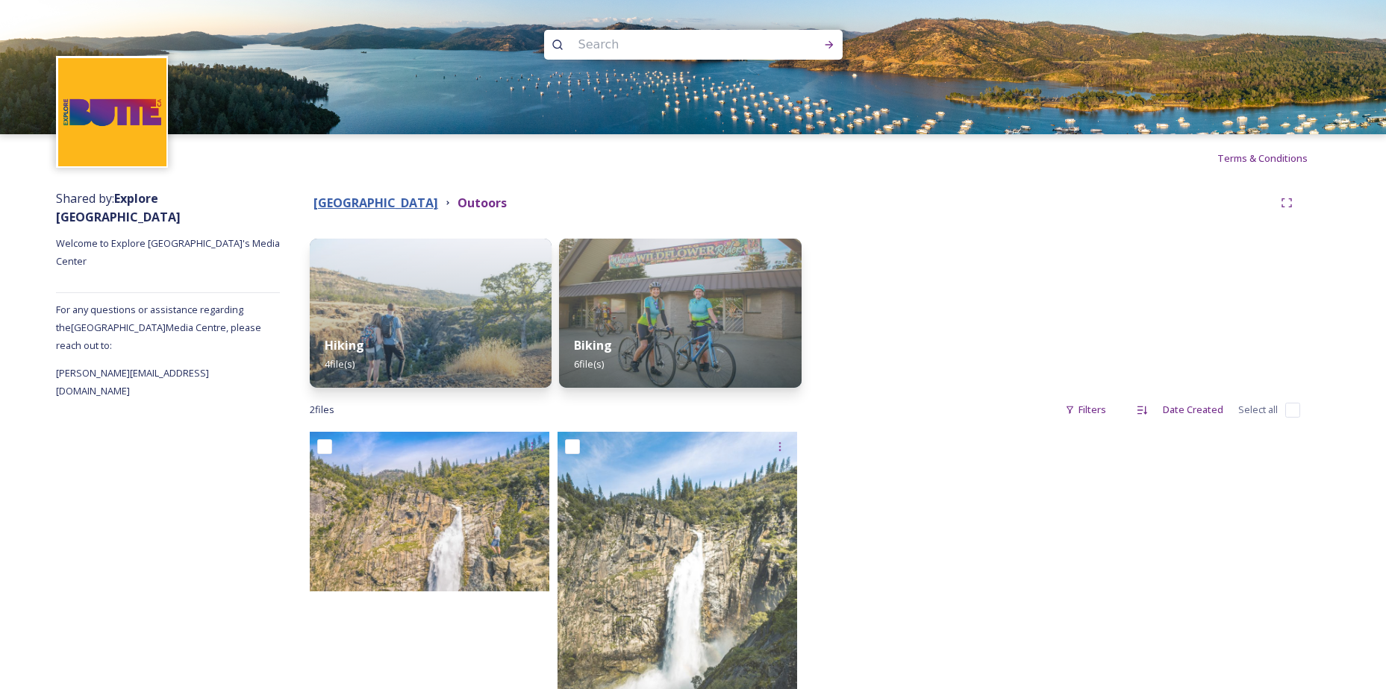
click at [369, 201] on strong "[GEOGRAPHIC_DATA]" at bounding box center [375, 203] width 125 height 16
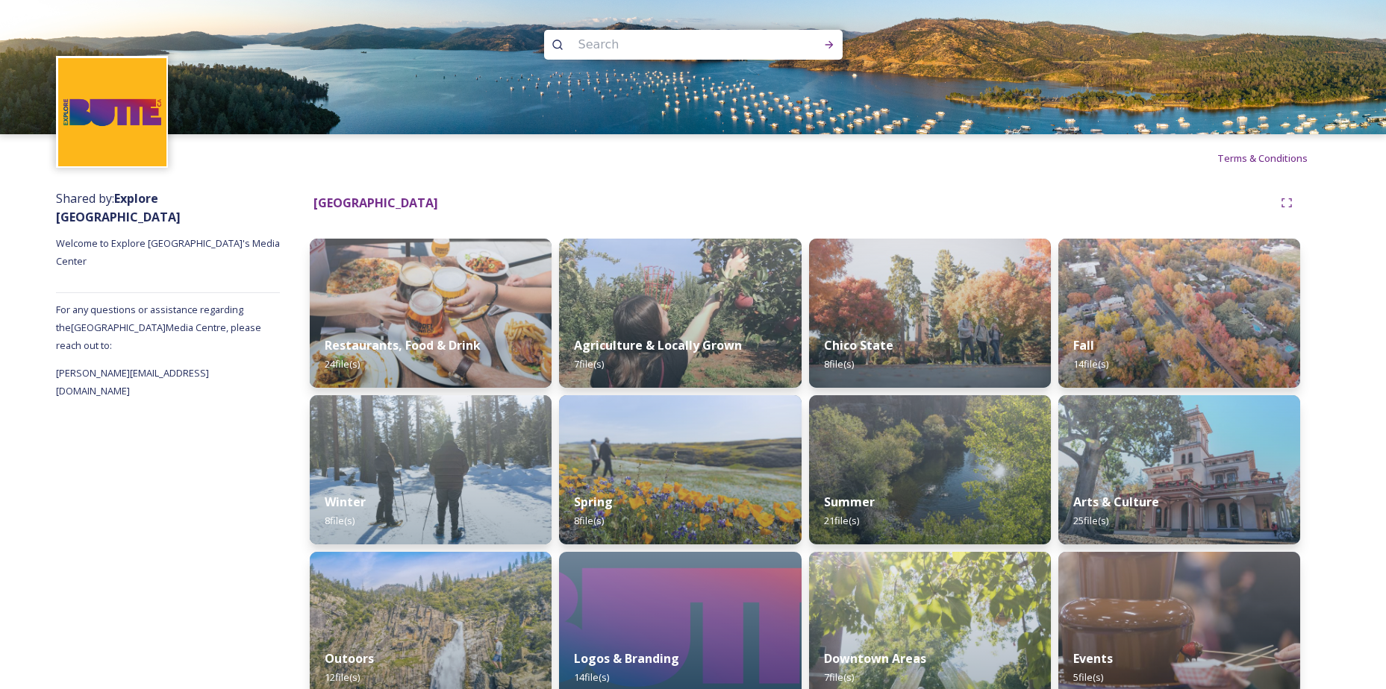
click at [704, 444] on img at bounding box center [680, 469] width 242 height 149
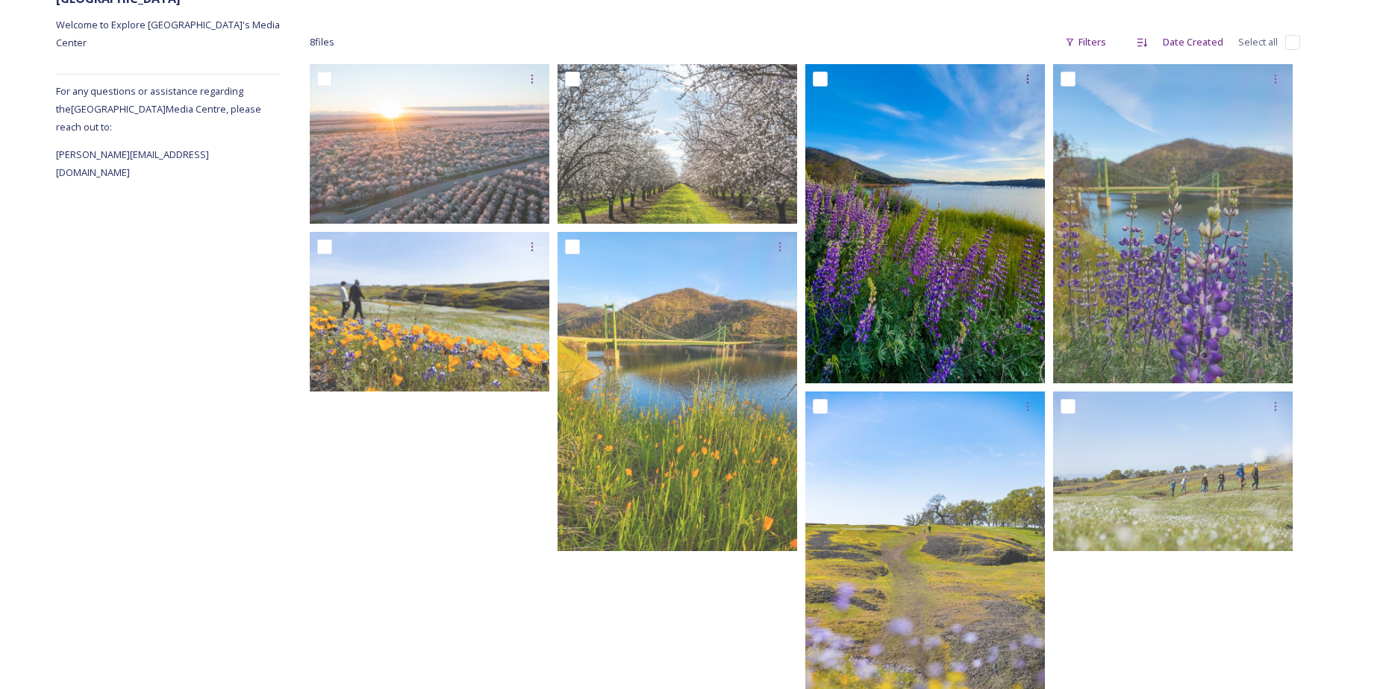
scroll to position [224, 0]
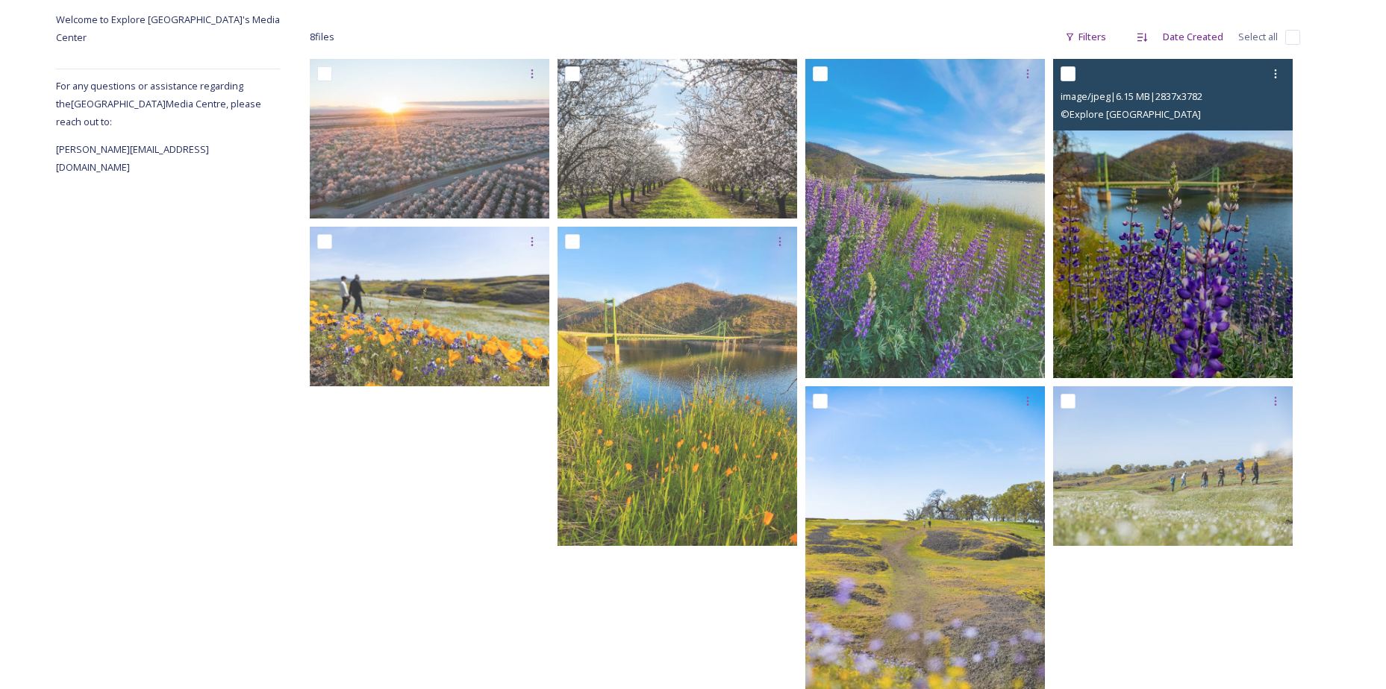
click at [1119, 287] on img at bounding box center [1173, 218] width 240 height 319
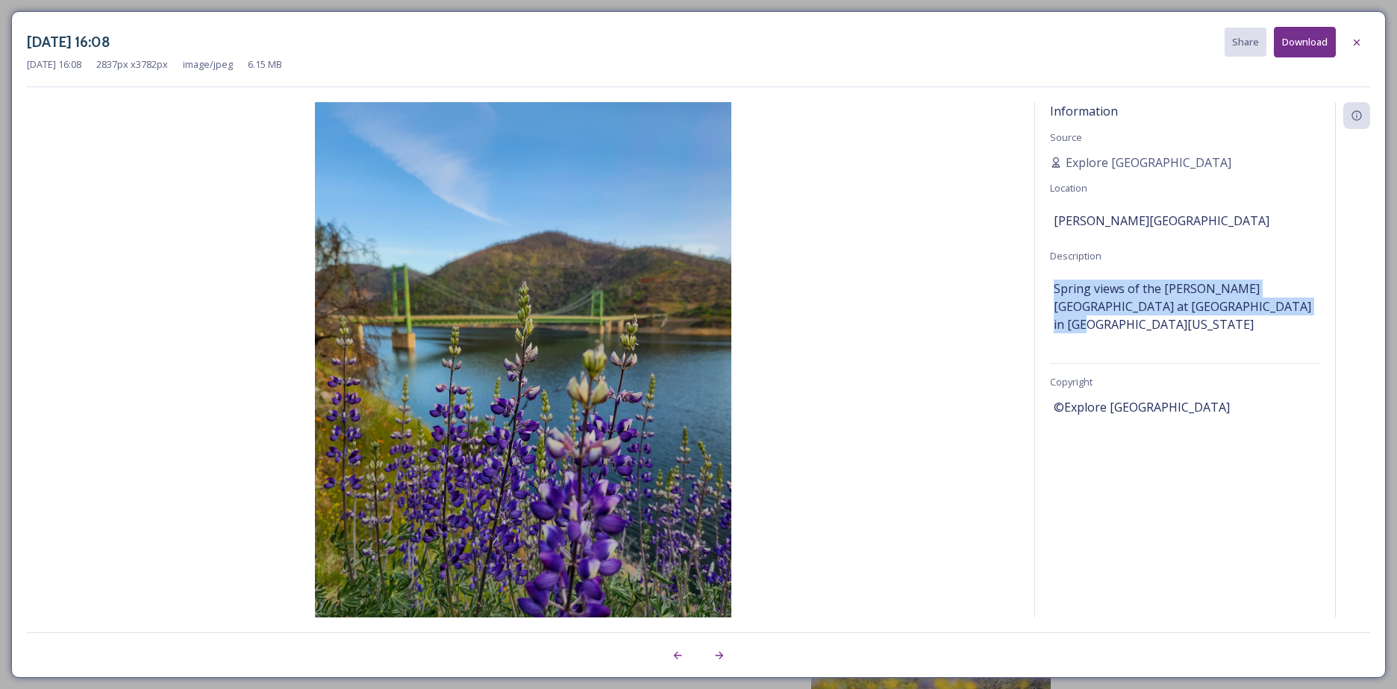
drag, startPoint x: 1220, startPoint y: 304, endPoint x: 1051, endPoint y: 286, distance: 170.3
click at [1051, 286] on div "Information Source Explore [GEOGRAPHIC_DATA] Location [PERSON_NAME][GEOGRAPHIC_…" at bounding box center [1185, 360] width 300 height 516
copy span "Spring views of the [PERSON_NAME][GEOGRAPHIC_DATA] at [GEOGRAPHIC_DATA] in [GEO…"
click at [1186, 395] on div "©Explore [GEOGRAPHIC_DATA]" at bounding box center [1185, 407] width 263 height 25
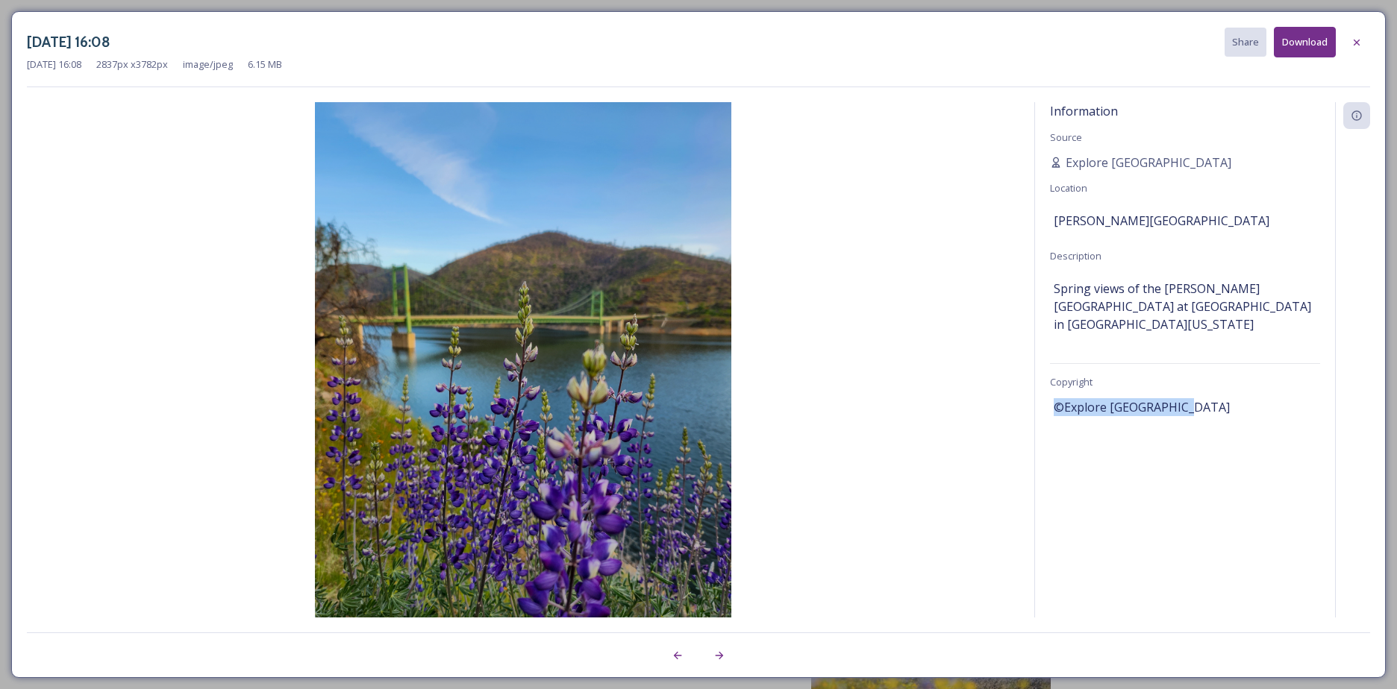
drag, startPoint x: 1180, startPoint y: 388, endPoint x: 1043, endPoint y: 388, distance: 137.3
click at [1043, 388] on div "Information Source Explore [GEOGRAPHIC_DATA] Location [PERSON_NAME][GEOGRAPHIC_…" at bounding box center [1185, 360] width 300 height 516
copy span "©Explore [GEOGRAPHIC_DATA]"
click at [1065, 398] on span "©Explore [GEOGRAPHIC_DATA]" at bounding box center [1142, 407] width 176 height 18
click at [1059, 398] on span "©Explore [GEOGRAPHIC_DATA]" at bounding box center [1142, 407] width 176 height 18
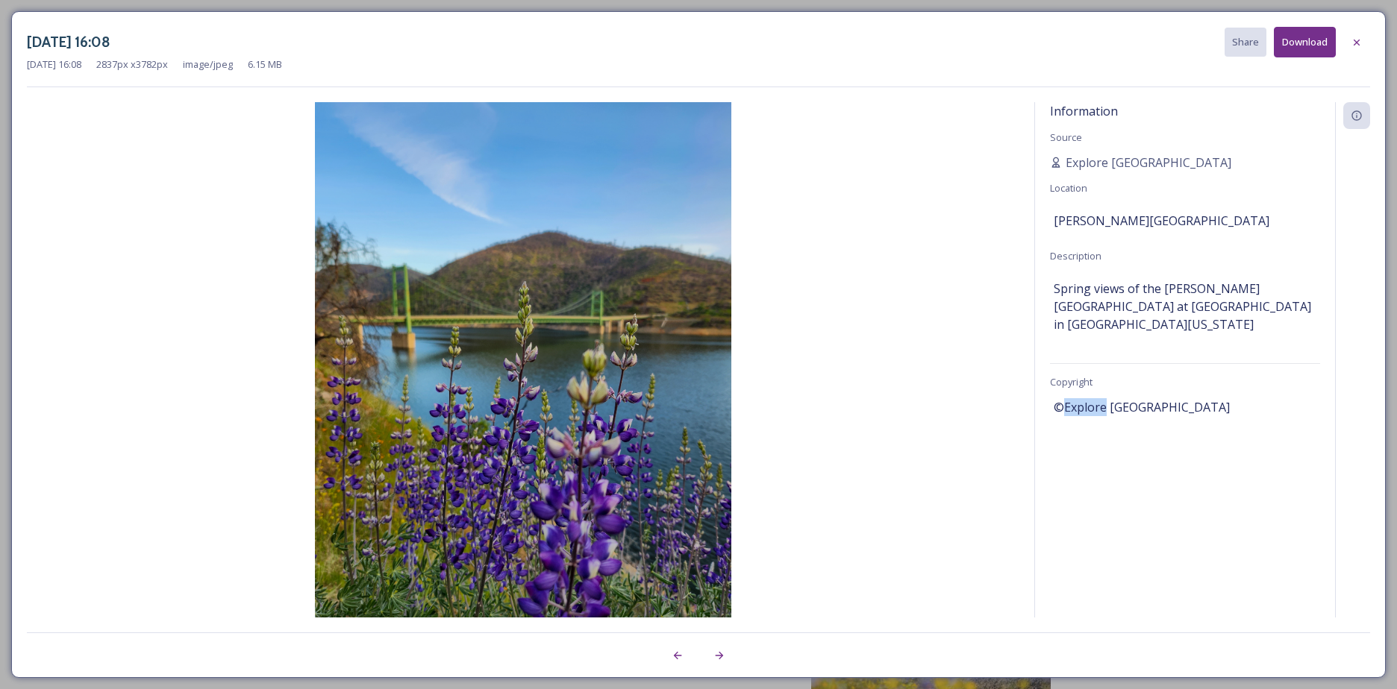
click at [1062, 398] on span "©Explore [GEOGRAPHIC_DATA]" at bounding box center [1142, 407] width 176 height 18
click at [1057, 398] on span "©Explore [GEOGRAPHIC_DATA]" at bounding box center [1142, 407] width 176 height 18
click at [1056, 398] on span "©Explore [GEOGRAPHIC_DATA]" at bounding box center [1142, 407] width 176 height 18
click at [1061, 398] on span "©Explore [GEOGRAPHIC_DATA]" at bounding box center [1142, 407] width 176 height 18
copy span "©"
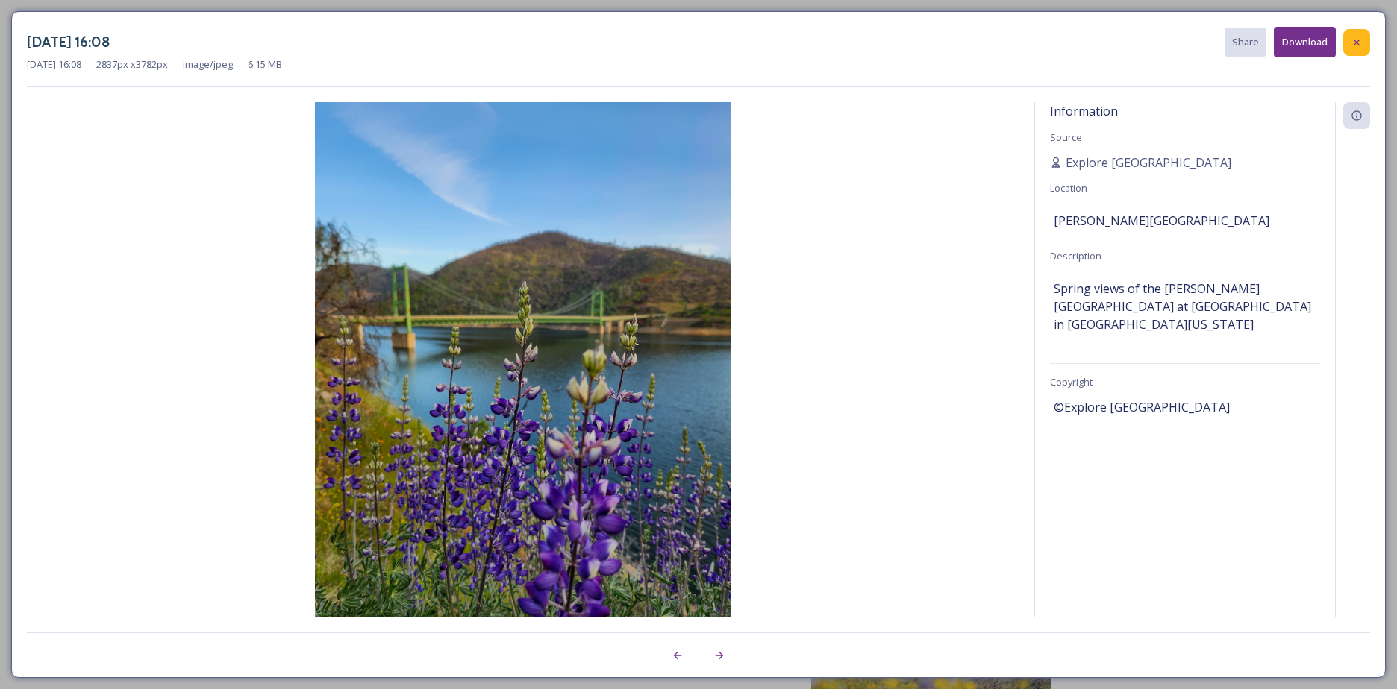
click at [1358, 45] on icon at bounding box center [1356, 43] width 12 height 12
